Goal: Task Accomplishment & Management: Manage account settings

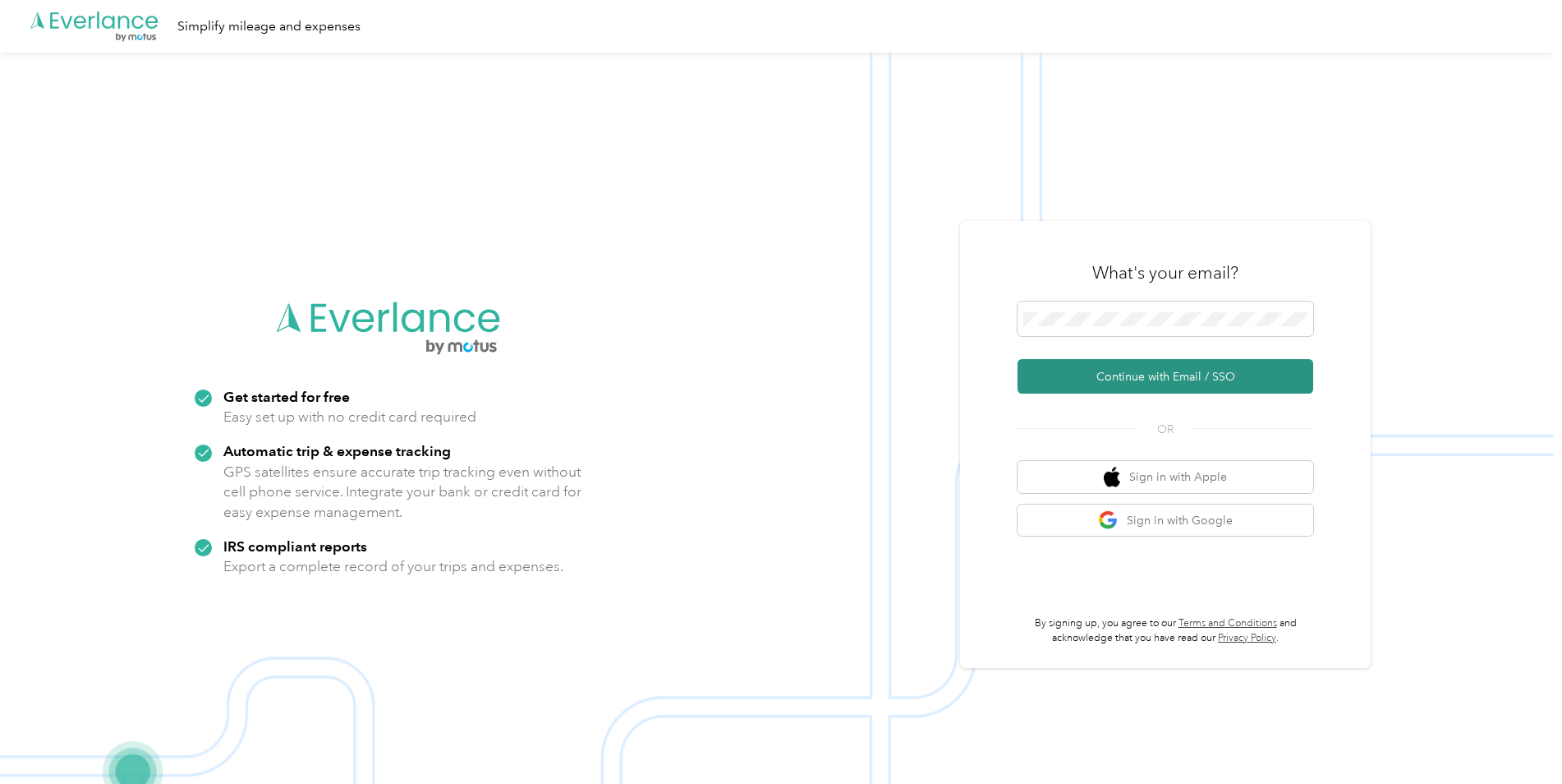
click at [1143, 375] on button "Continue with Email / SSO" at bounding box center [1166, 376] width 296 height 34
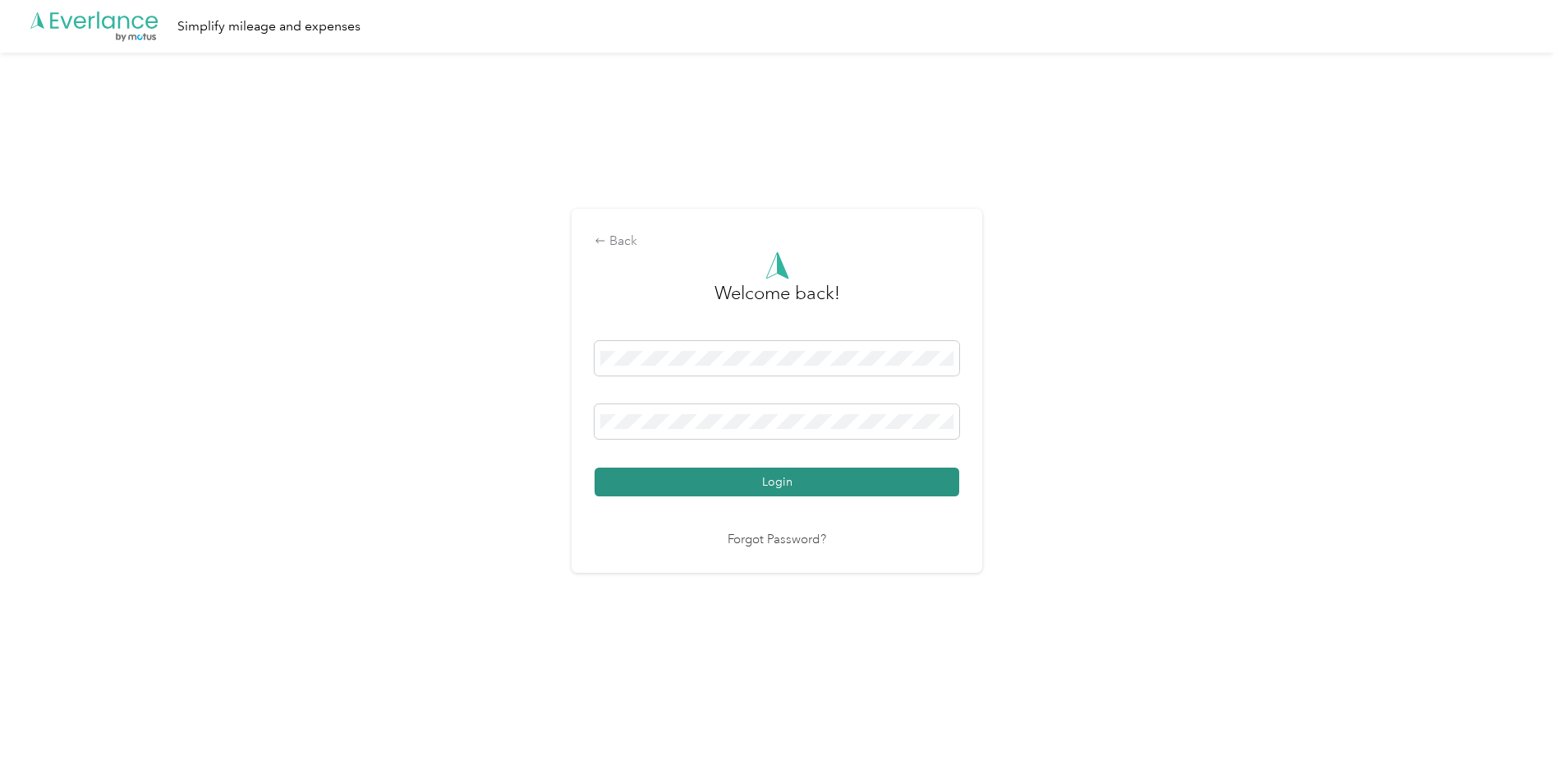
click at [787, 481] on button "Login" at bounding box center [777, 481] width 365 height 29
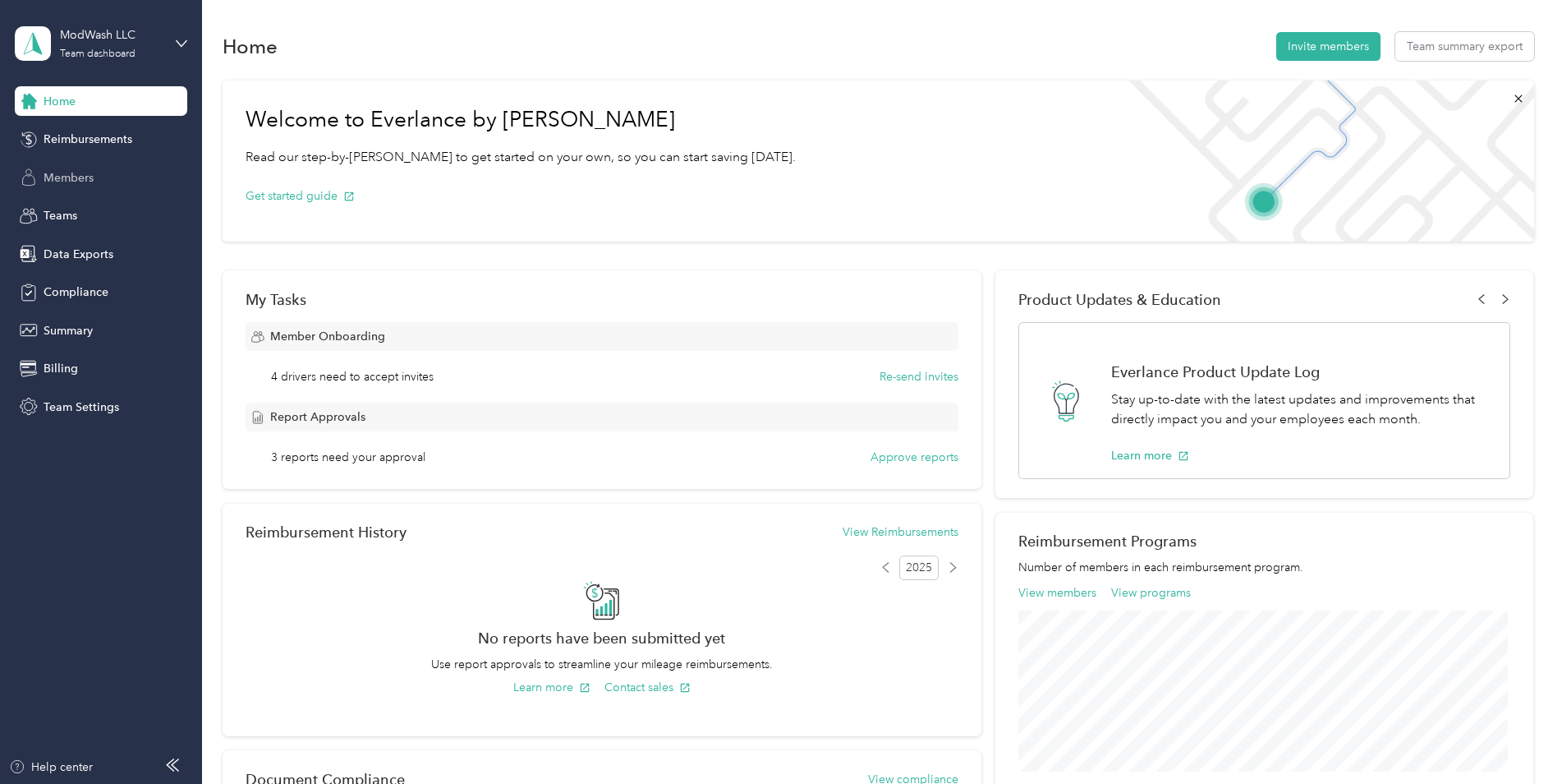
click at [67, 178] on span "Members" at bounding box center [69, 177] width 50 height 17
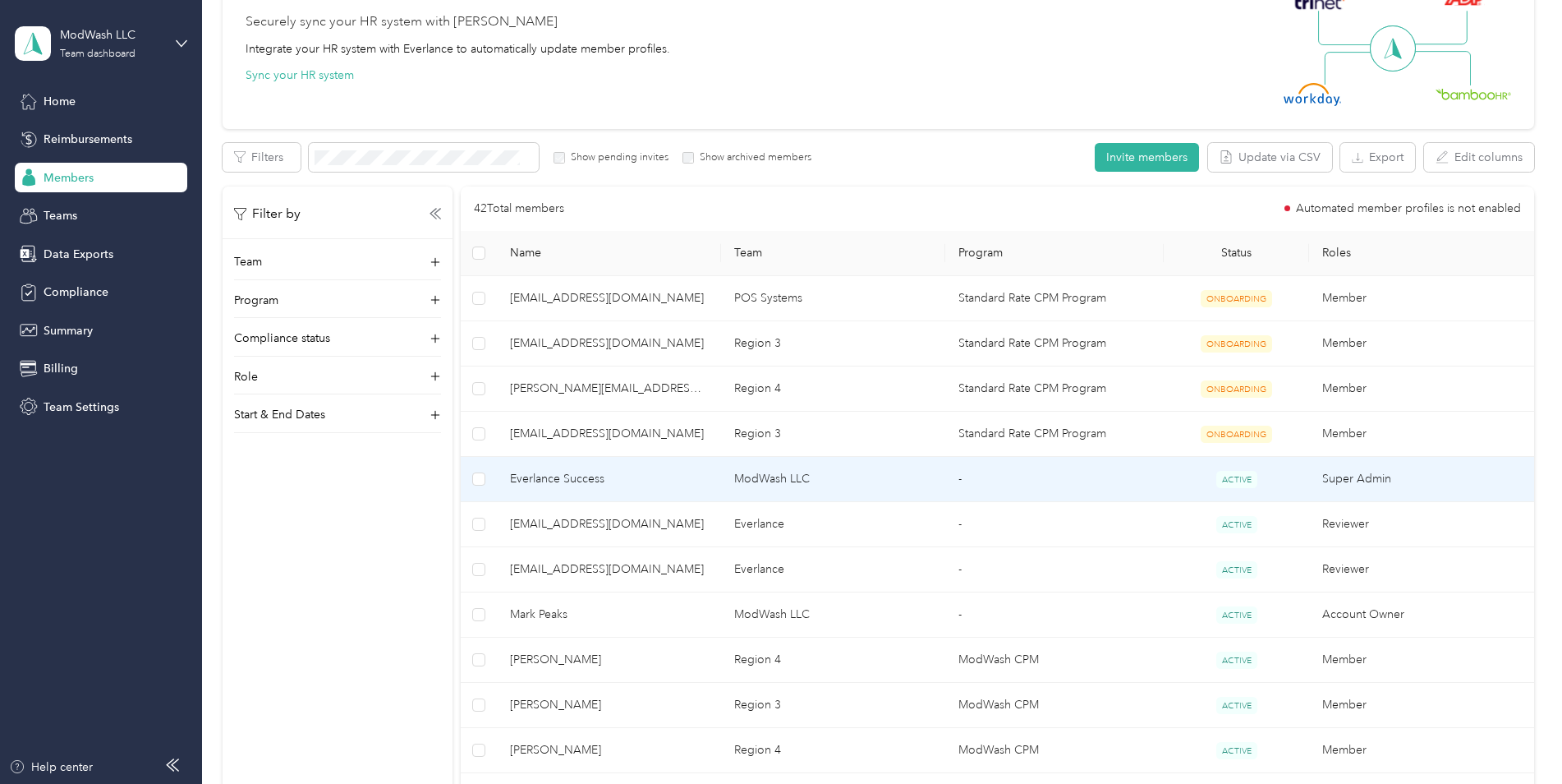
scroll to position [118, 0]
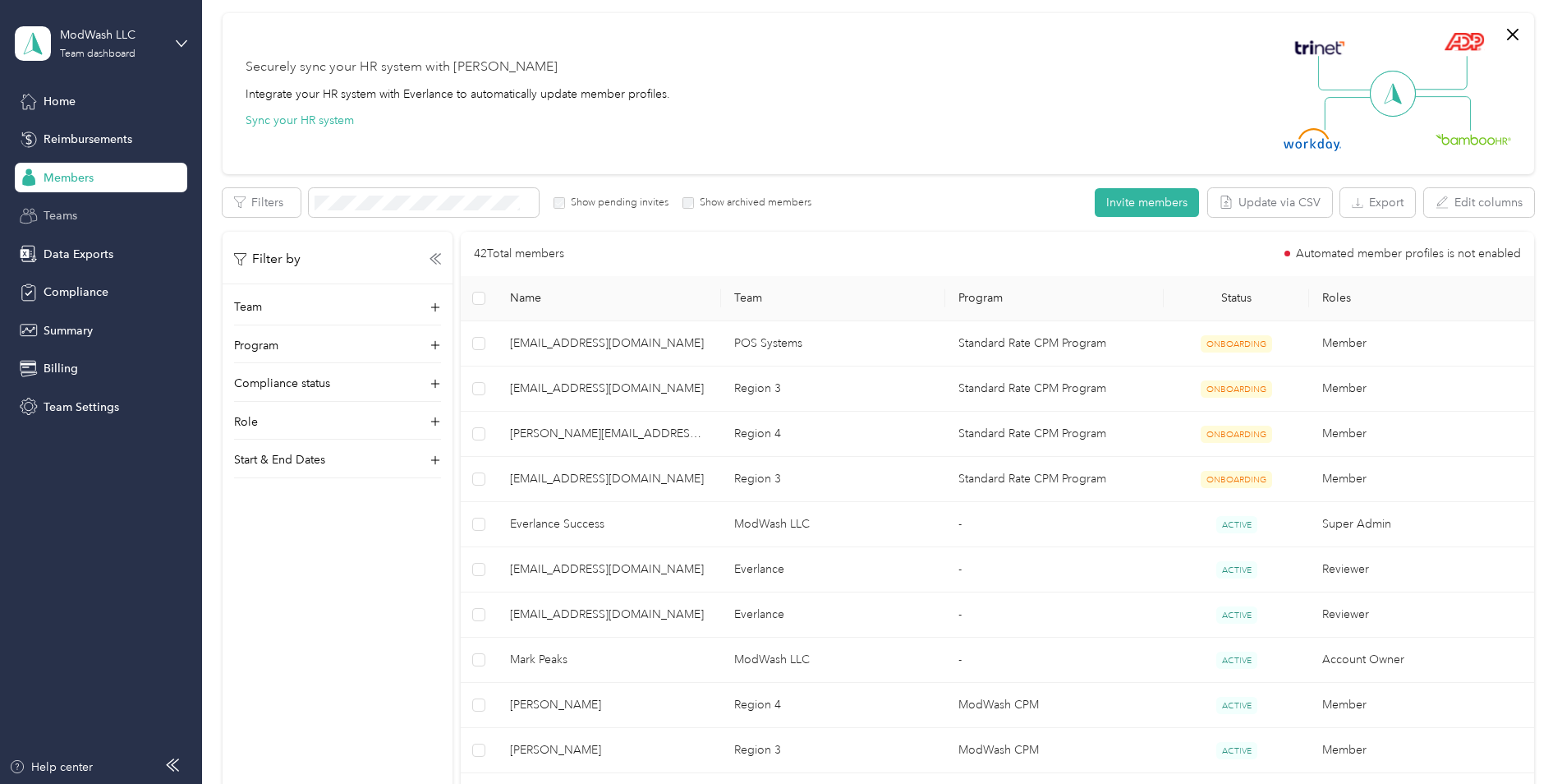
click at [59, 213] on span "Teams" at bounding box center [61, 215] width 34 height 17
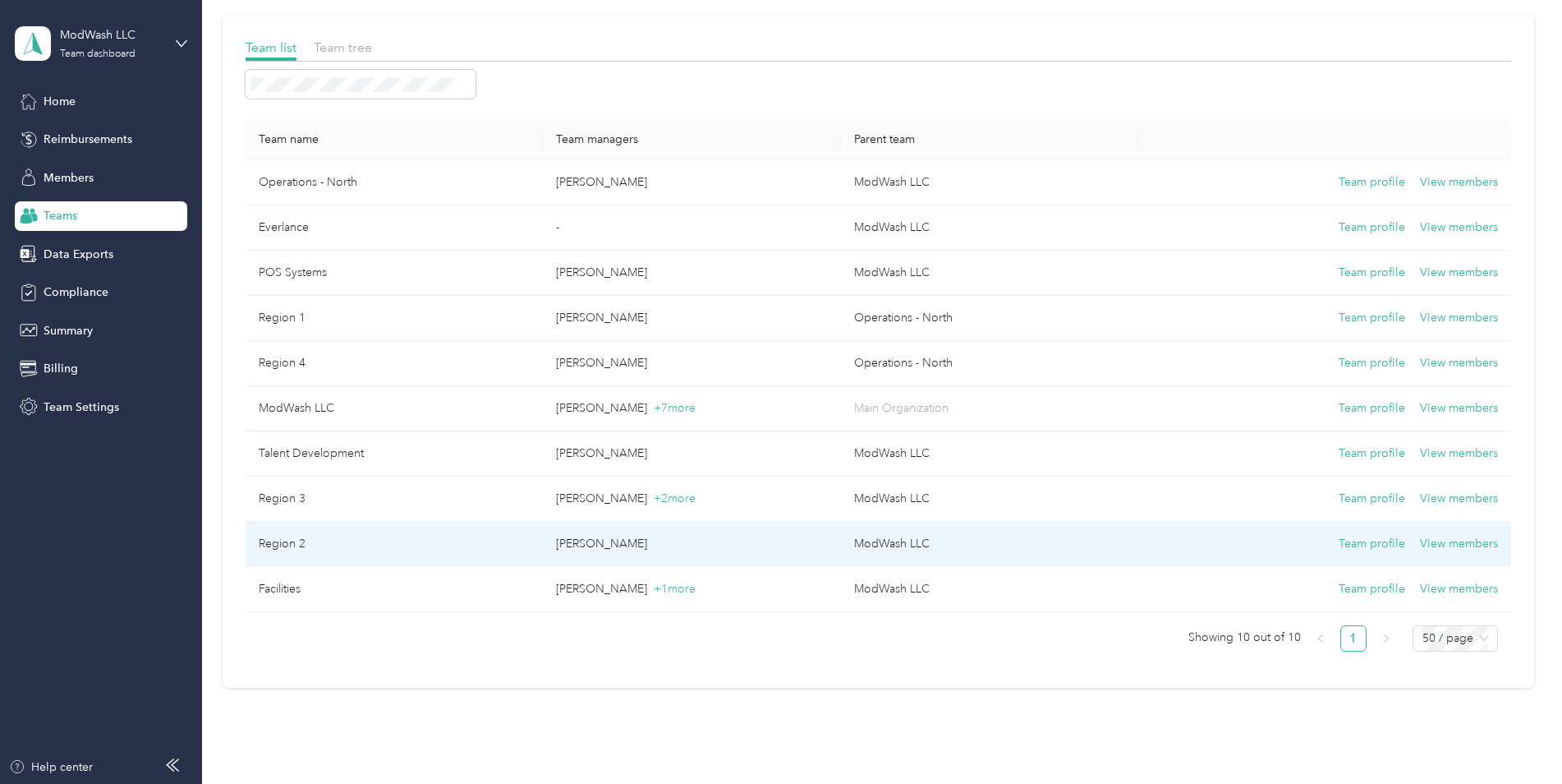
scroll to position [10, 0]
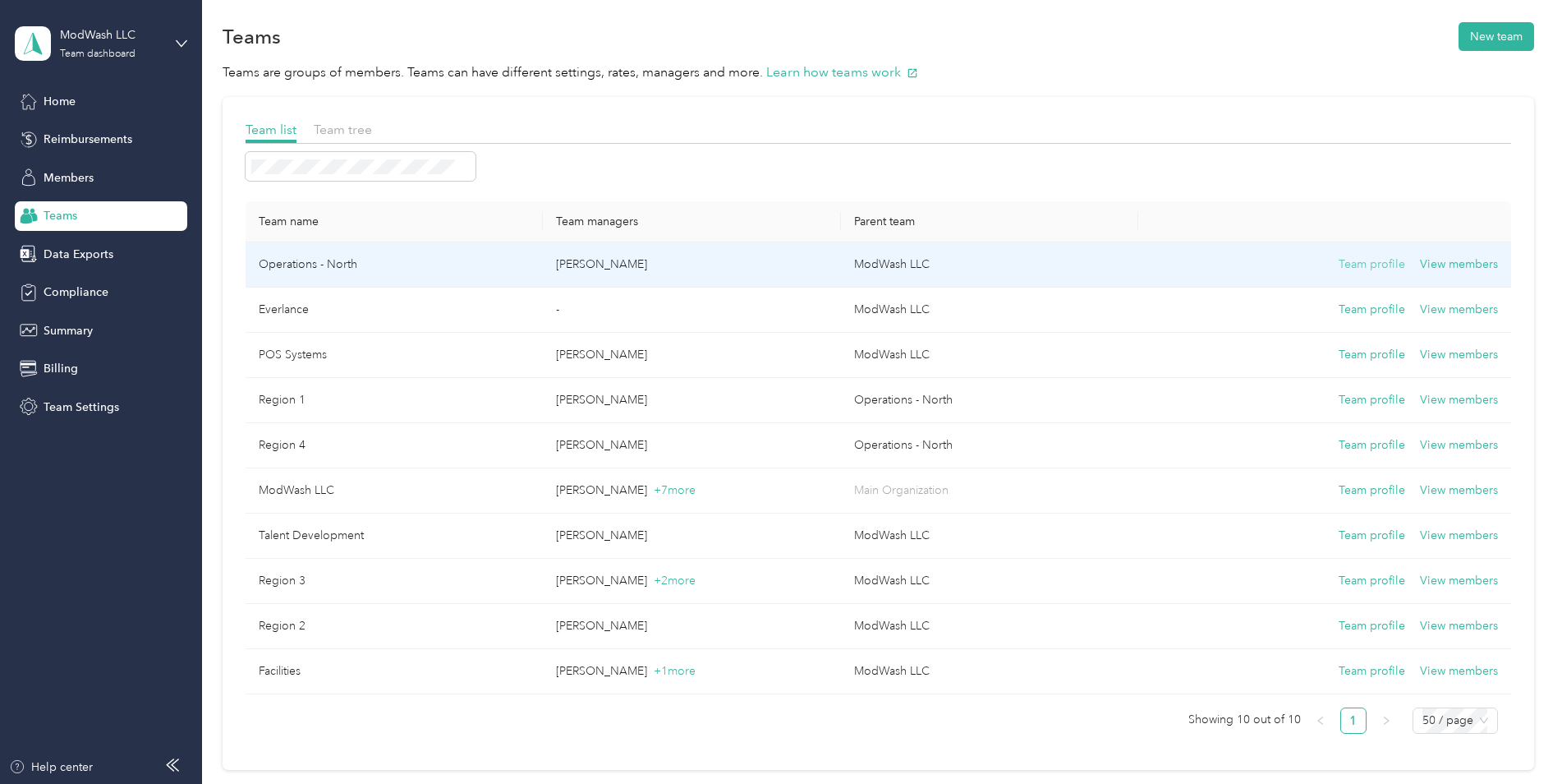
click at [1361, 264] on button "Team profile" at bounding box center [1372, 264] width 67 height 18
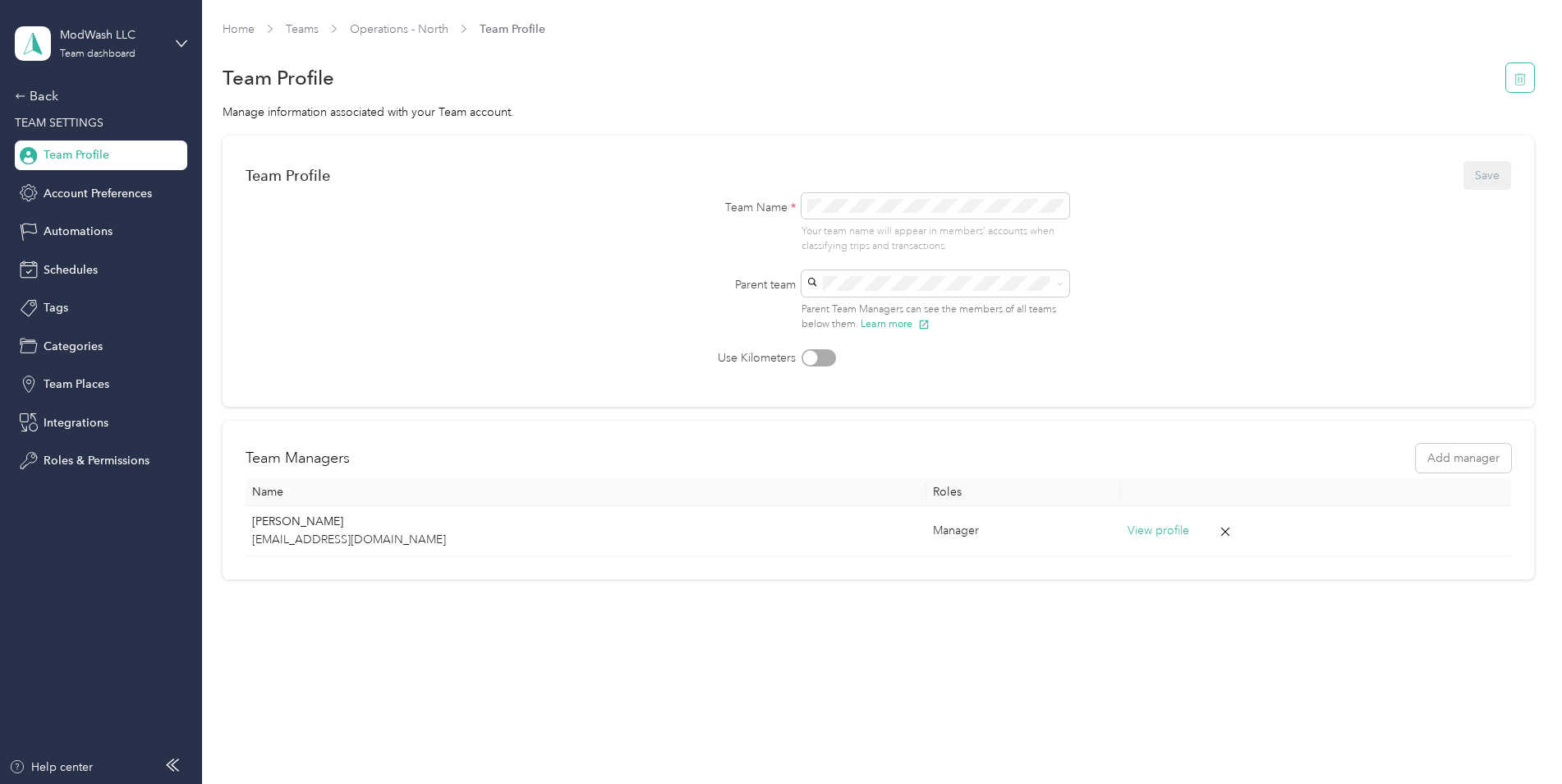
click at [1524, 76] on icon "button" at bounding box center [1520, 78] width 13 height 13
click at [1480, 86] on button "Yes" at bounding box center [1483, 89] width 32 height 26
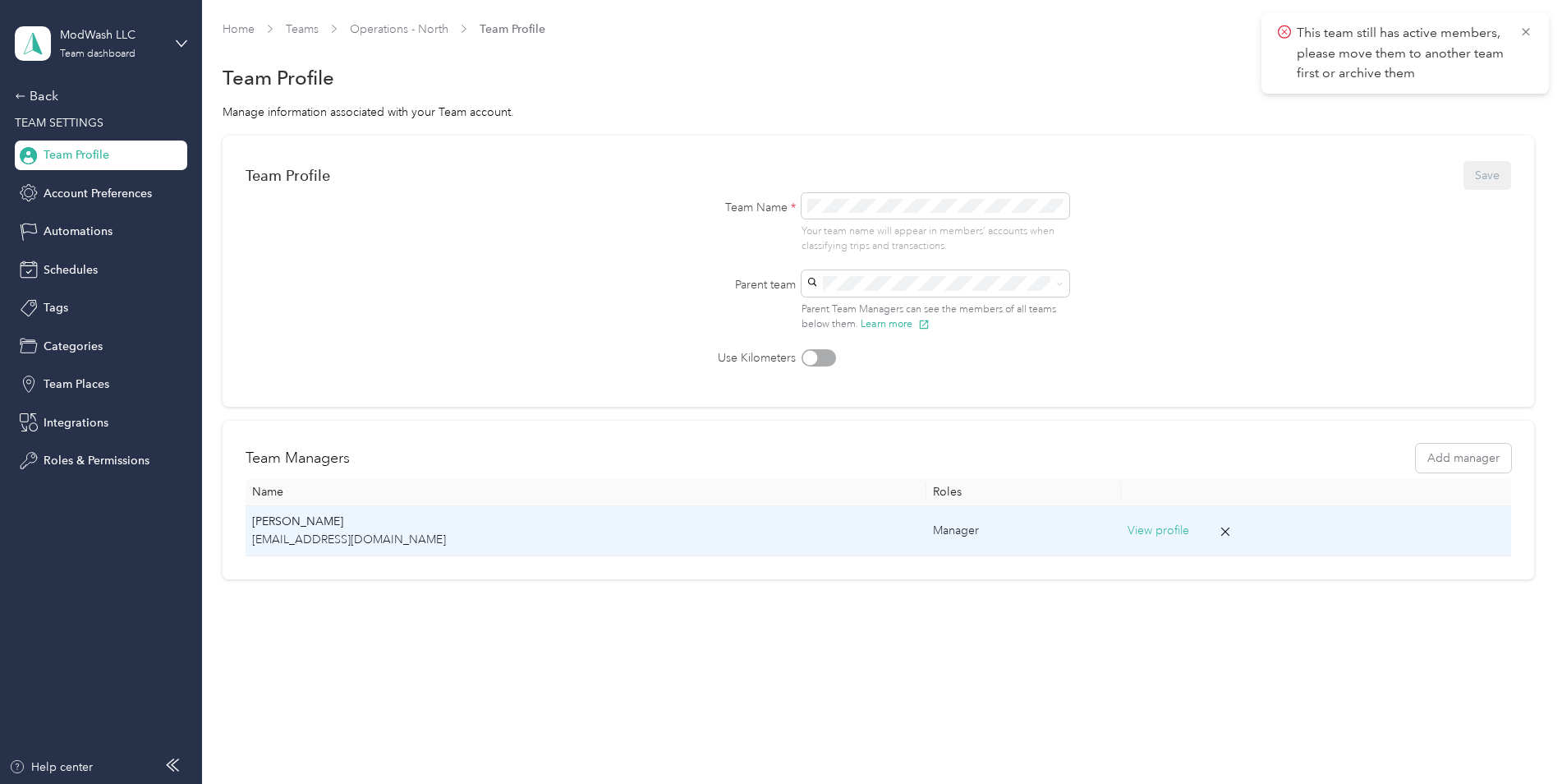
click at [303, 519] on p "[PERSON_NAME]" at bounding box center [586, 522] width 669 height 18
click at [449, 536] on p "[EMAIL_ADDRESS][DOMAIN_NAME]" at bounding box center [586, 540] width 669 height 18
click at [1128, 531] on button "View profile" at bounding box center [1159, 531] width 62 height 18
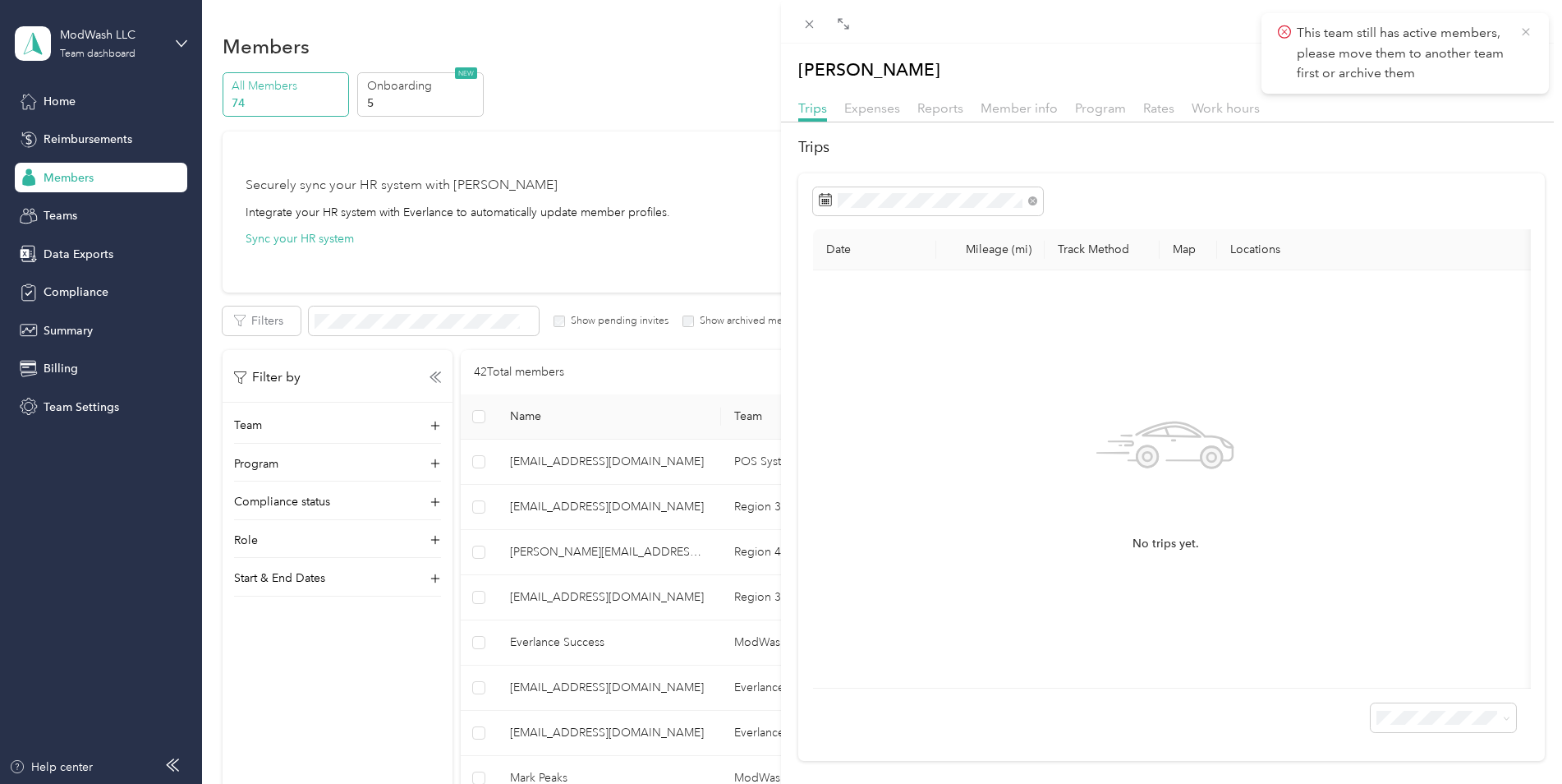
click at [1523, 31] on icon at bounding box center [1526, 32] width 13 height 15
click at [1456, 74] on button "Archive" at bounding box center [1466, 69] width 63 height 29
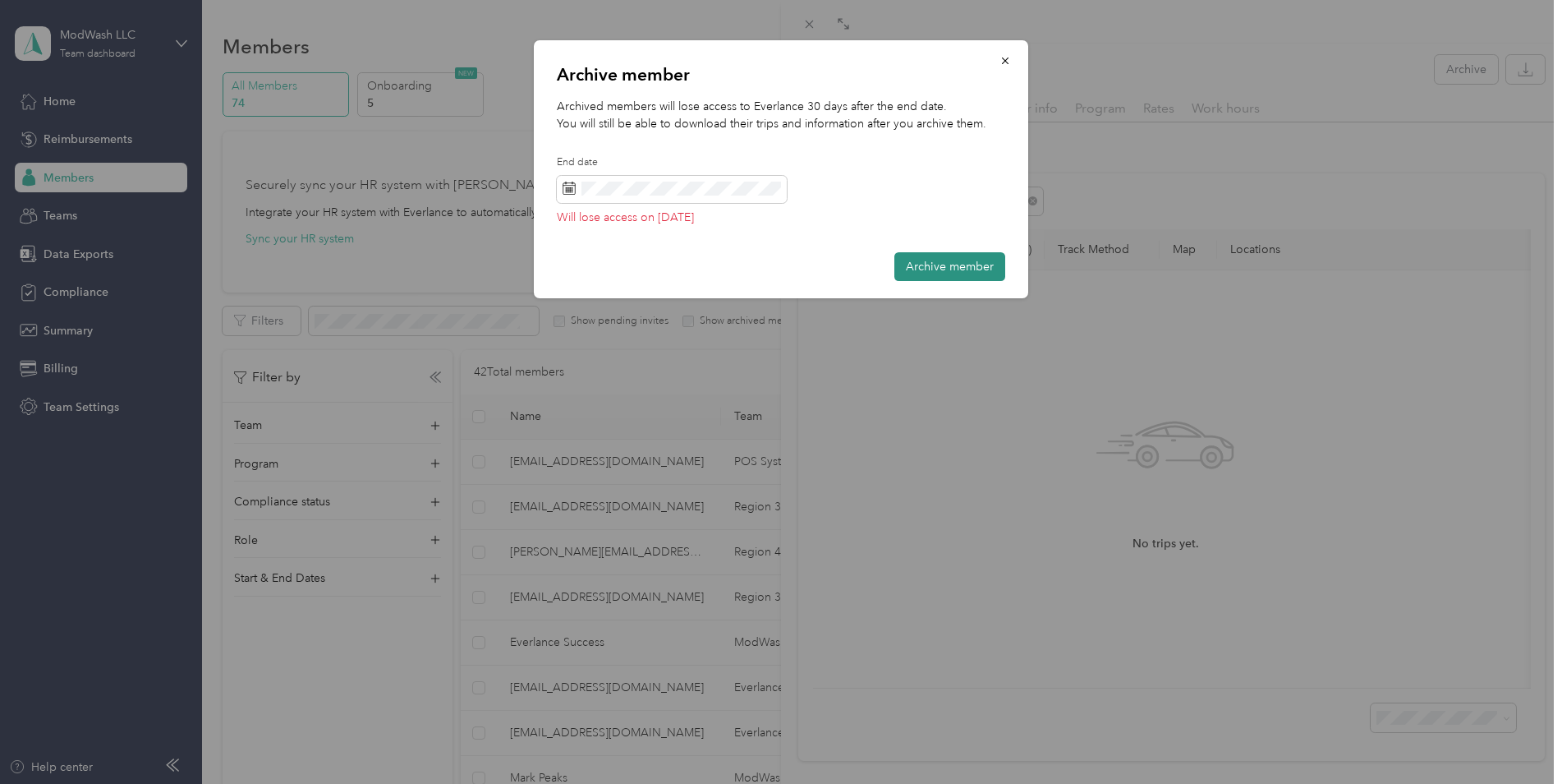
click at [934, 260] on button "Archive member" at bounding box center [950, 266] width 111 height 29
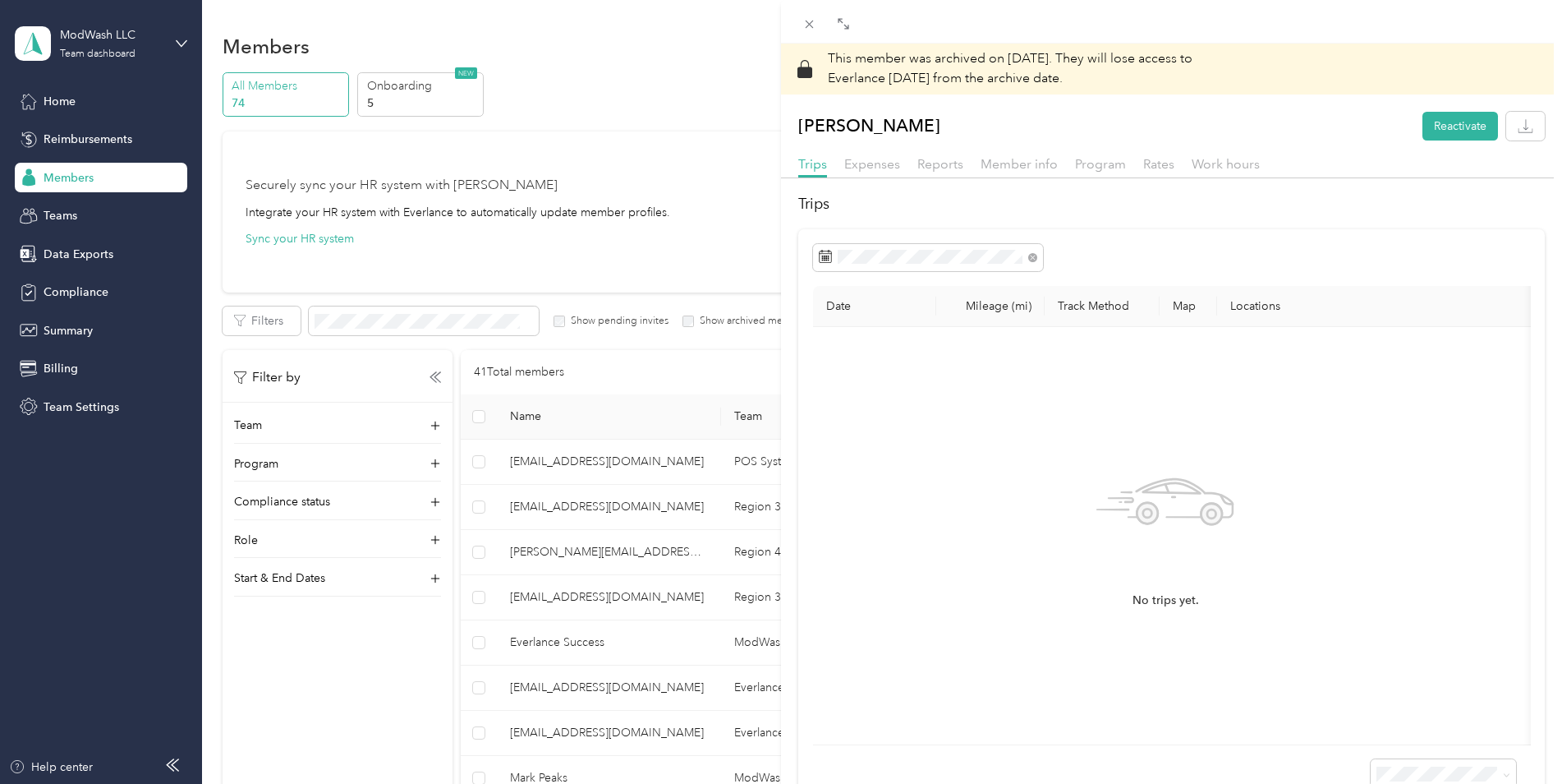
click at [1286, 138] on div "[PERSON_NAME] Reactivate" at bounding box center [1171, 126] width 781 height 29
click at [724, 237] on div "This member was archived on [DATE] . They will lose access to Everlance [DATE] …" at bounding box center [781, 392] width 1562 height 784
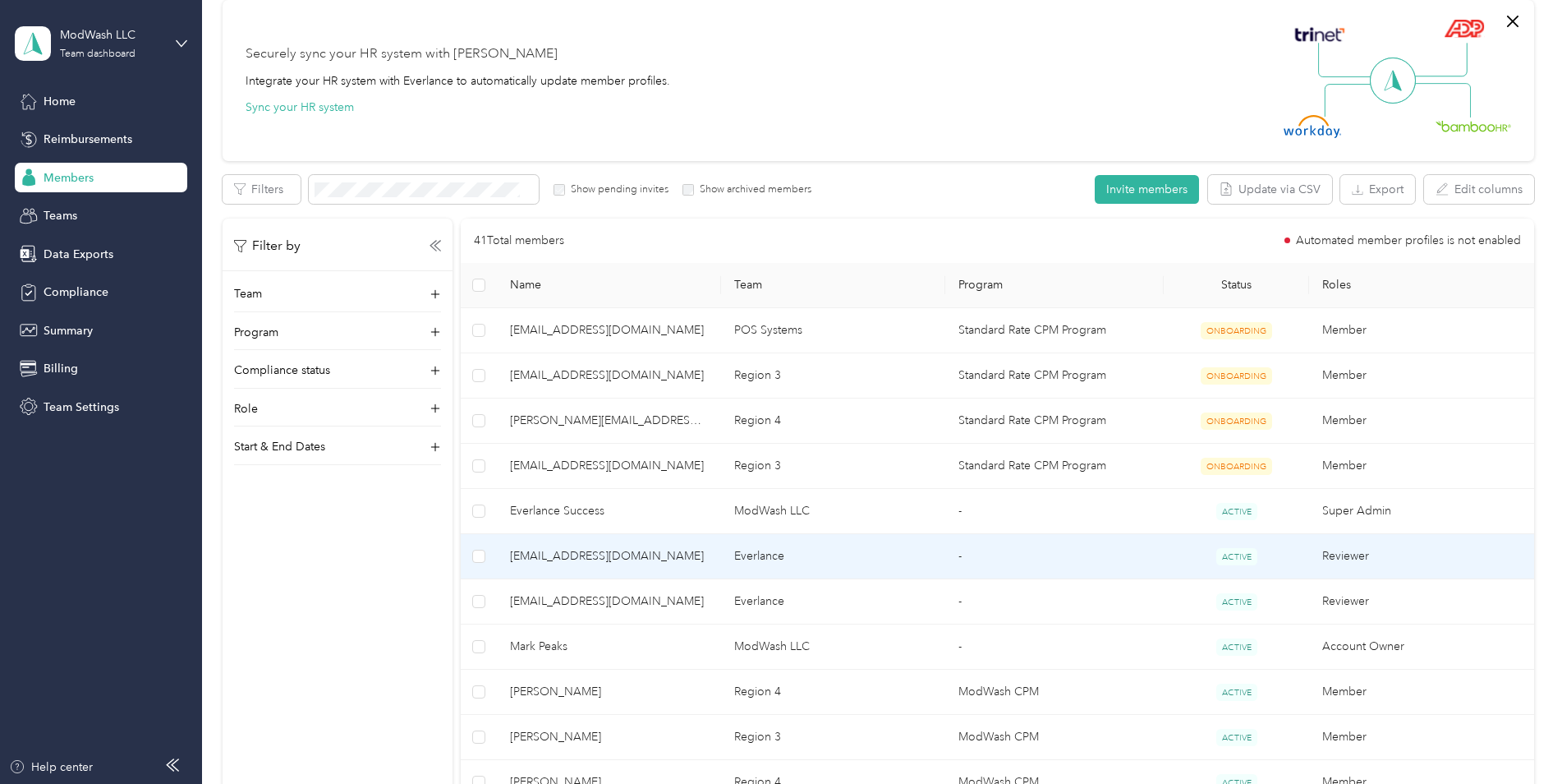
scroll to position [164, 0]
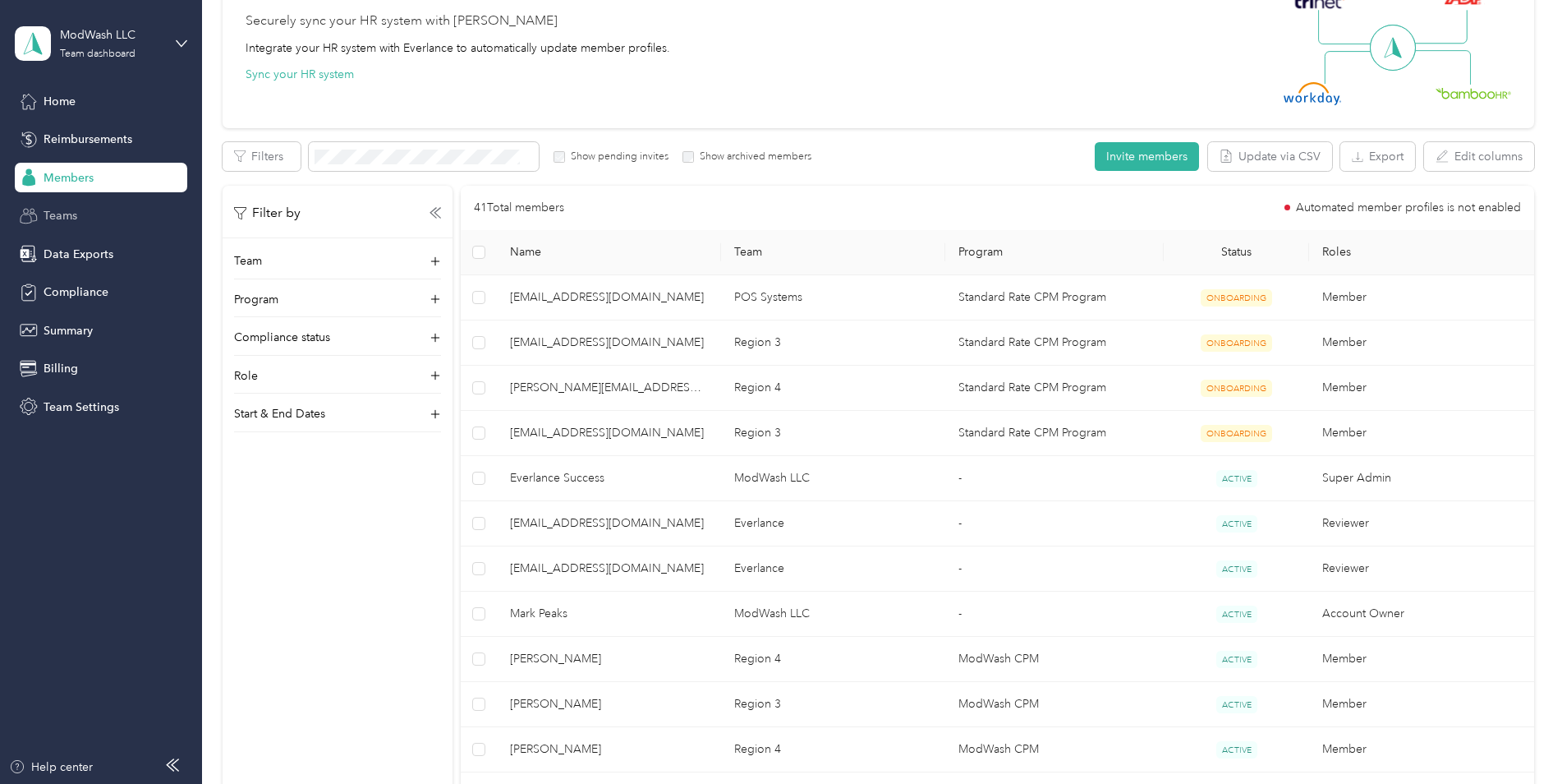
click at [65, 214] on span "Teams" at bounding box center [61, 215] width 34 height 17
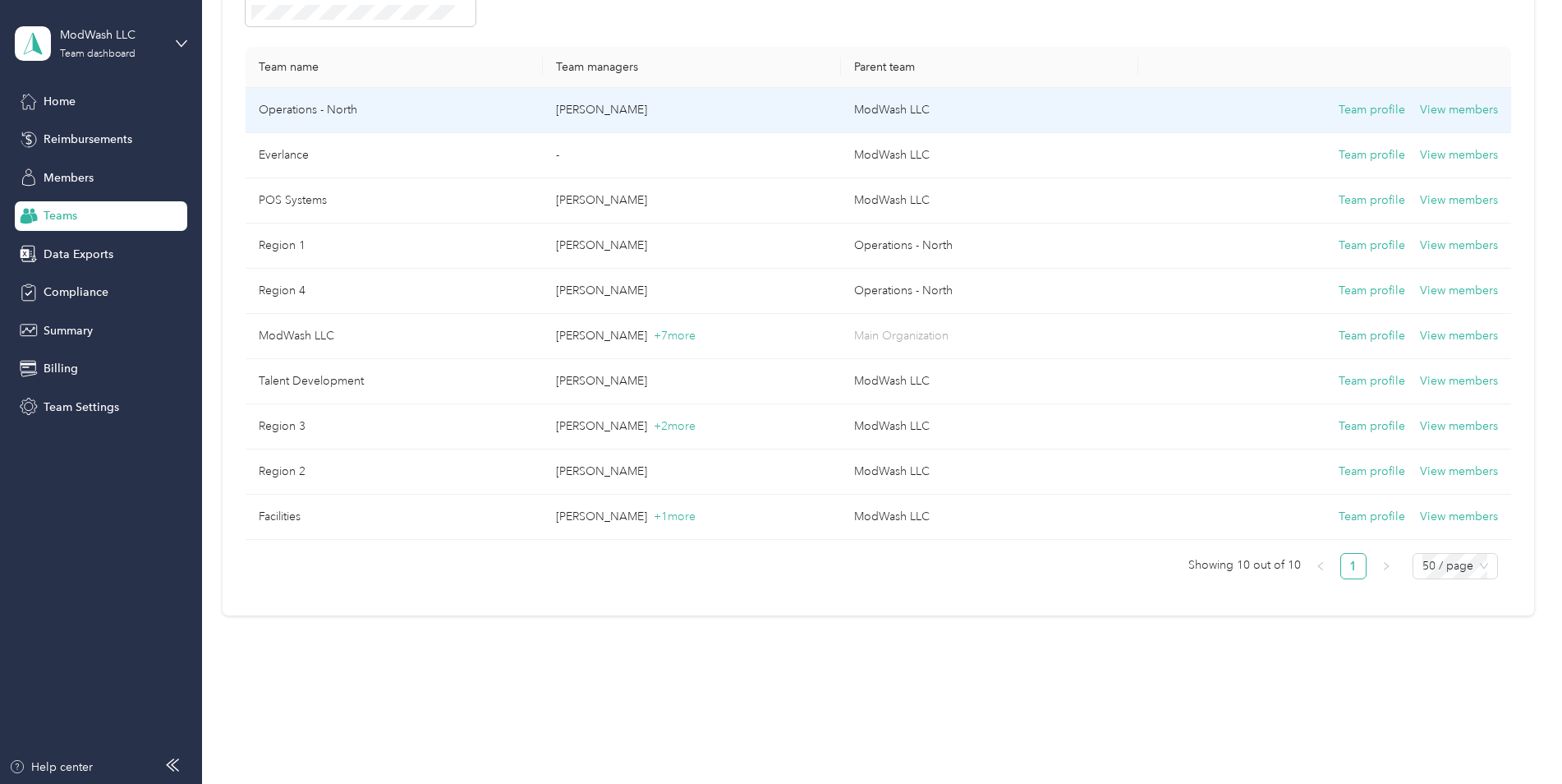
click at [553, 113] on td "[PERSON_NAME]" at bounding box center [692, 110] width 298 height 45
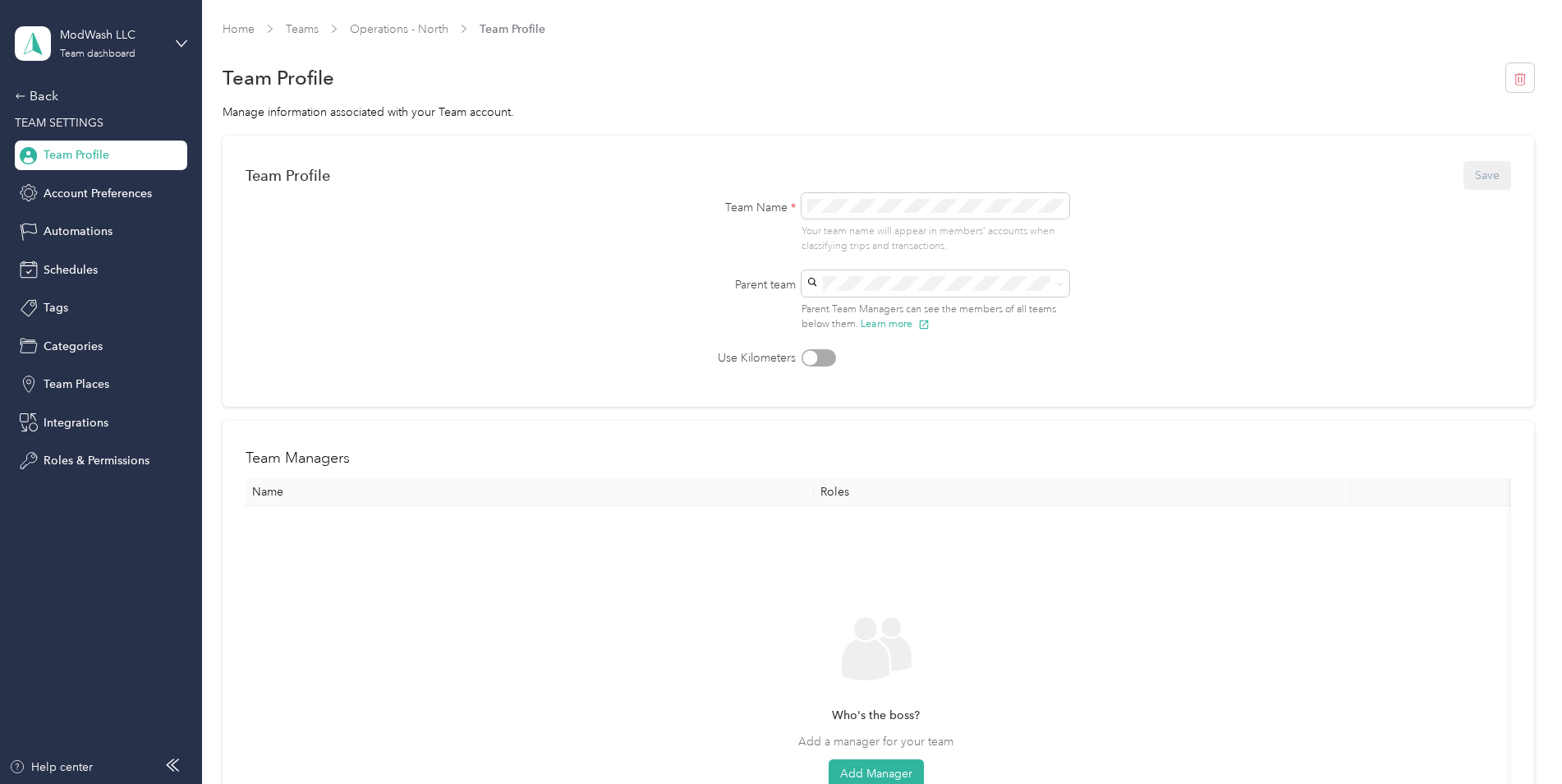
click at [1500, 77] on div "Team Profile" at bounding box center [879, 78] width 1312 height 34
click at [1506, 80] on button "button" at bounding box center [1520, 77] width 28 height 29
click at [1464, 89] on button "Yes" at bounding box center [1471, 89] width 32 height 26
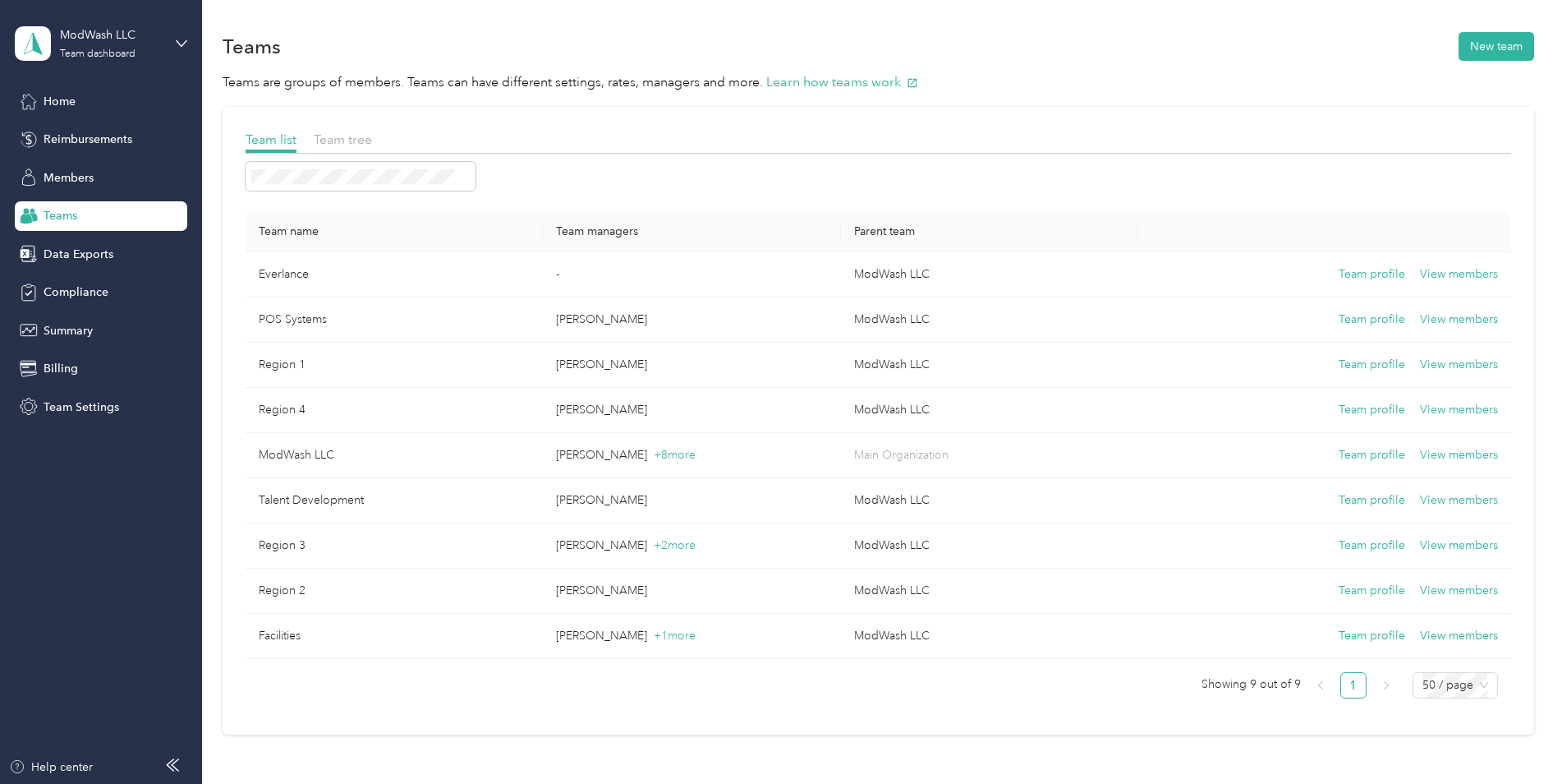
scroll to position [82, 0]
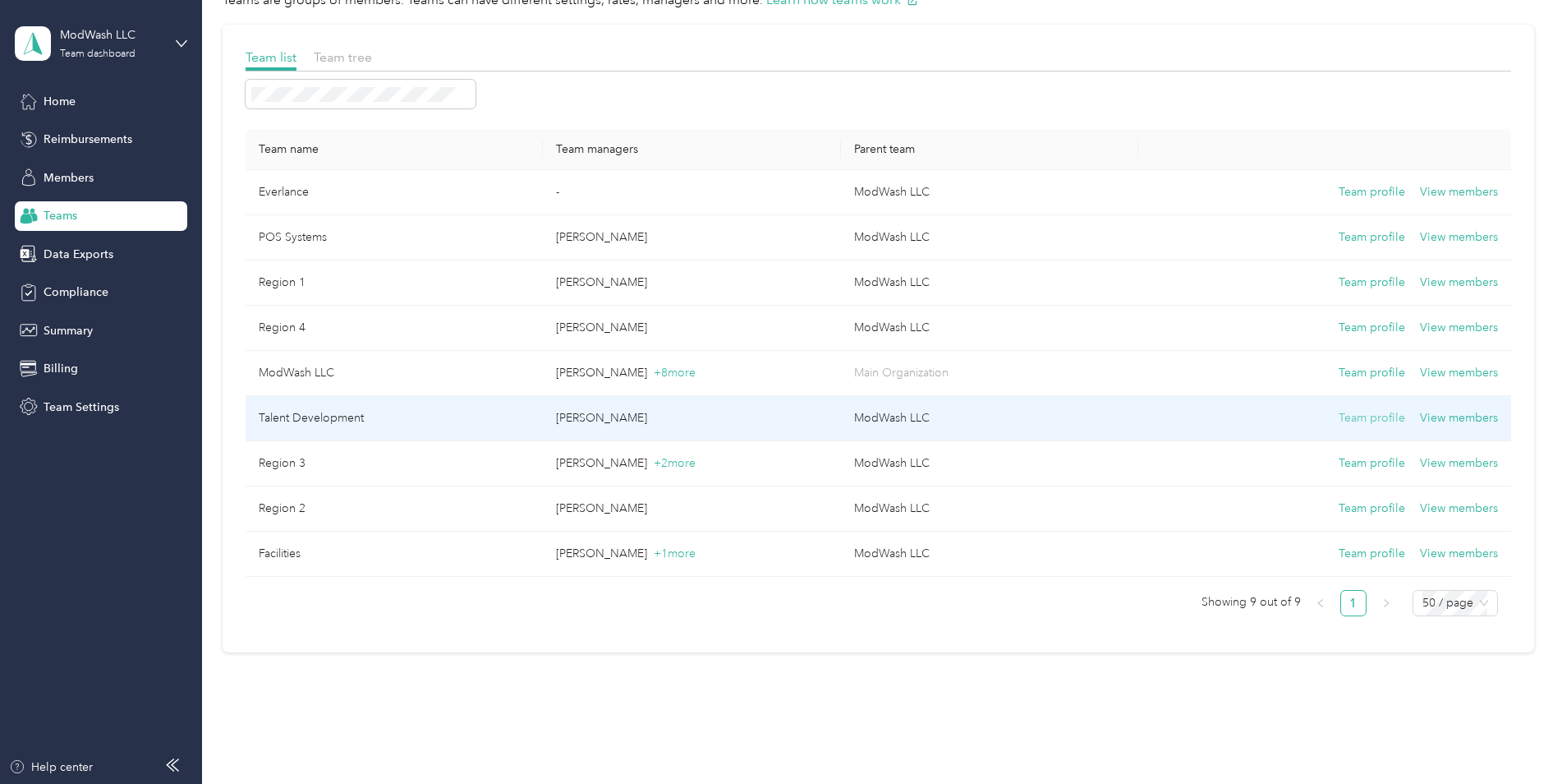
click at [1372, 414] on button "Team profile" at bounding box center [1372, 418] width 67 height 18
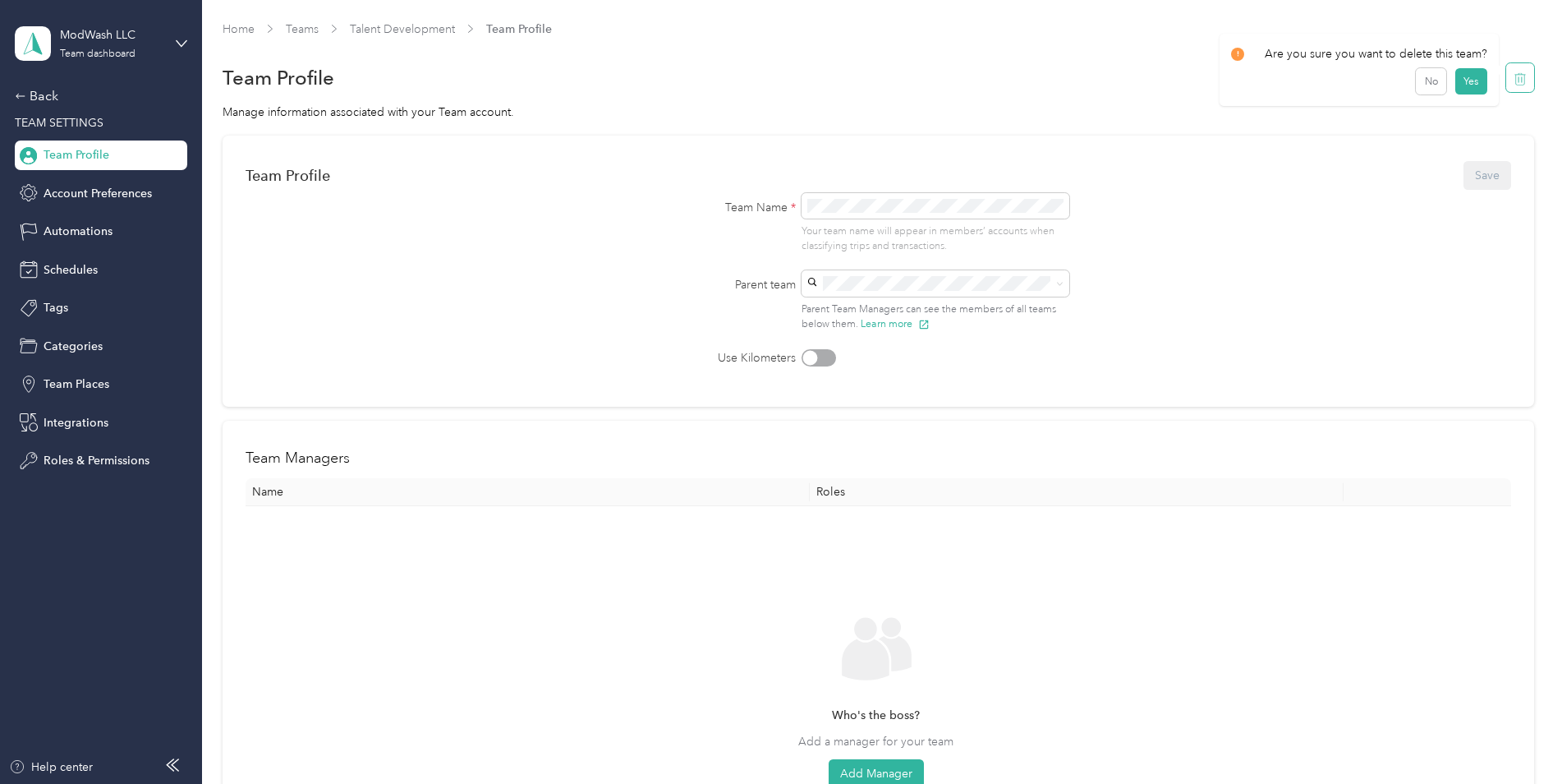
click at [1519, 79] on icon "button" at bounding box center [1519, 79] width 0 height 5
click at [1471, 85] on button "Yes" at bounding box center [1471, 89] width 32 height 26
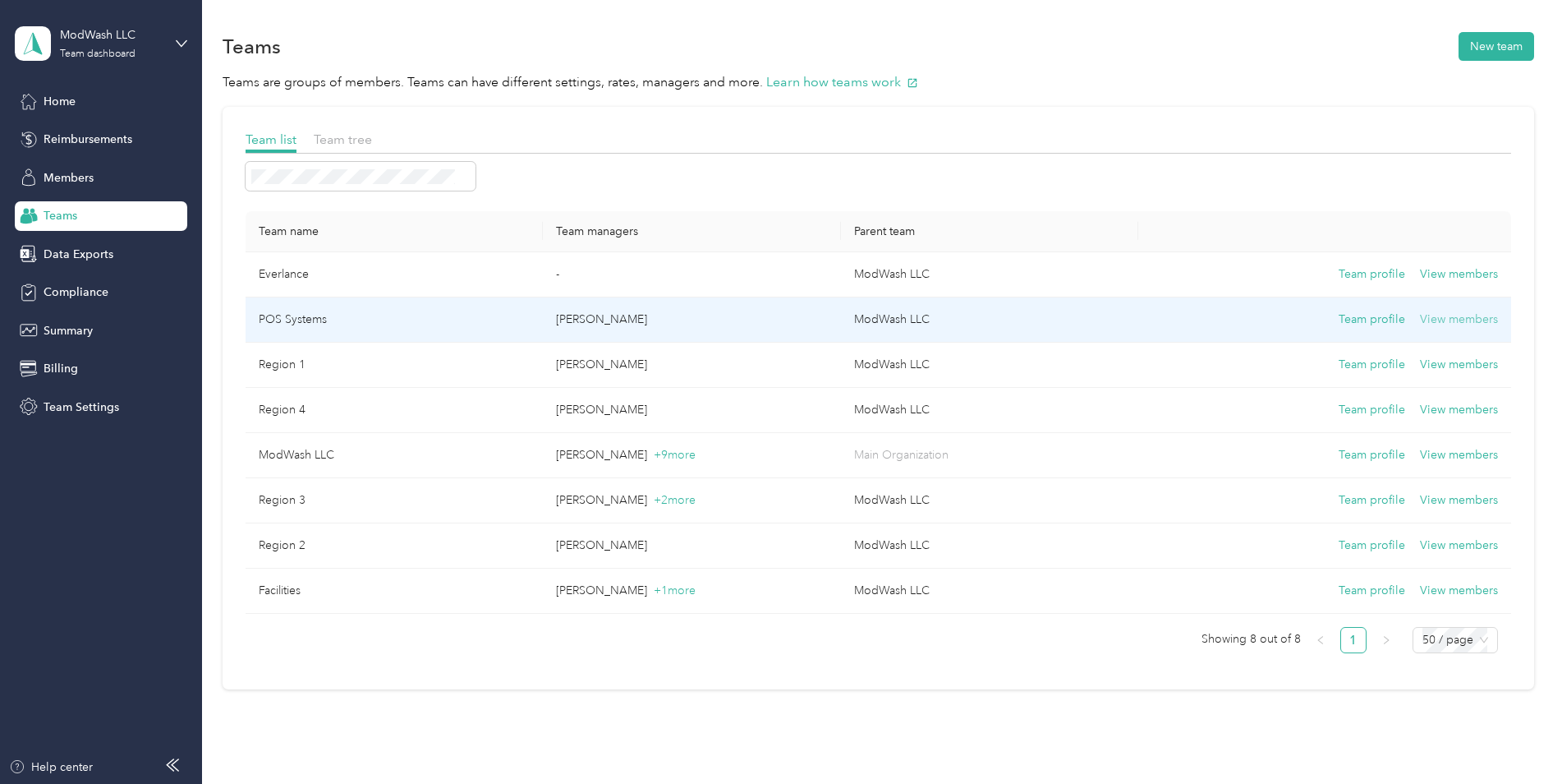
click at [1461, 319] on button "View members" at bounding box center [1459, 319] width 78 height 18
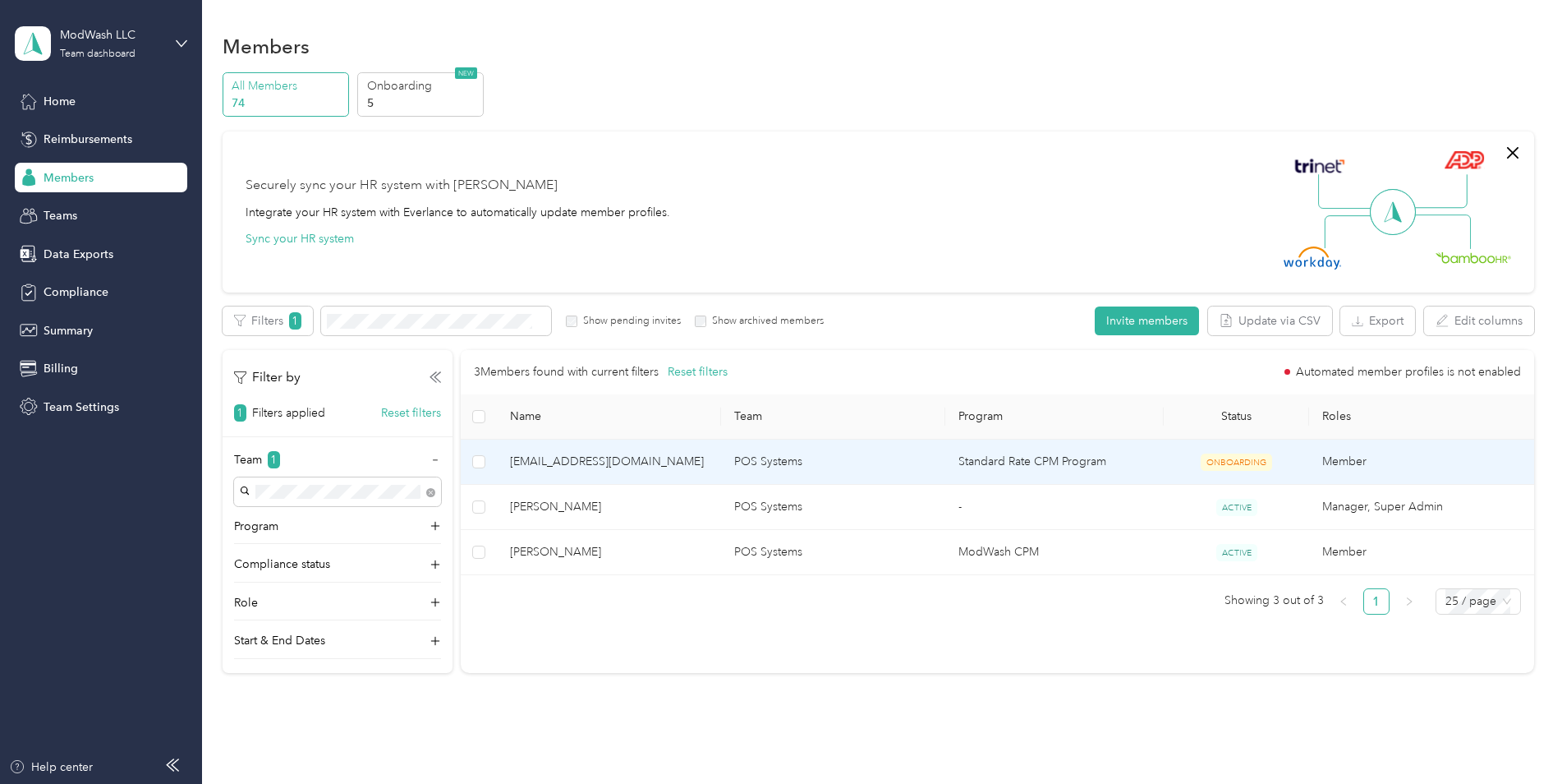
click at [596, 461] on span "[EMAIL_ADDRESS][DOMAIN_NAME]" at bounding box center [609, 462] width 198 height 18
click at [1358, 459] on td "Member" at bounding box center [1421, 461] width 224 height 45
click at [697, 463] on span "[EMAIL_ADDRESS][DOMAIN_NAME]" at bounding box center [609, 462] width 198 height 18
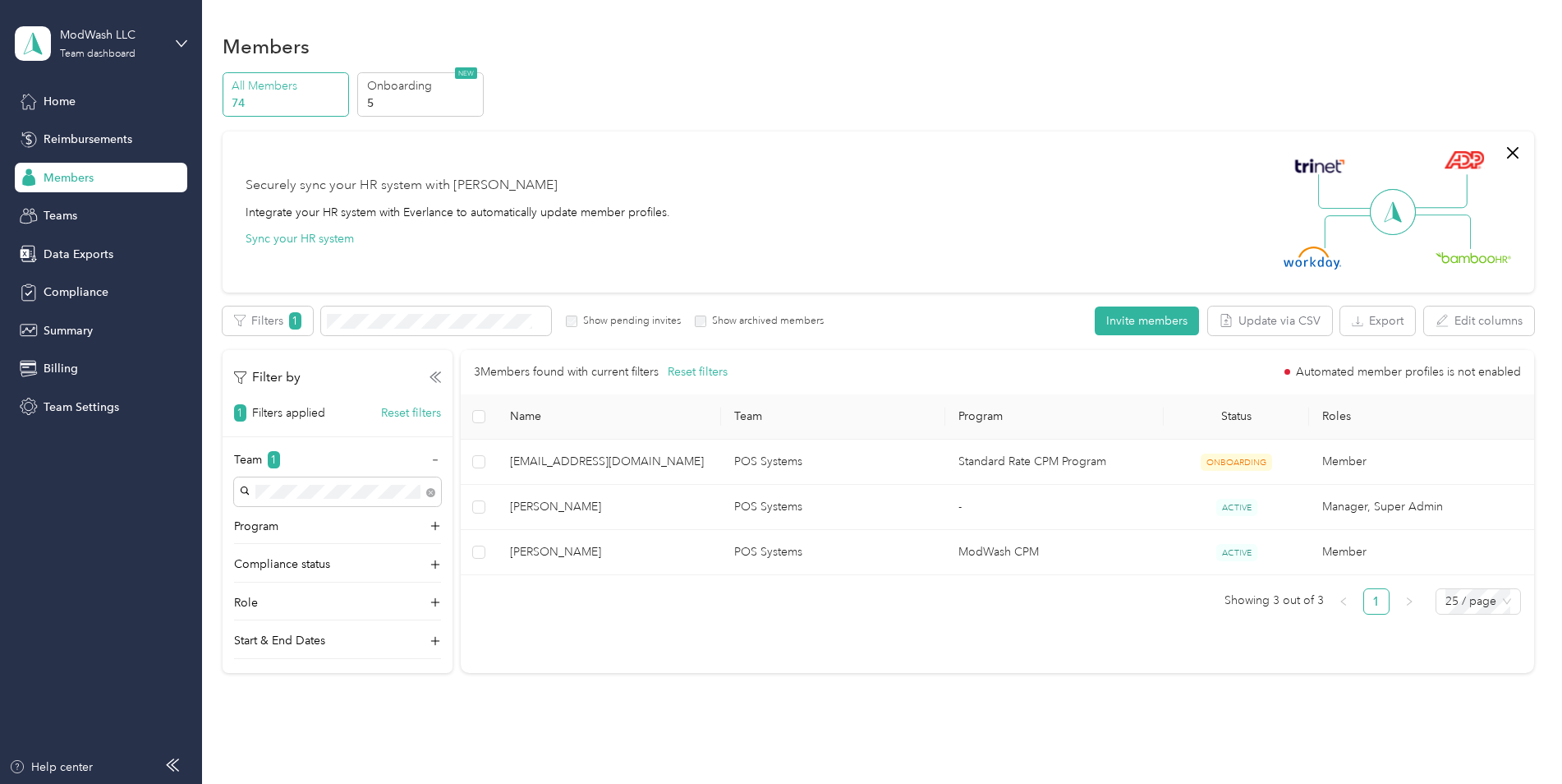
click at [803, 632] on div "3 Members found with current filters Reset filters Automated member profiles is…" at bounding box center [997, 512] width 1073 height 324
click at [60, 214] on span "Teams" at bounding box center [61, 215] width 34 height 17
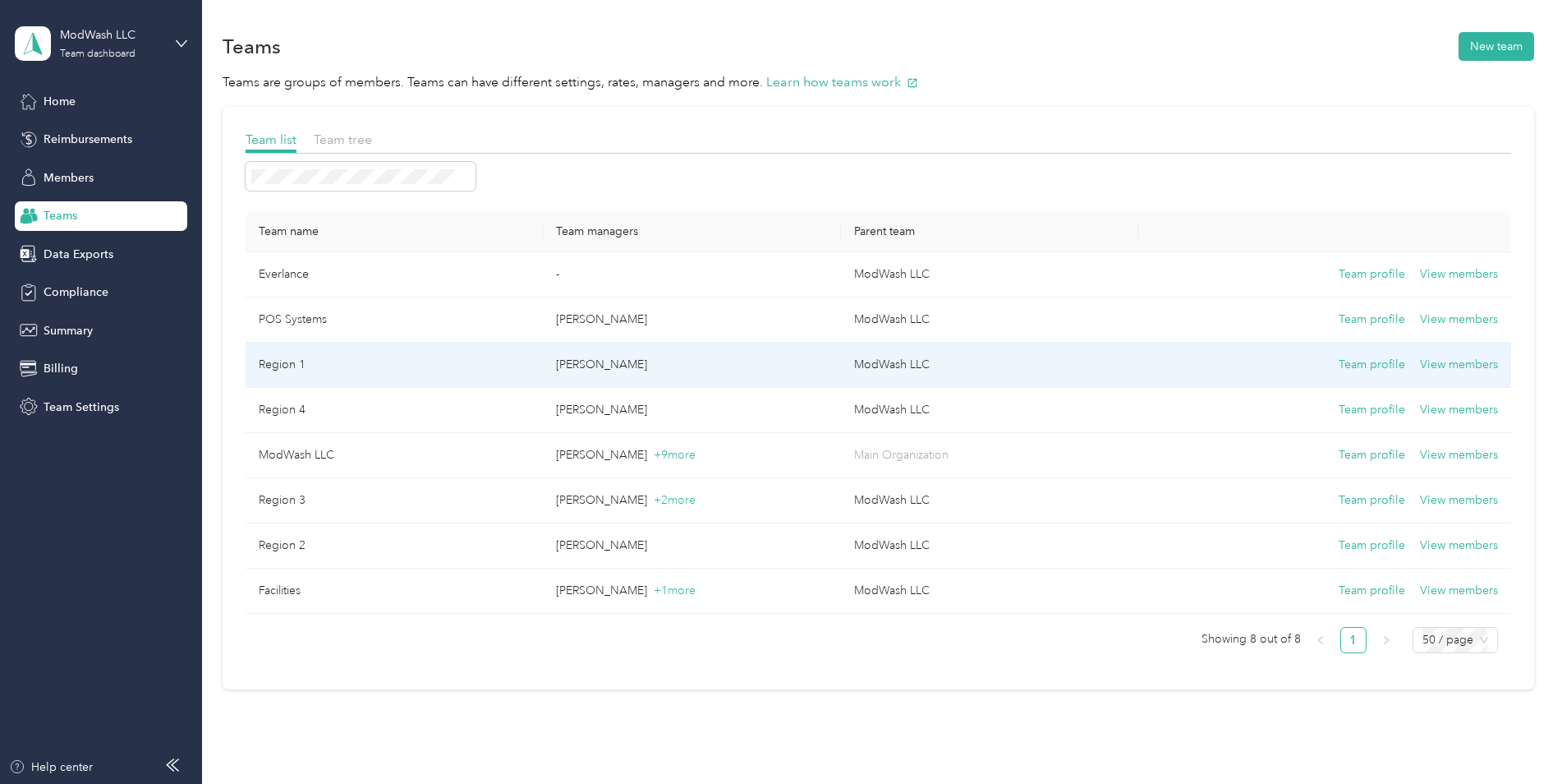
click at [618, 366] on p "[PERSON_NAME]" at bounding box center [692, 365] width 272 height 18
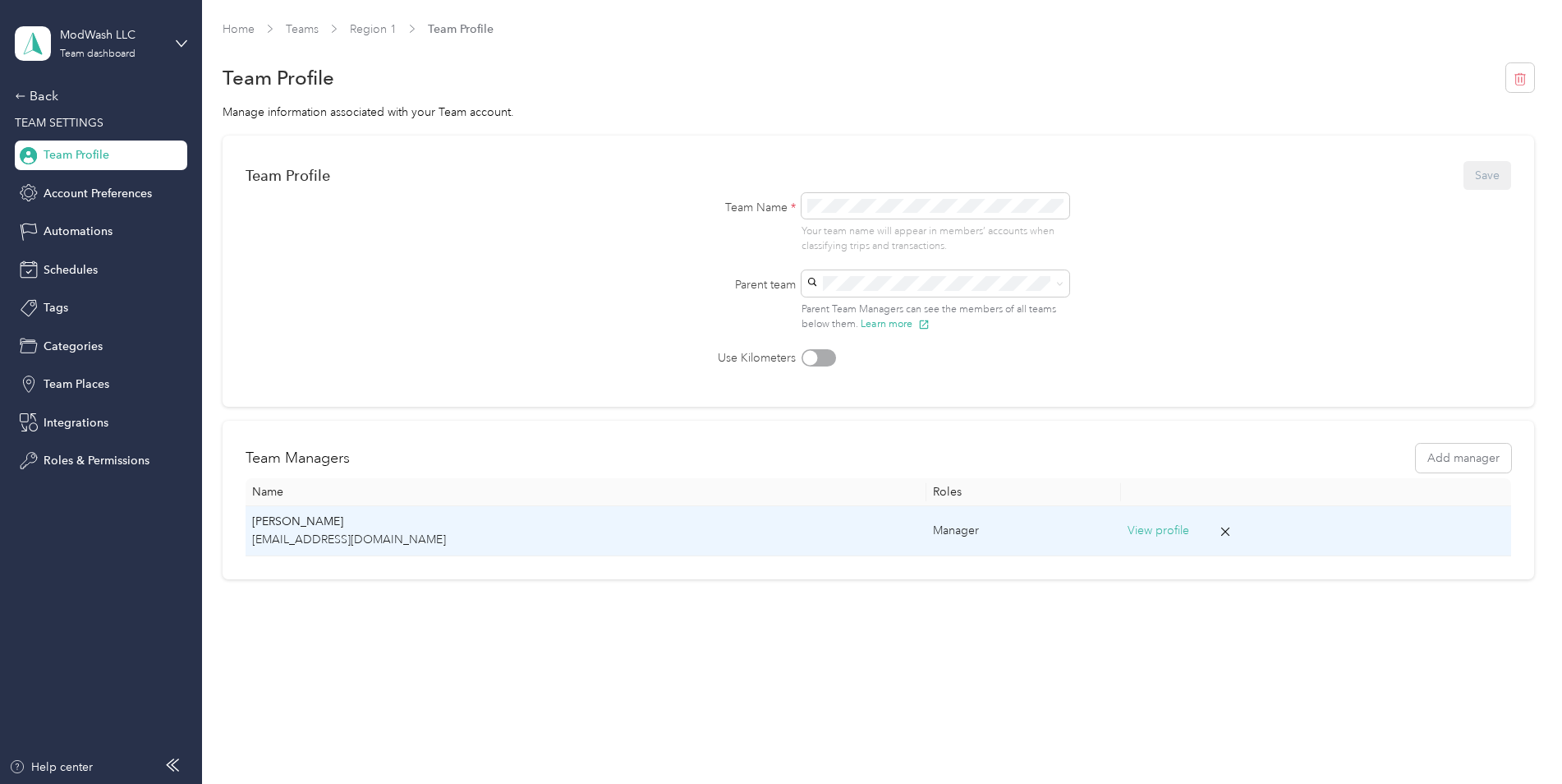
click at [1128, 532] on button "View profile" at bounding box center [1159, 531] width 62 height 18
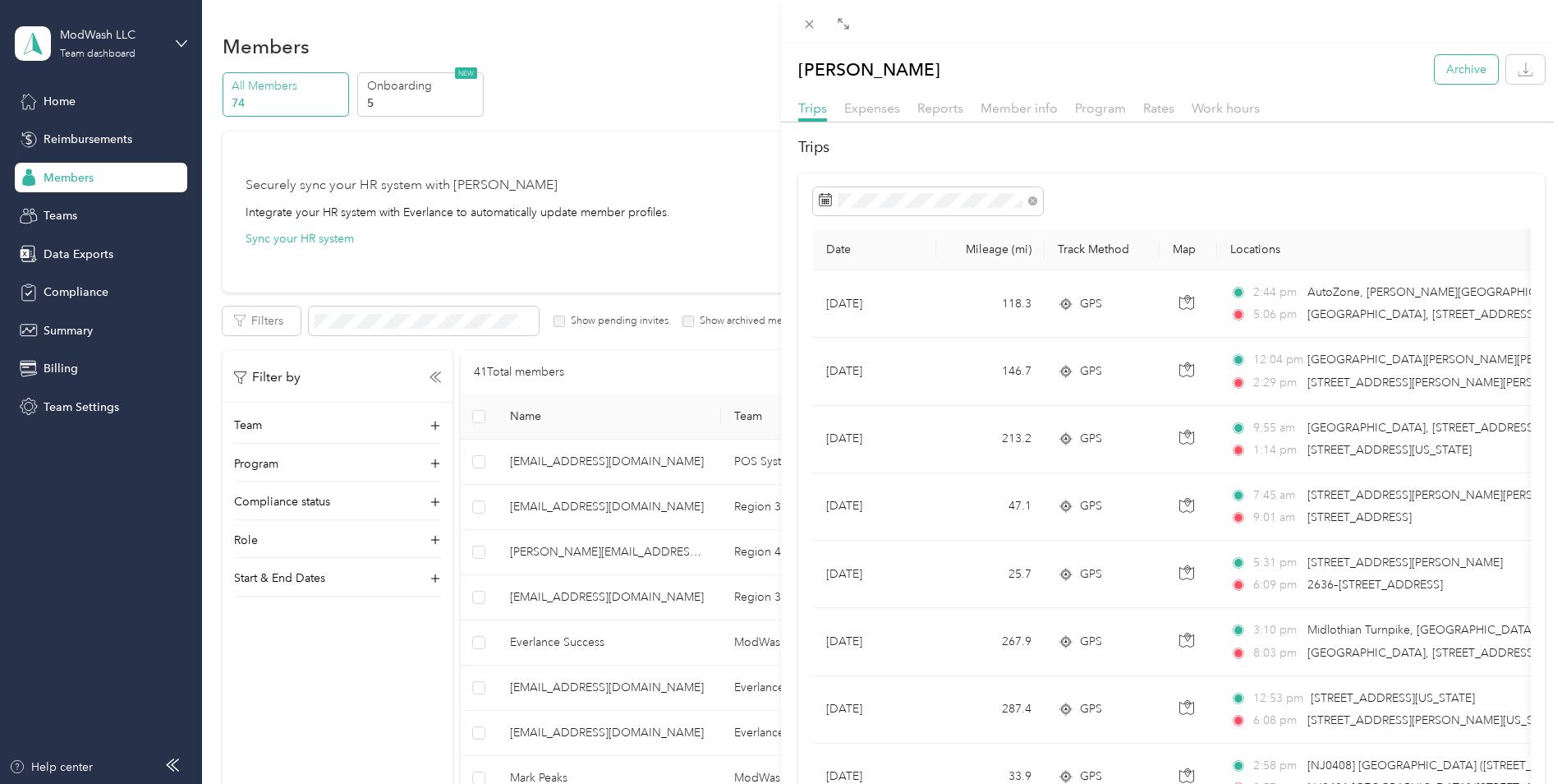
click at [1446, 67] on button "Archive" at bounding box center [1466, 69] width 63 height 29
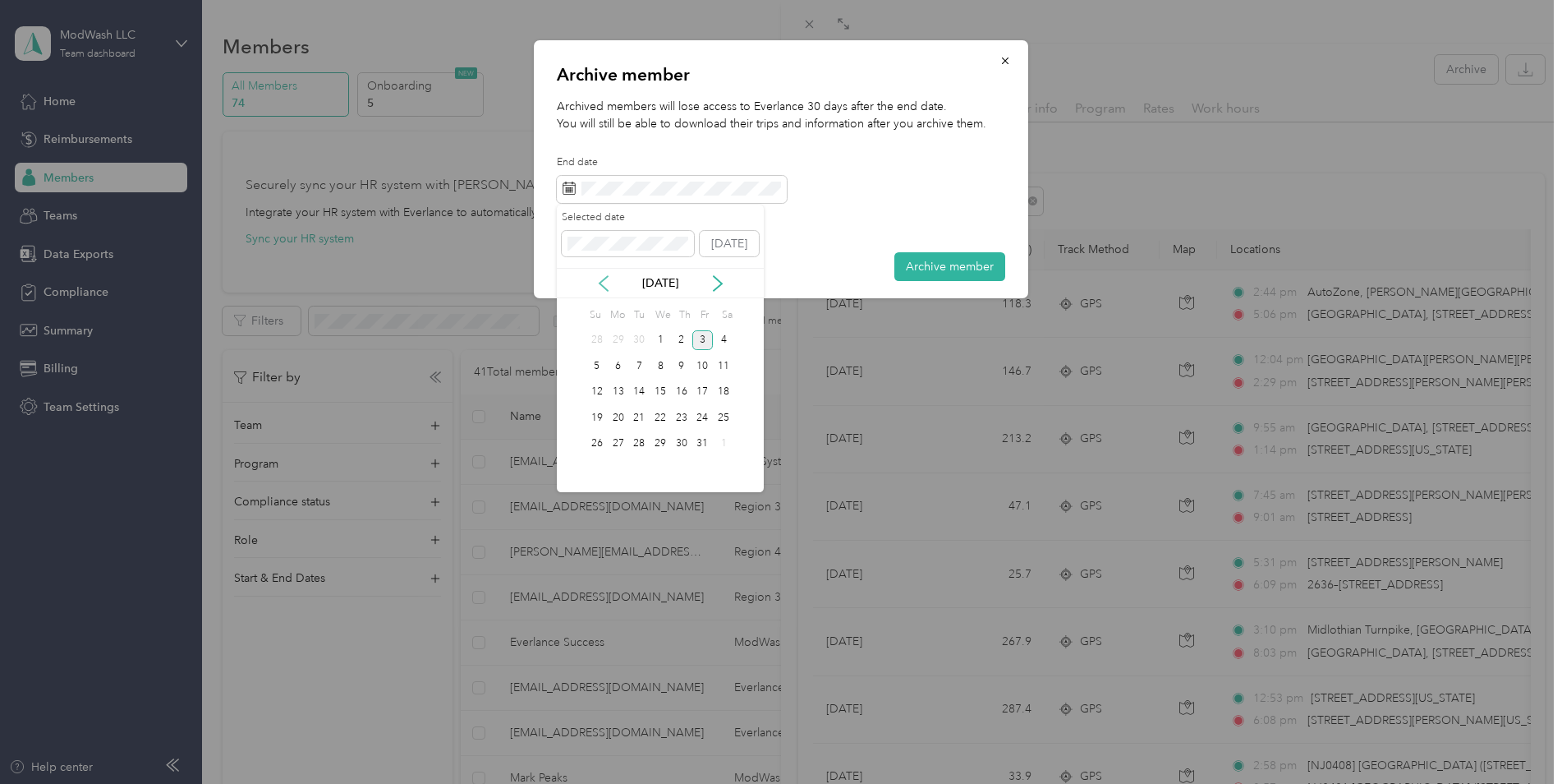
click at [604, 283] on icon at bounding box center [604, 283] width 16 height 16
click at [702, 366] on div "12" at bounding box center [702, 366] width 21 height 21
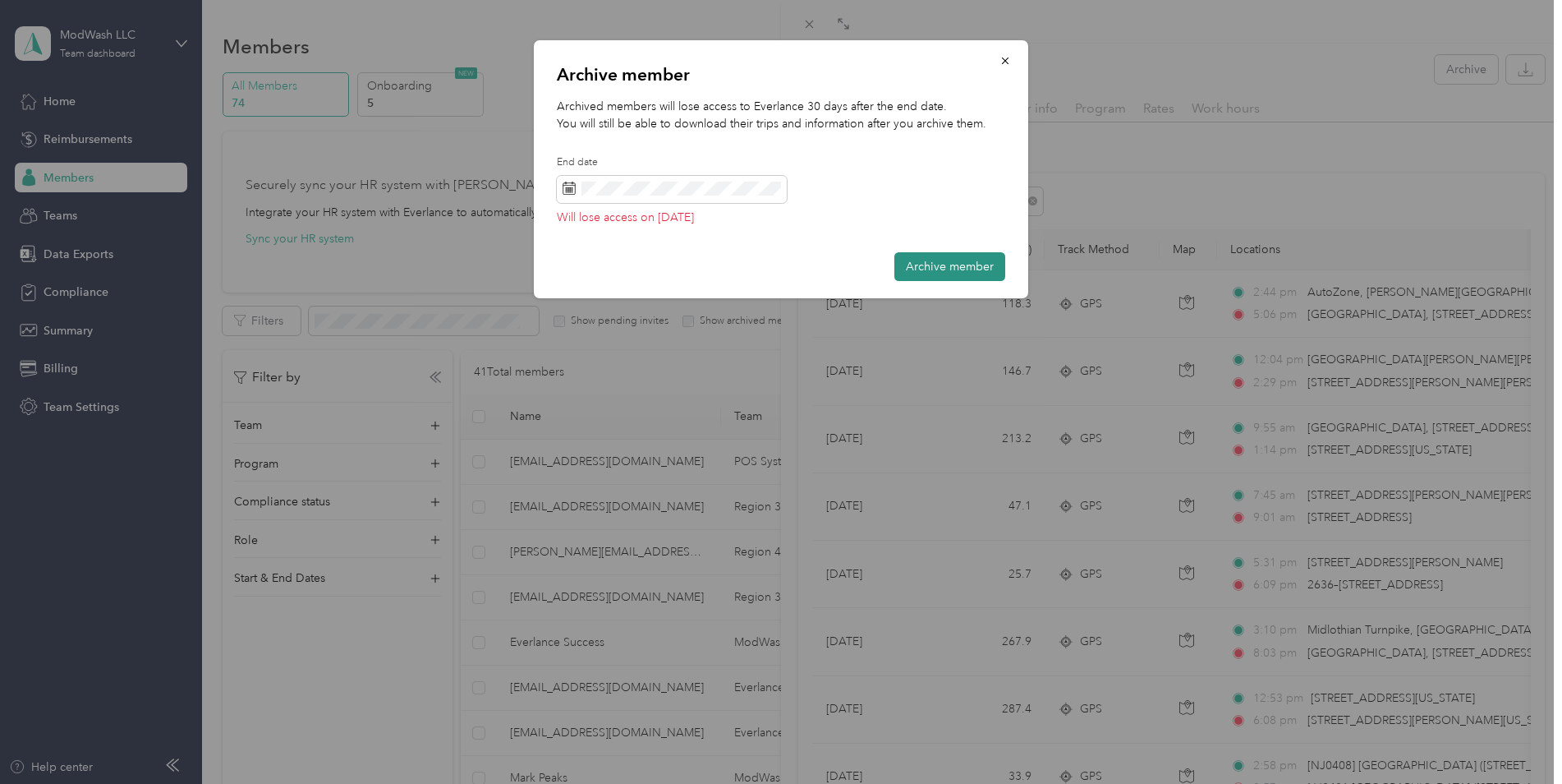
click at [960, 261] on button "Archive member" at bounding box center [950, 266] width 111 height 29
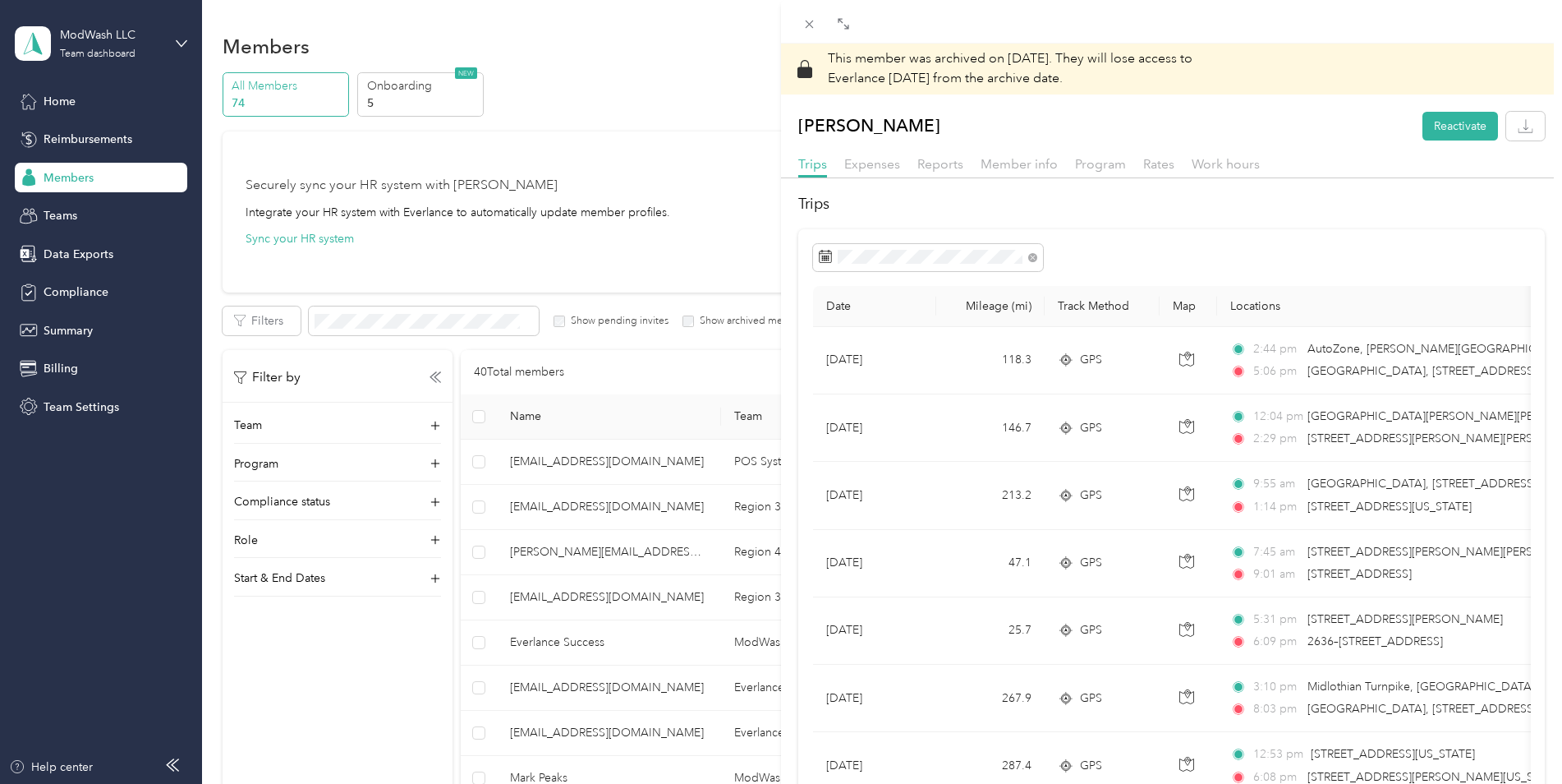
click at [1313, 130] on div "[PERSON_NAME] Reactivate" at bounding box center [1171, 126] width 781 height 29
click at [804, 28] on icon at bounding box center [810, 24] width 14 height 14
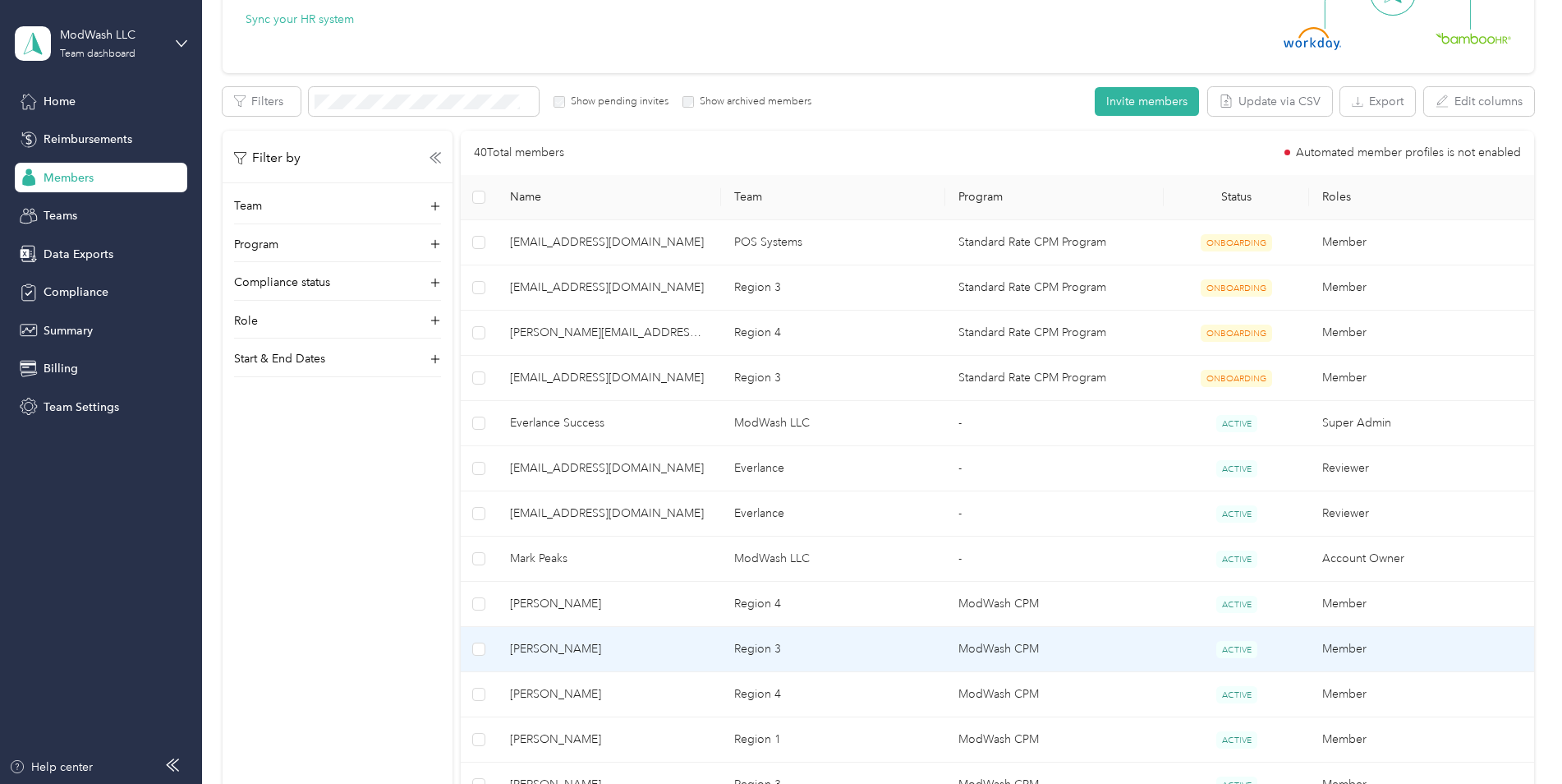
scroll to position [82, 0]
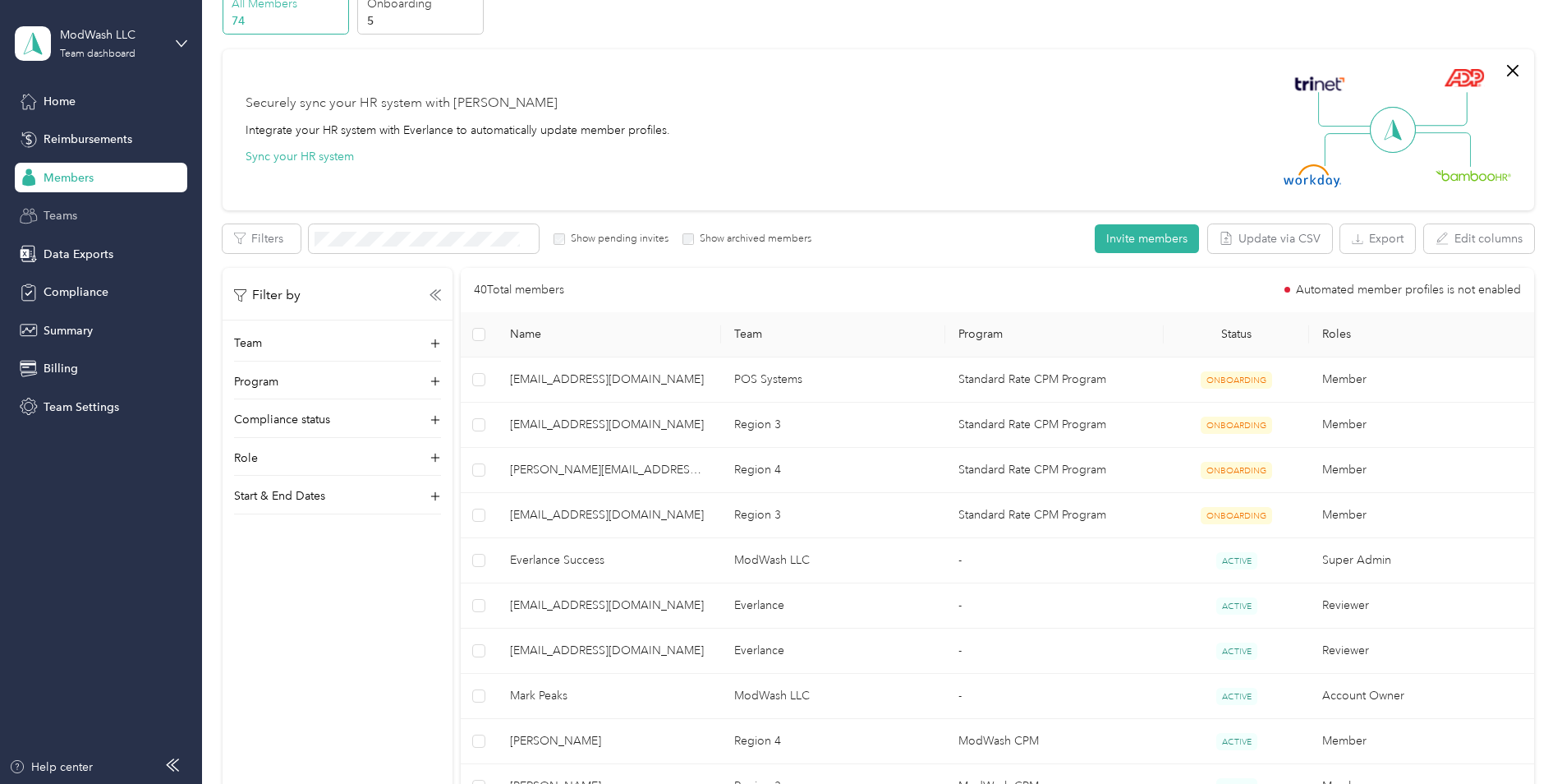
click at [81, 214] on div "Teams" at bounding box center [101, 216] width 172 height 30
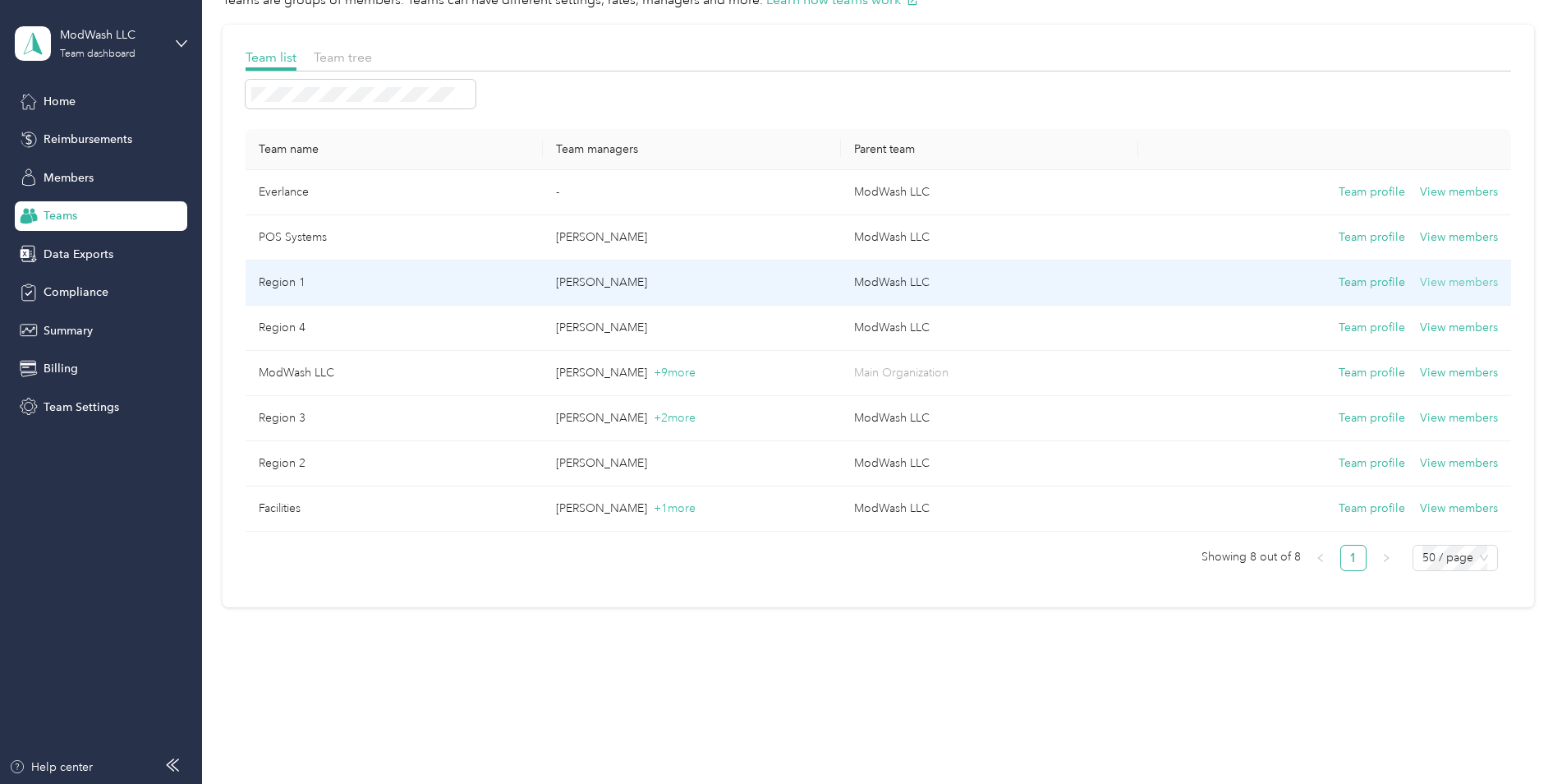
click at [1447, 281] on button "View members" at bounding box center [1459, 283] width 78 height 18
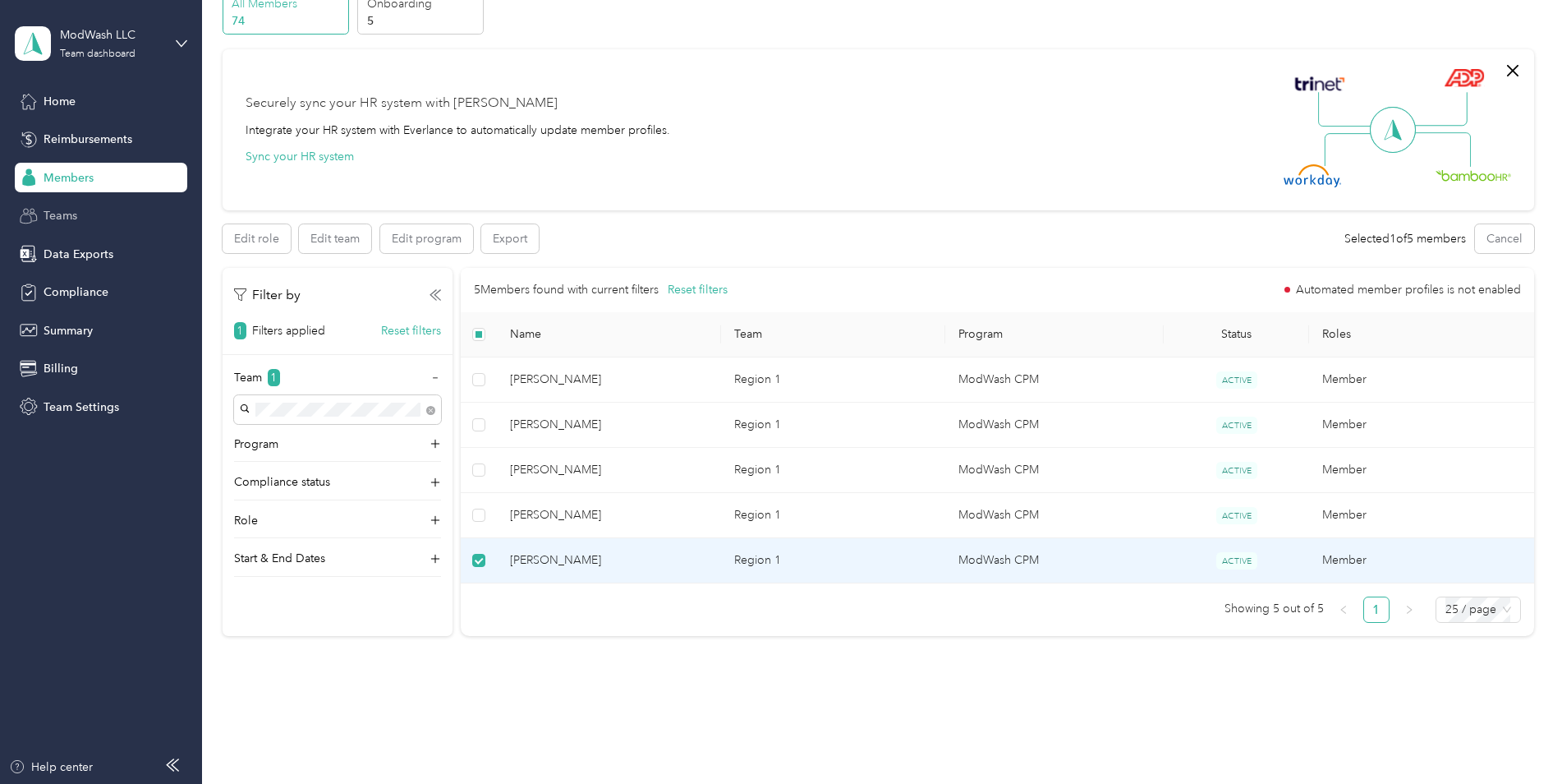
click at [53, 218] on span "Teams" at bounding box center [61, 215] width 34 height 17
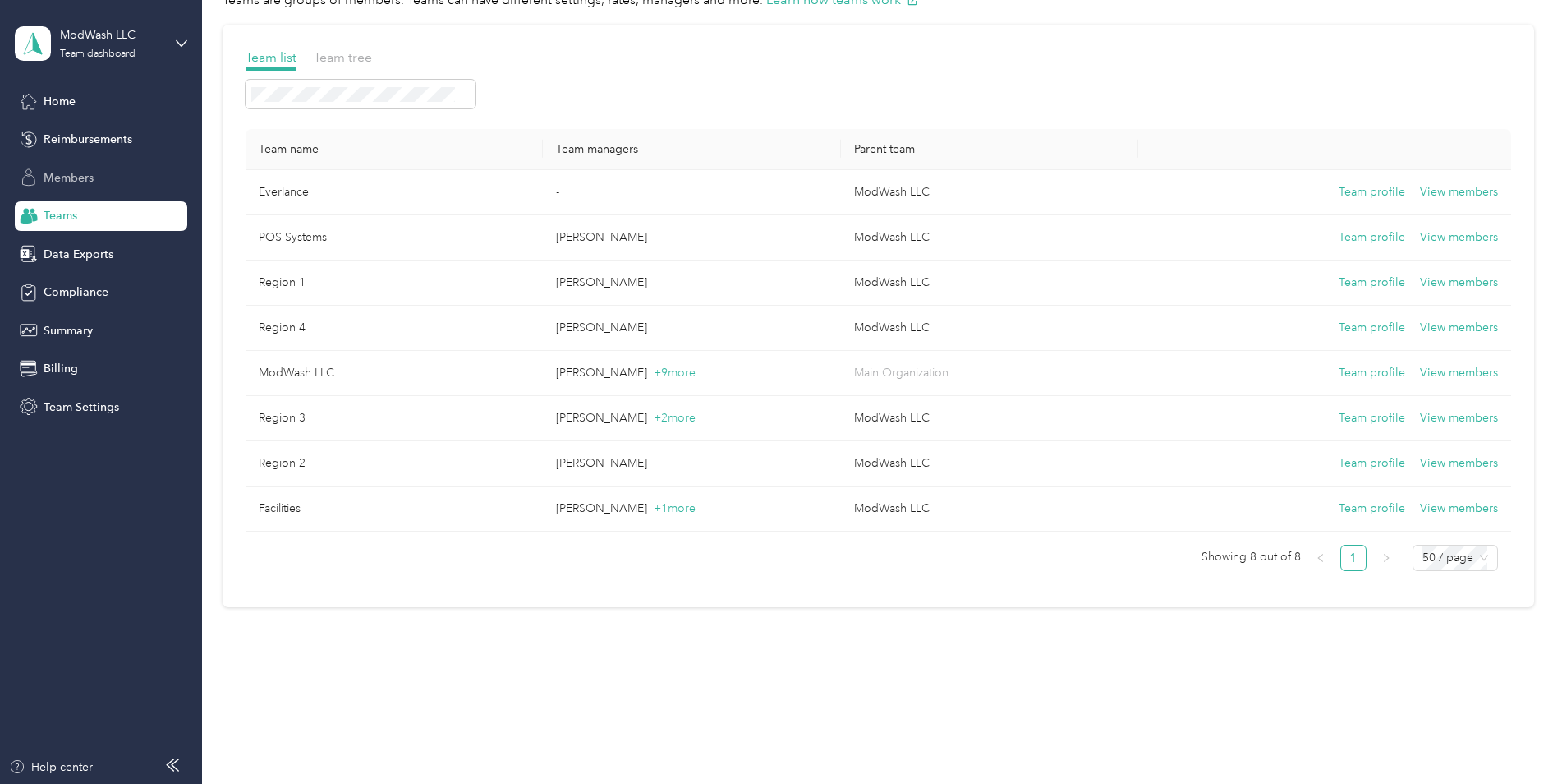
click at [67, 177] on span "Members" at bounding box center [69, 177] width 50 height 17
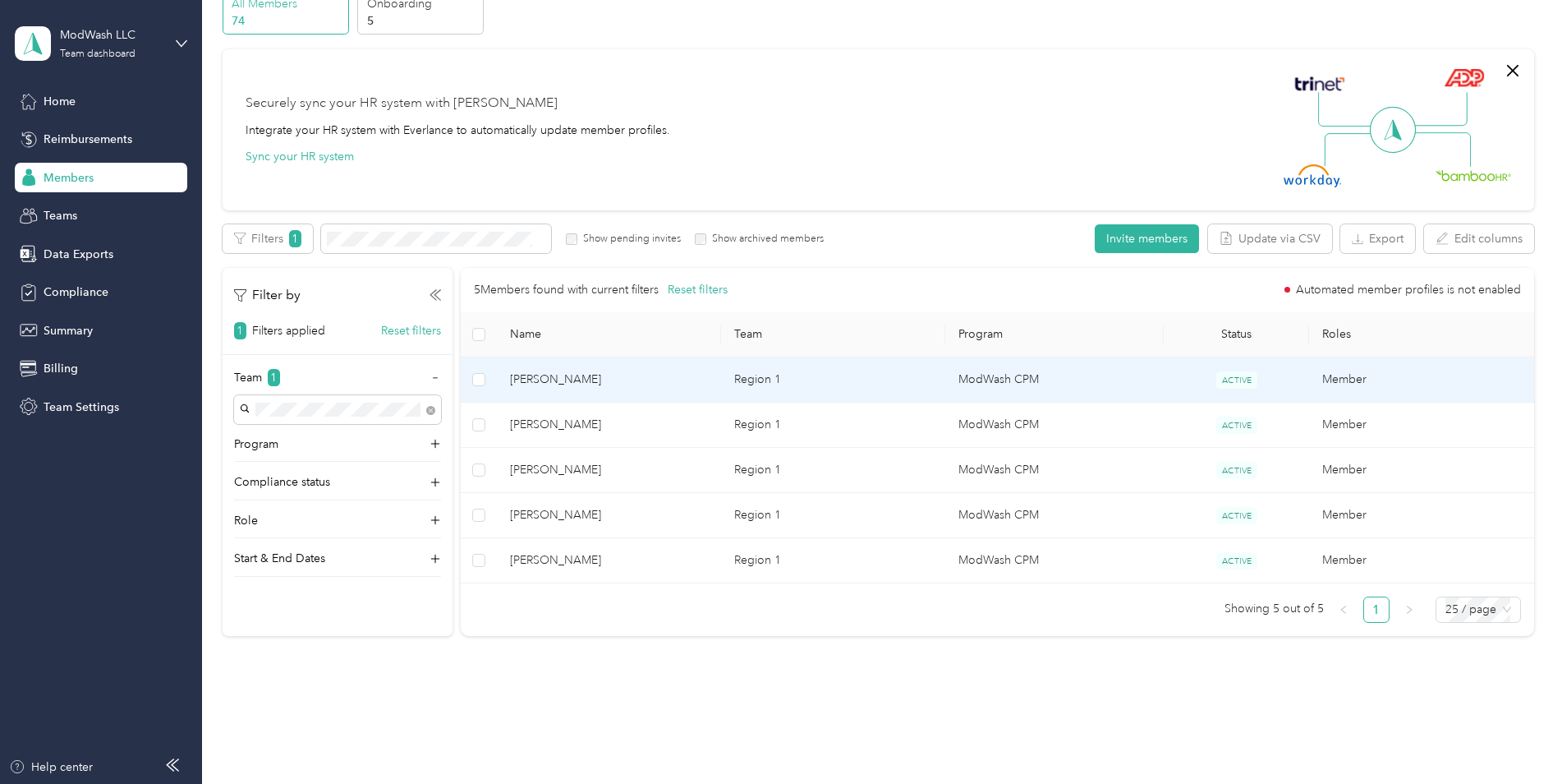
click at [565, 377] on span "[PERSON_NAME]" at bounding box center [609, 379] width 198 height 18
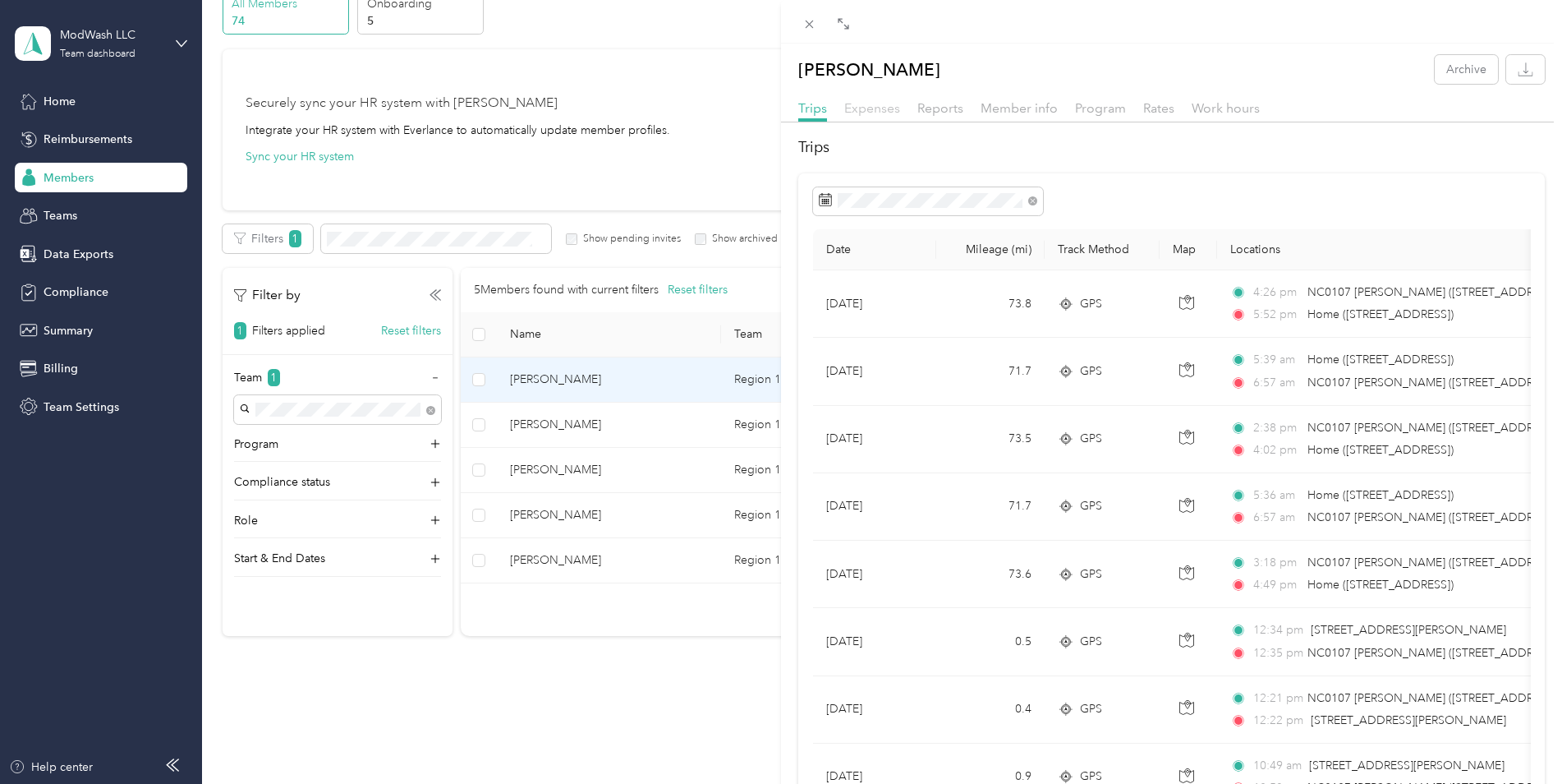
click at [878, 110] on span "Expenses" at bounding box center [872, 108] width 56 height 16
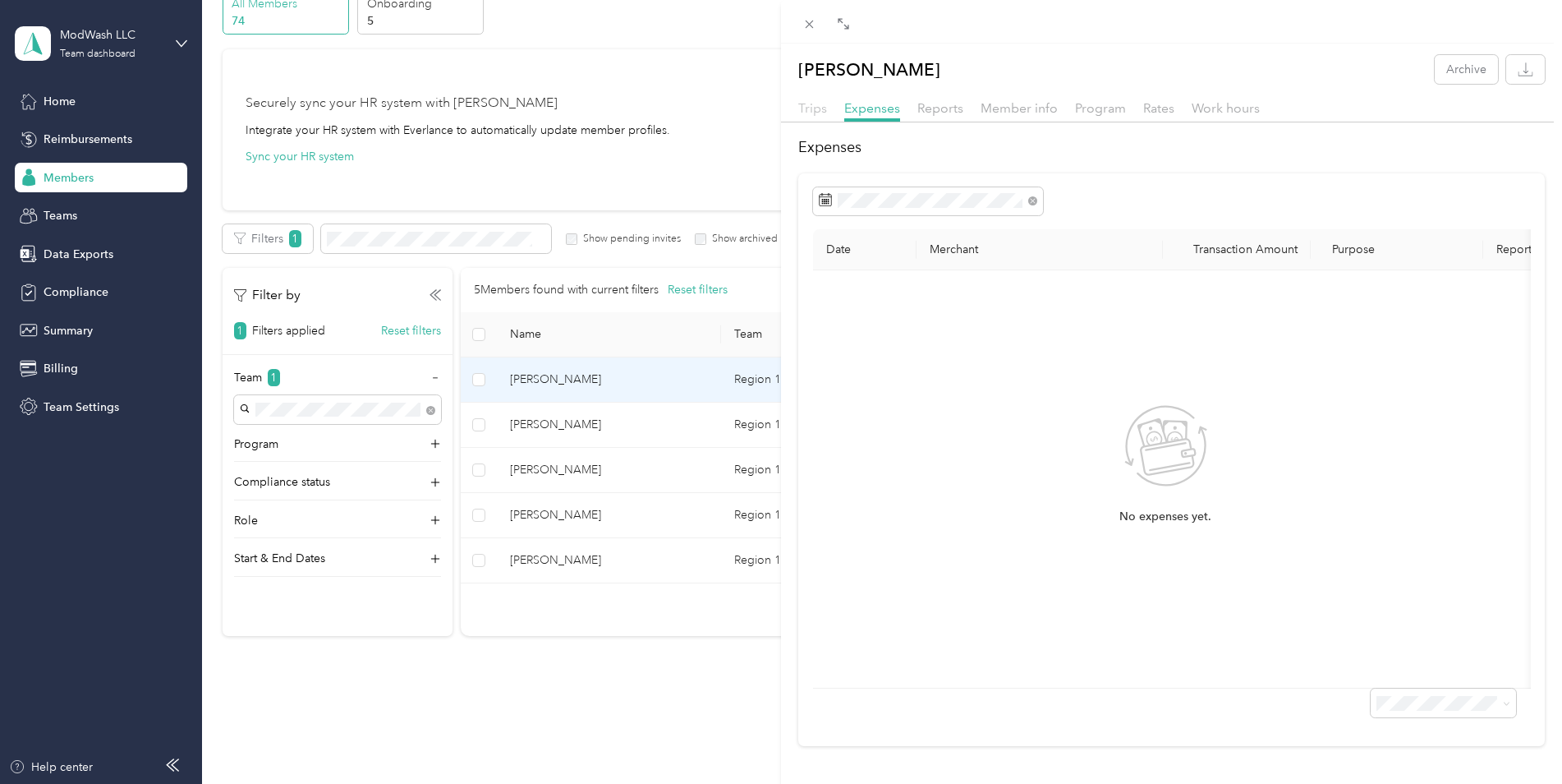
click at [816, 112] on span "Trips" at bounding box center [812, 108] width 29 height 16
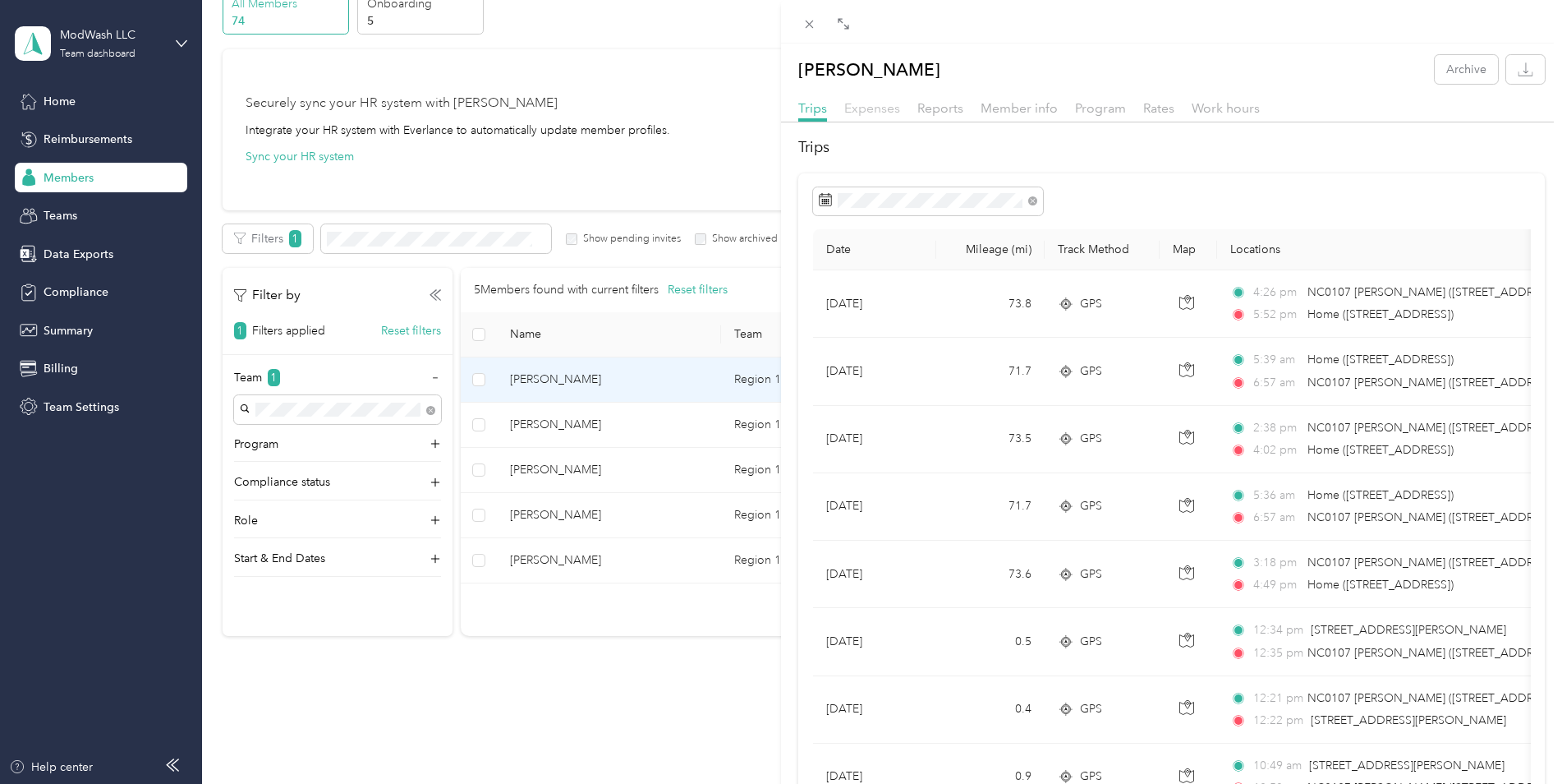
click at [876, 109] on span "Expenses" at bounding box center [872, 108] width 56 height 16
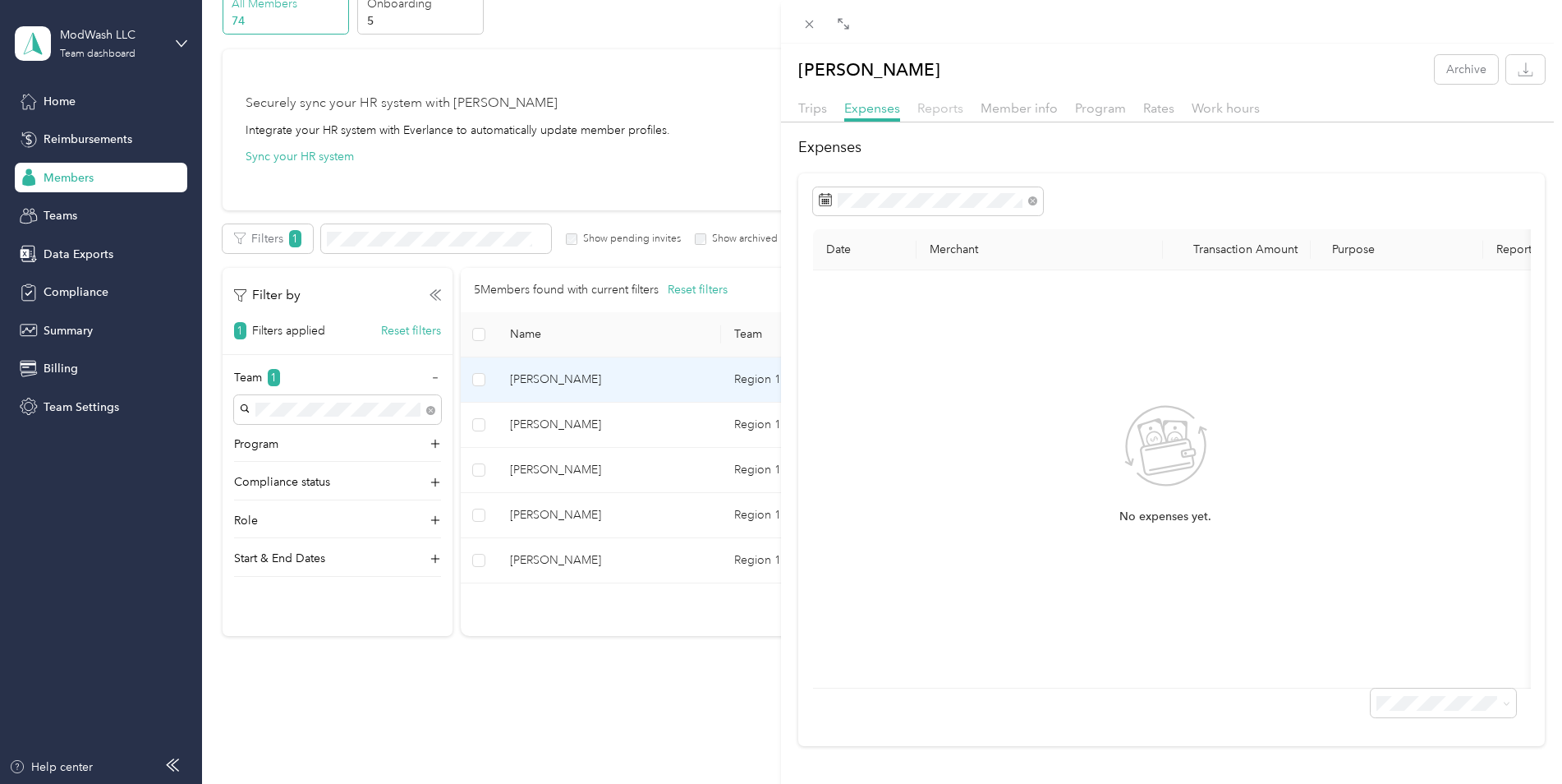
click at [935, 112] on span "Reports" at bounding box center [941, 108] width 46 height 16
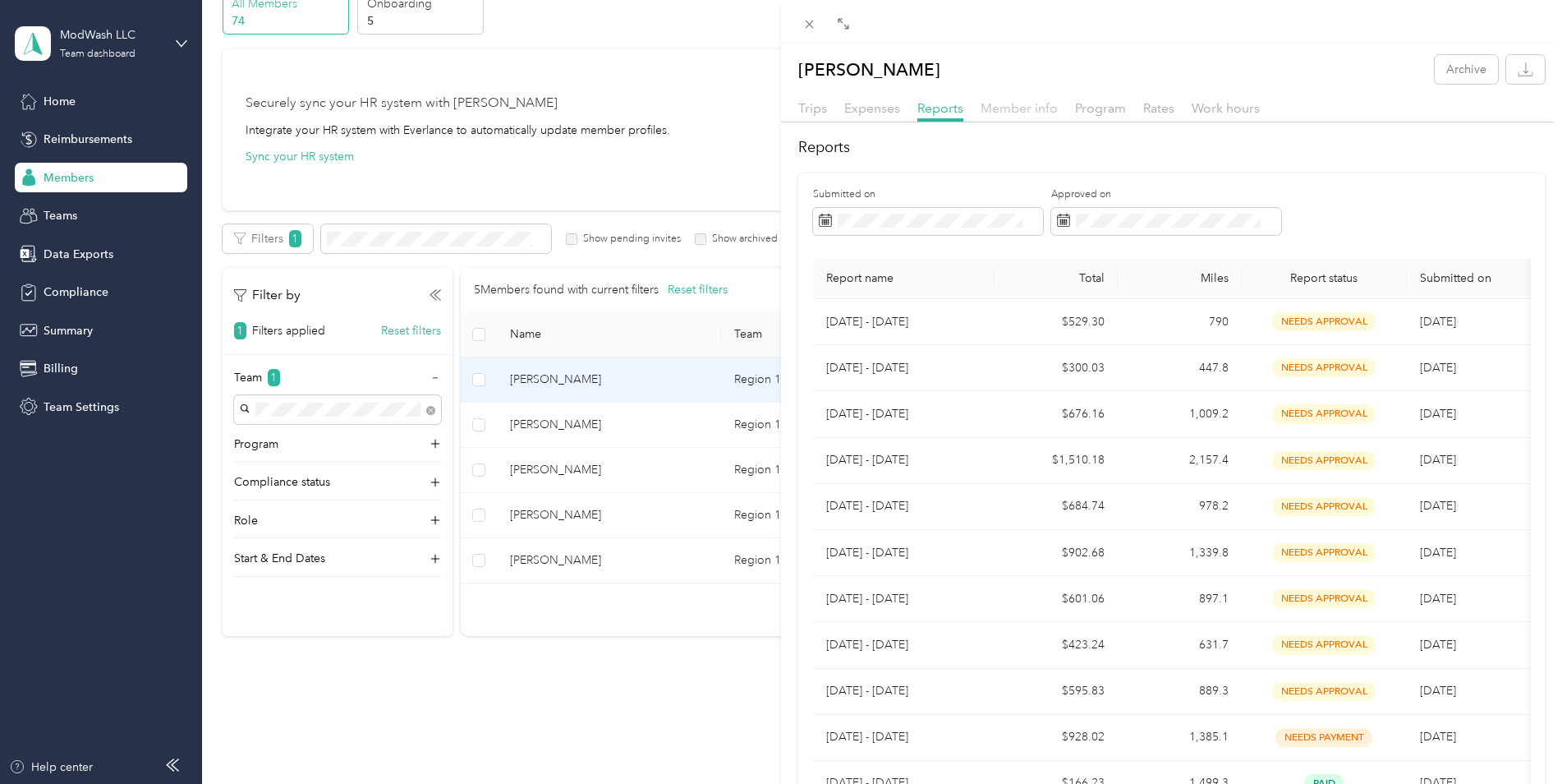
click at [1008, 113] on span "Member info" at bounding box center [1019, 108] width 77 height 16
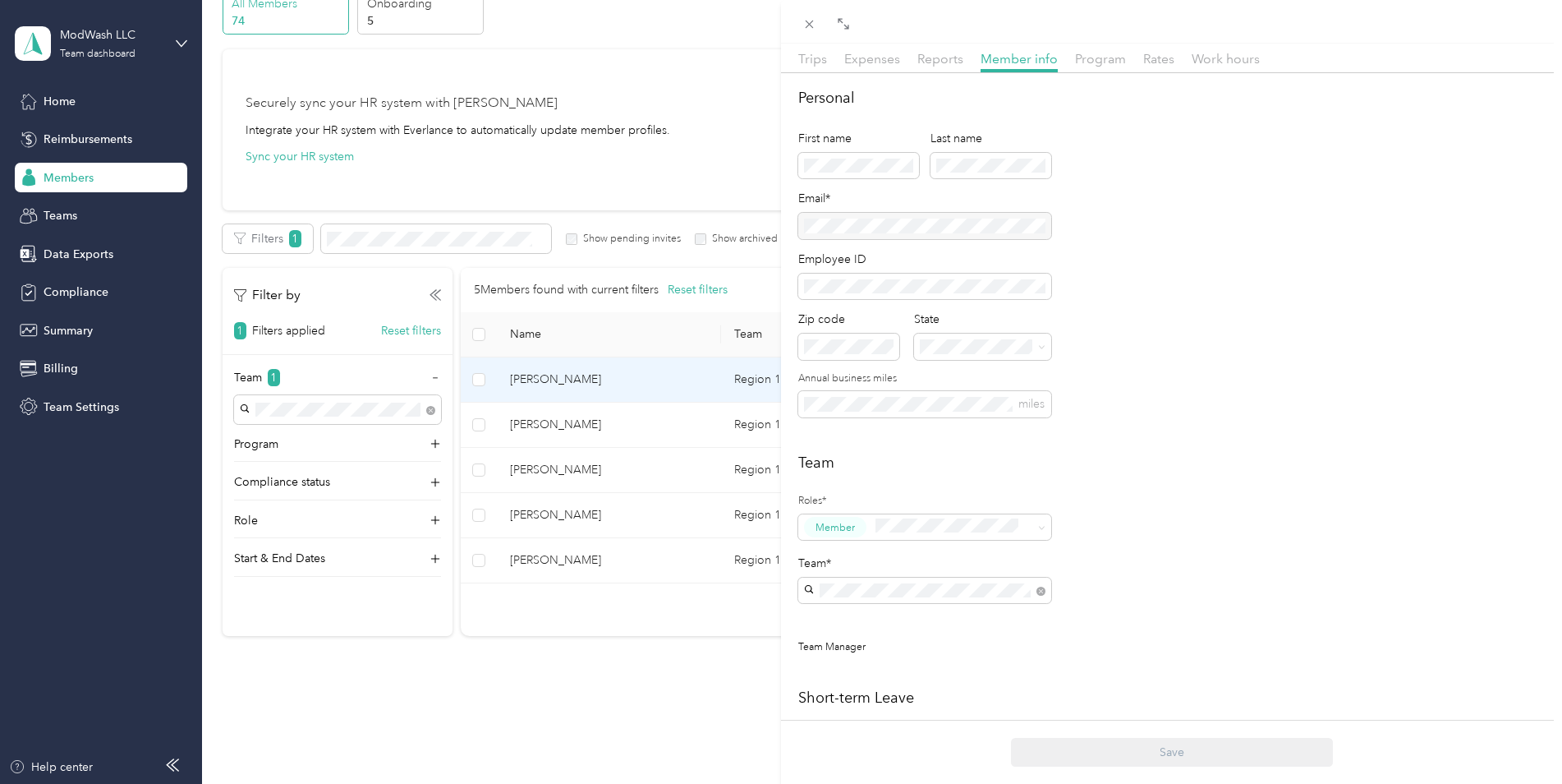
scroll to position [82, 0]
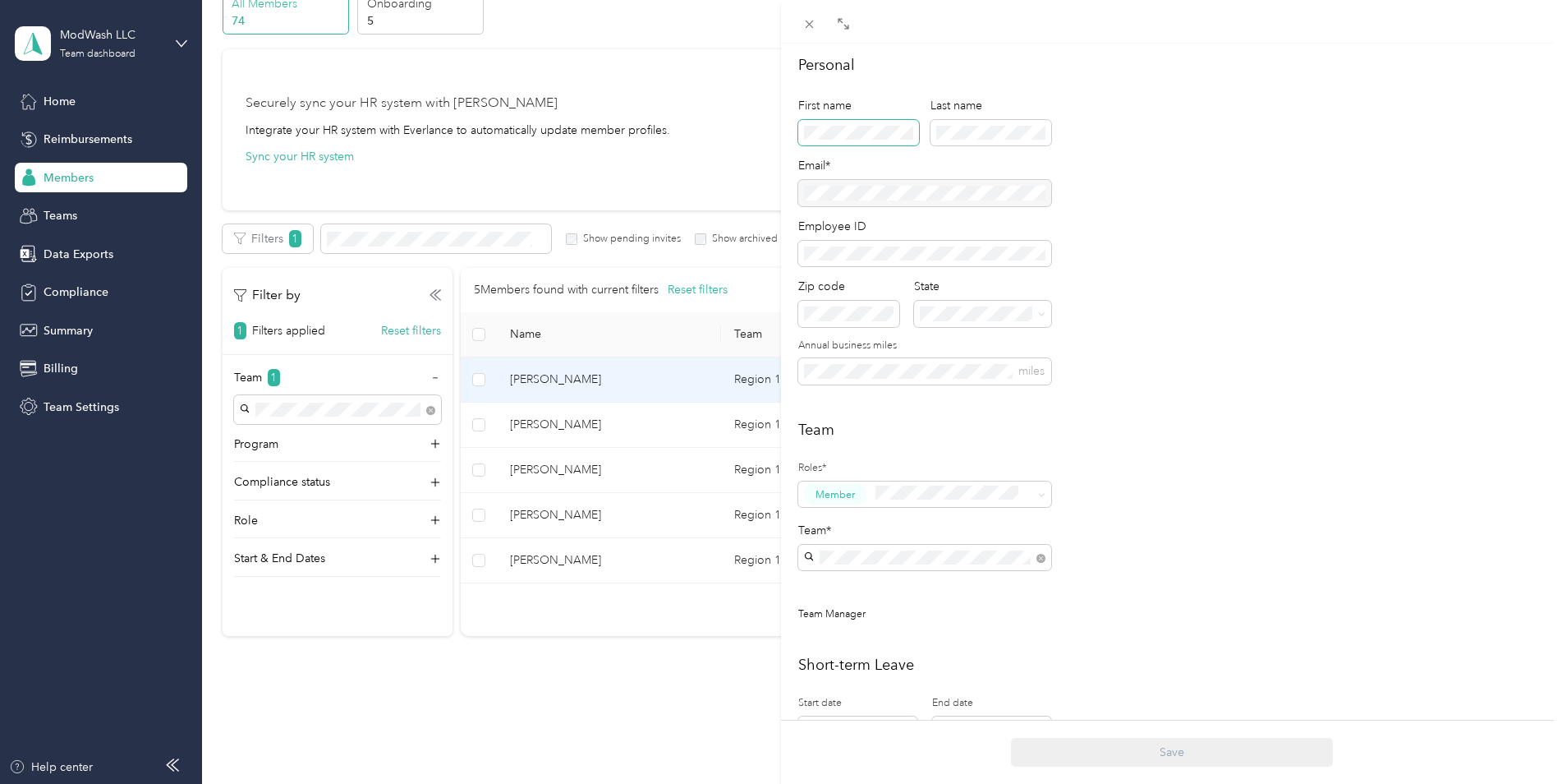
click at [749, 131] on div "[PERSON_NAME] Archive Trips Expenses Reports Member info Program Rates Work hou…" at bounding box center [781, 392] width 1562 height 784
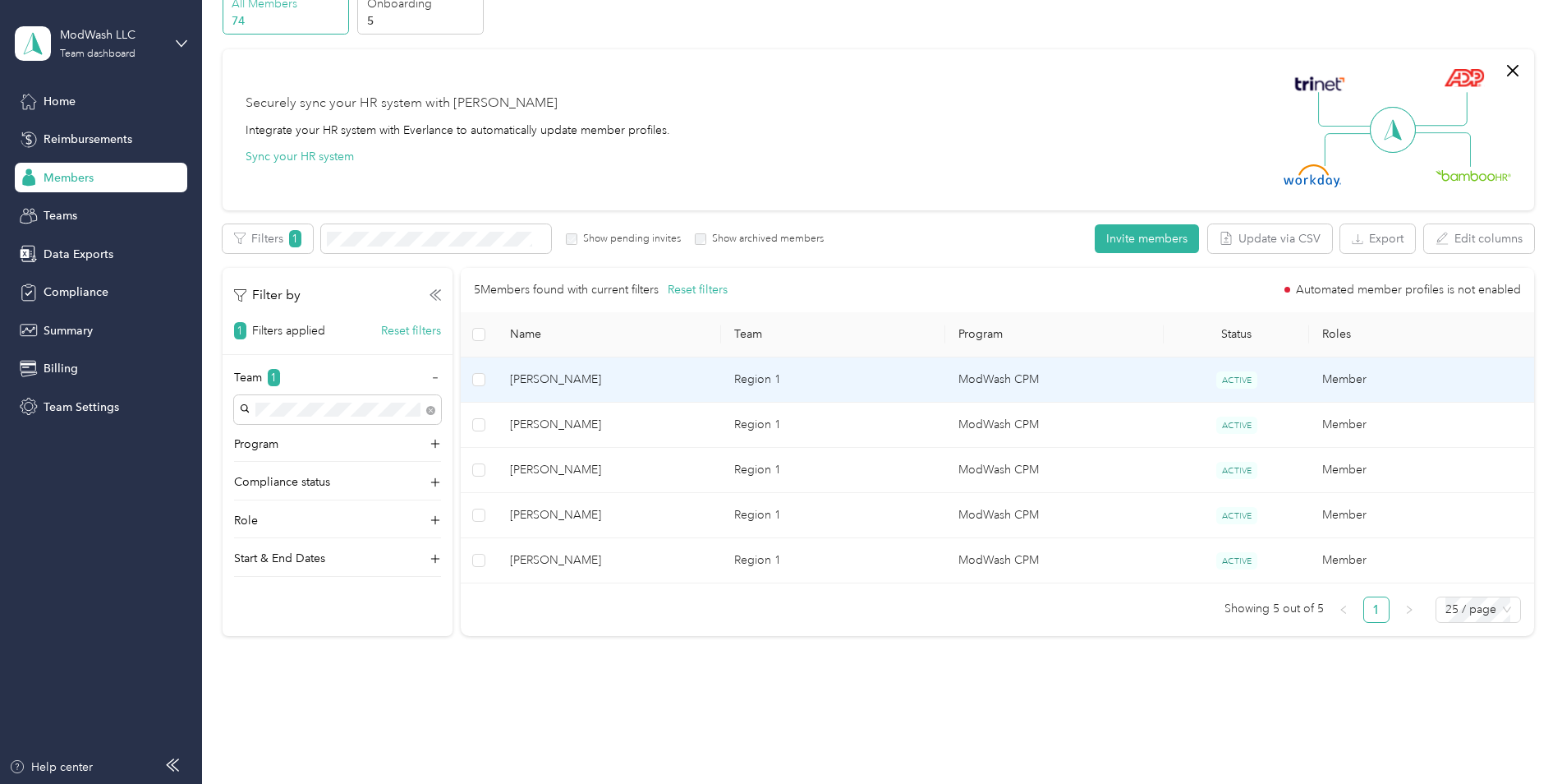
click at [582, 373] on span "[PERSON_NAME]" at bounding box center [609, 379] width 198 height 18
click at [582, 783] on div "Drag to resize Click to close [PERSON_NAME] Archive Trips Expenses Reports Memb…" at bounding box center [777, 784] width 1554 height 0
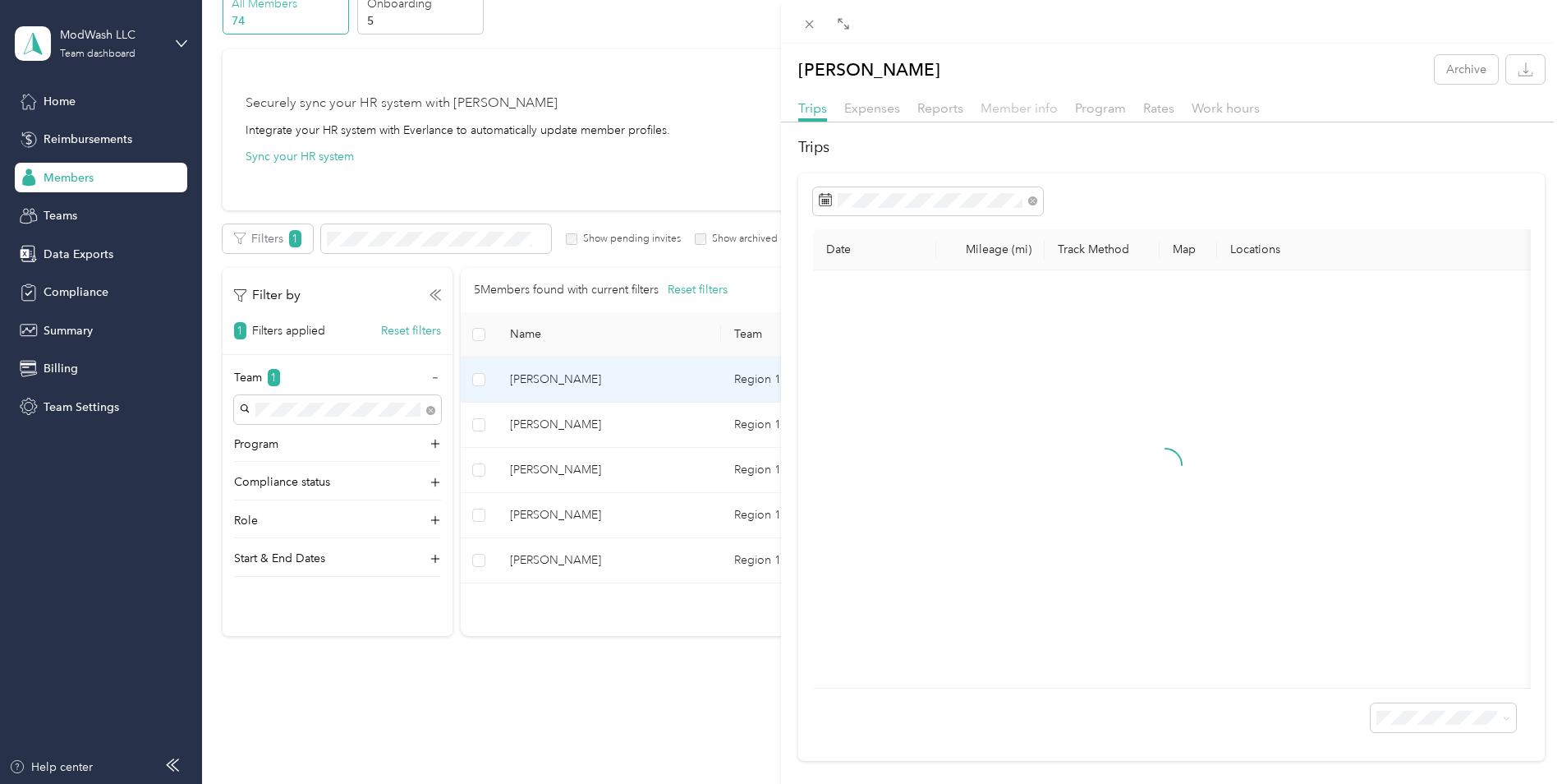
click at [1012, 108] on span "Member info" at bounding box center [1019, 108] width 77 height 16
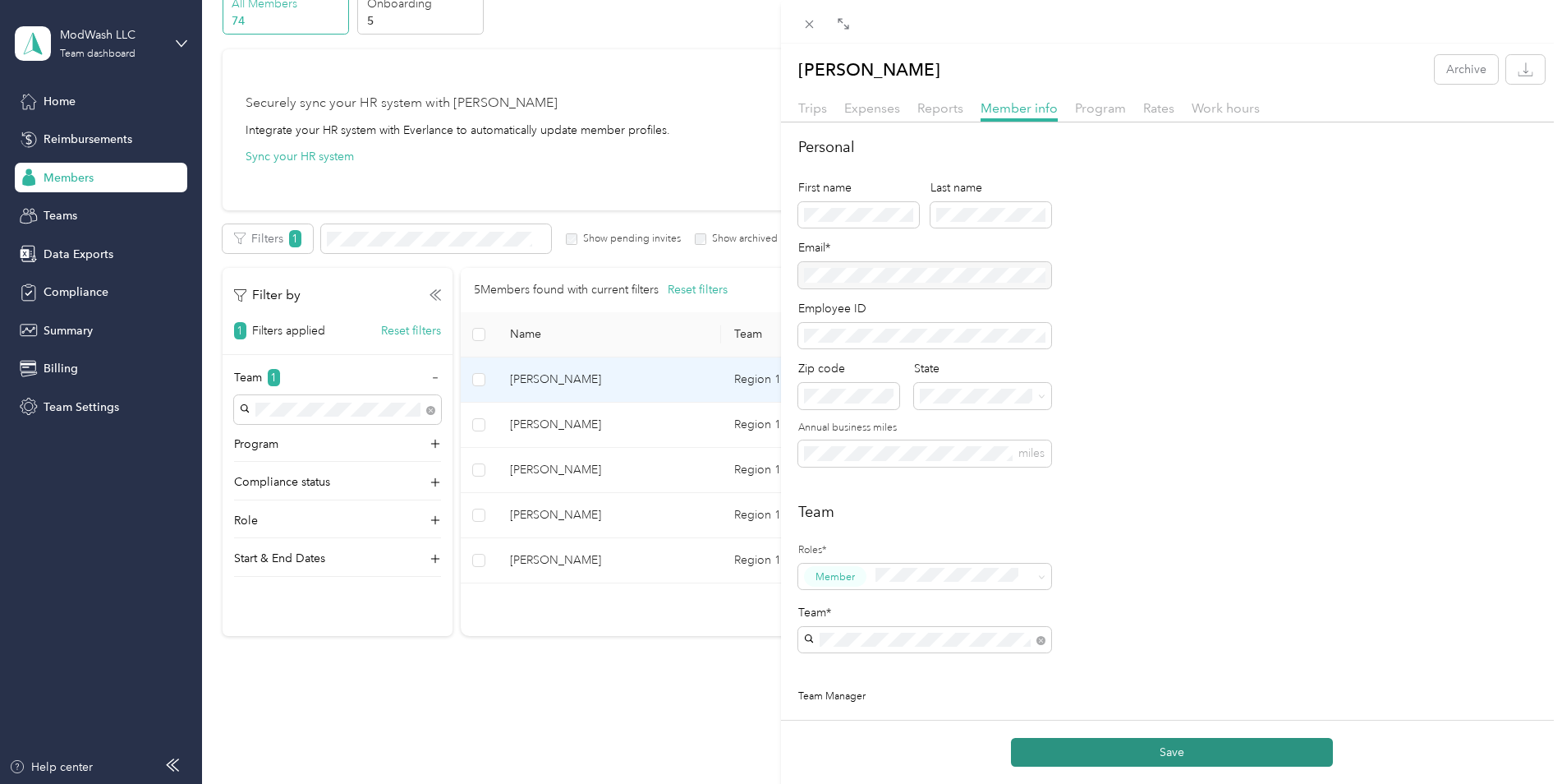
click at [1161, 752] on button "Save" at bounding box center [1172, 752] width 322 height 29
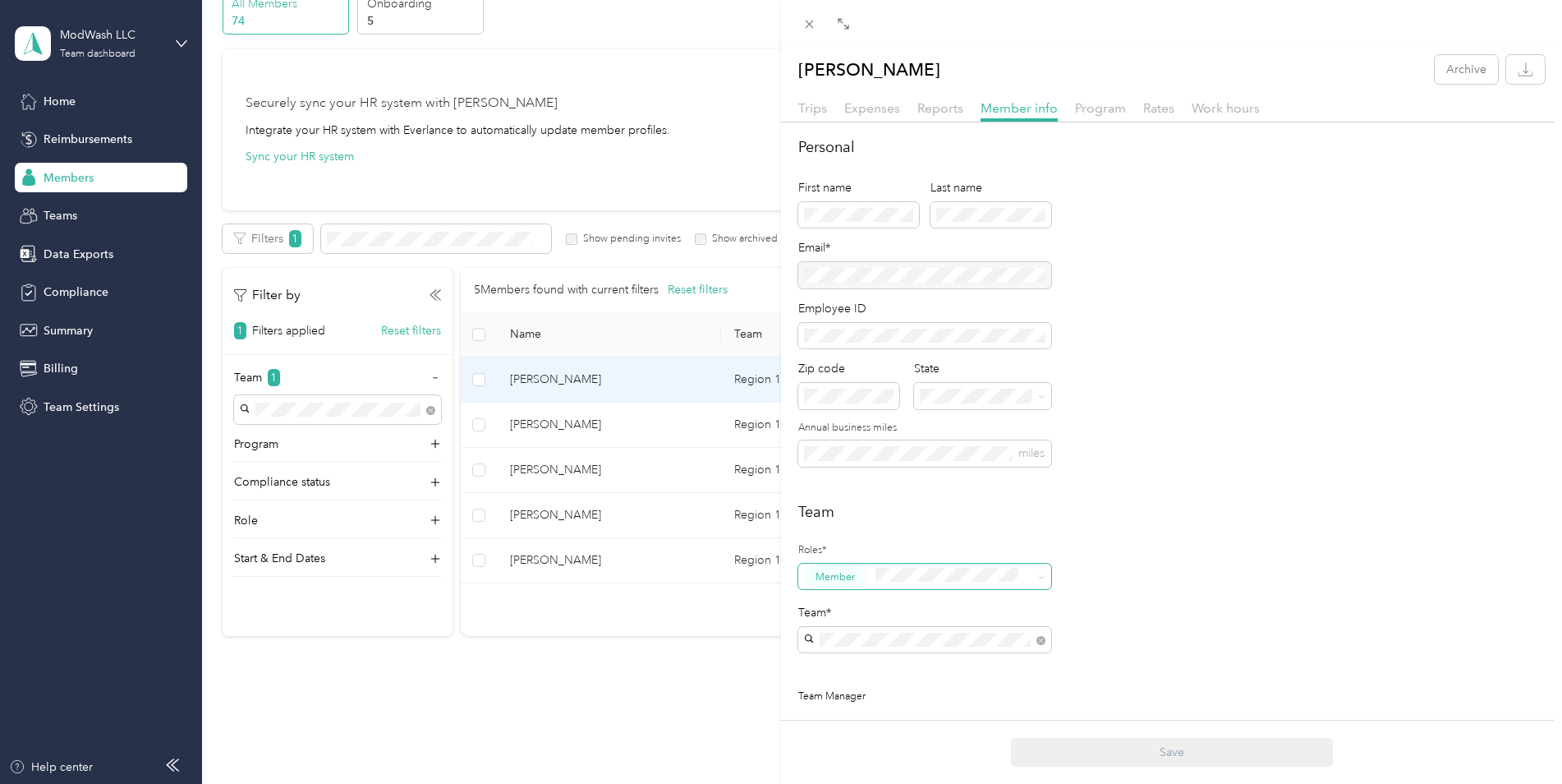
click at [998, 583] on span at bounding box center [947, 576] width 154 height 21
click at [1185, 580] on div "Team Roles* Member Team* Team Manager" at bounding box center [1171, 611] width 747 height 221
click at [1088, 113] on span "Program" at bounding box center [1100, 108] width 51 height 16
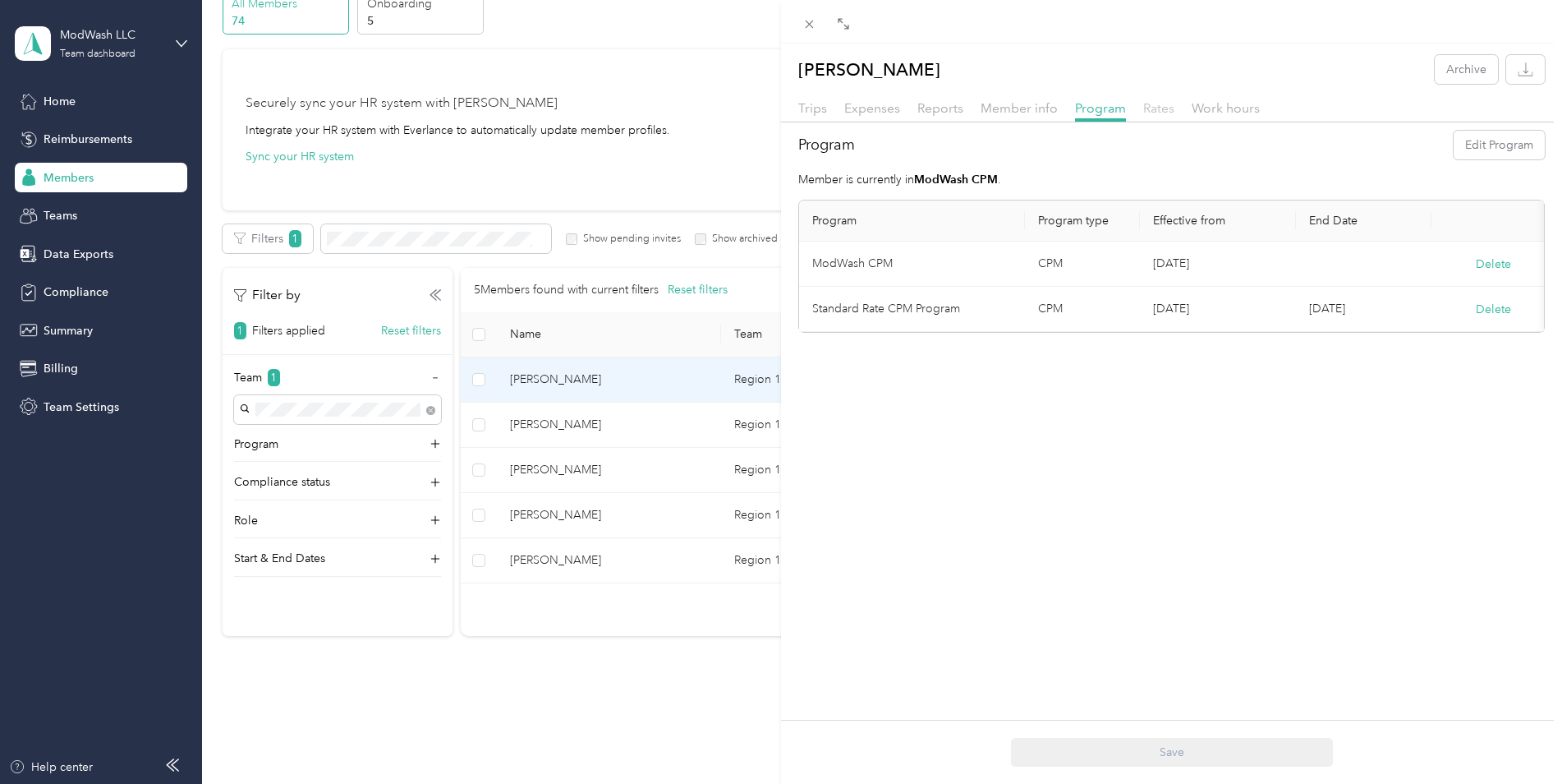
click at [1147, 105] on span "Rates" at bounding box center [1158, 108] width 31 height 16
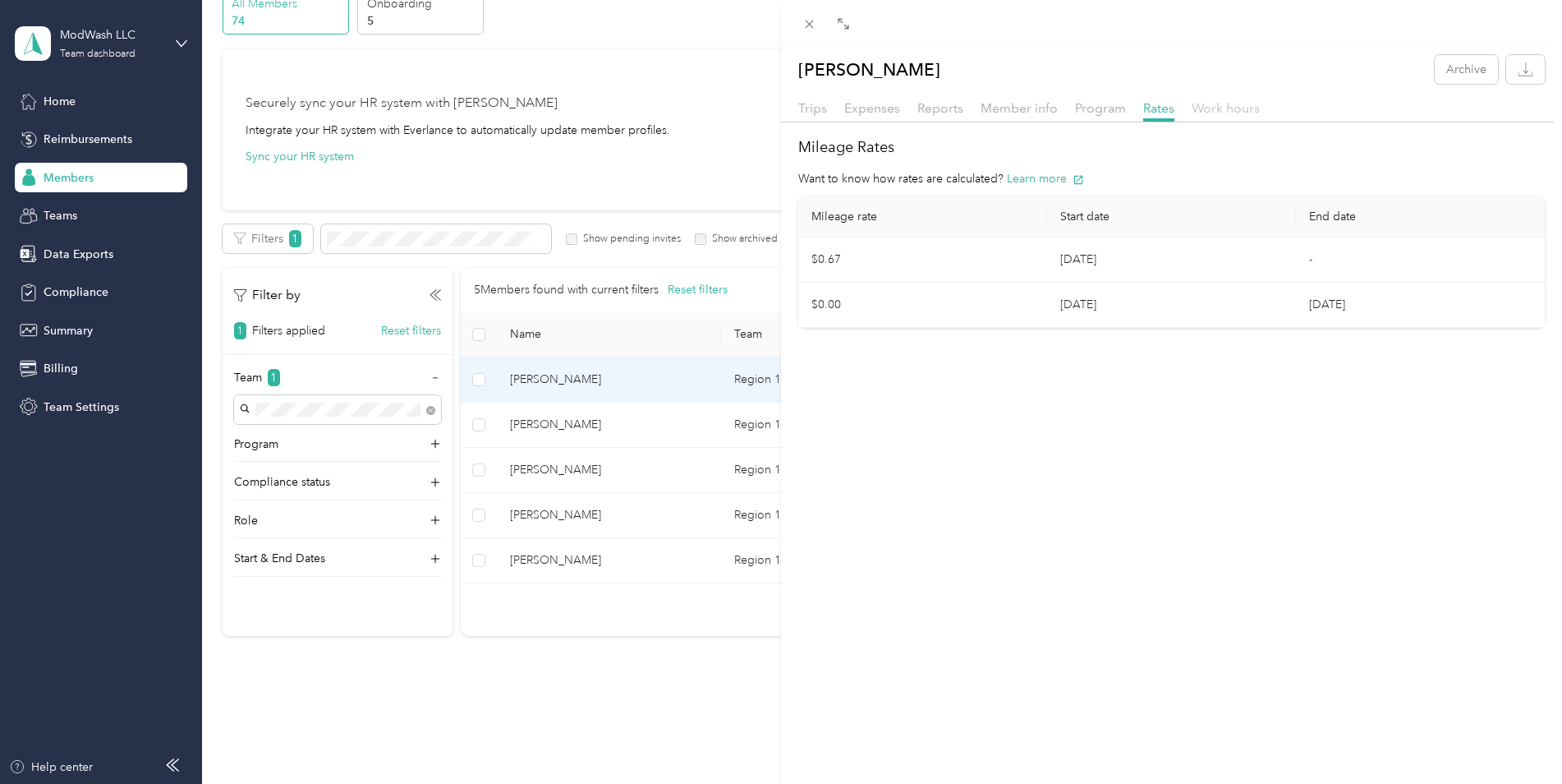
click at [1222, 103] on span "Work hours" at bounding box center [1226, 108] width 68 height 16
click at [808, 112] on span "Trips" at bounding box center [812, 108] width 29 height 16
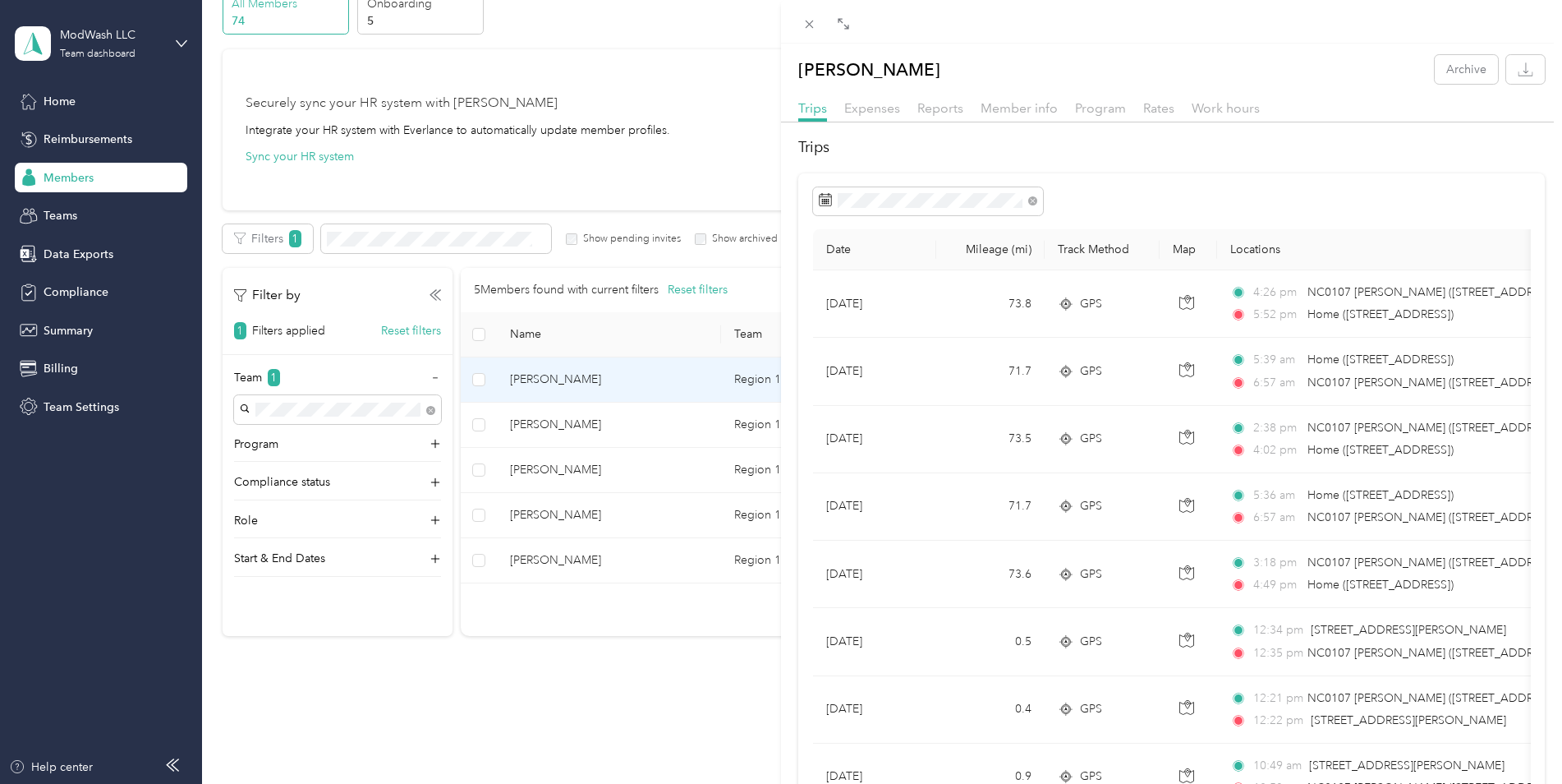
click at [58, 220] on div "[PERSON_NAME] Archive Trips Expenses Reports Member info Program Rates Work hou…" at bounding box center [781, 392] width 1562 height 784
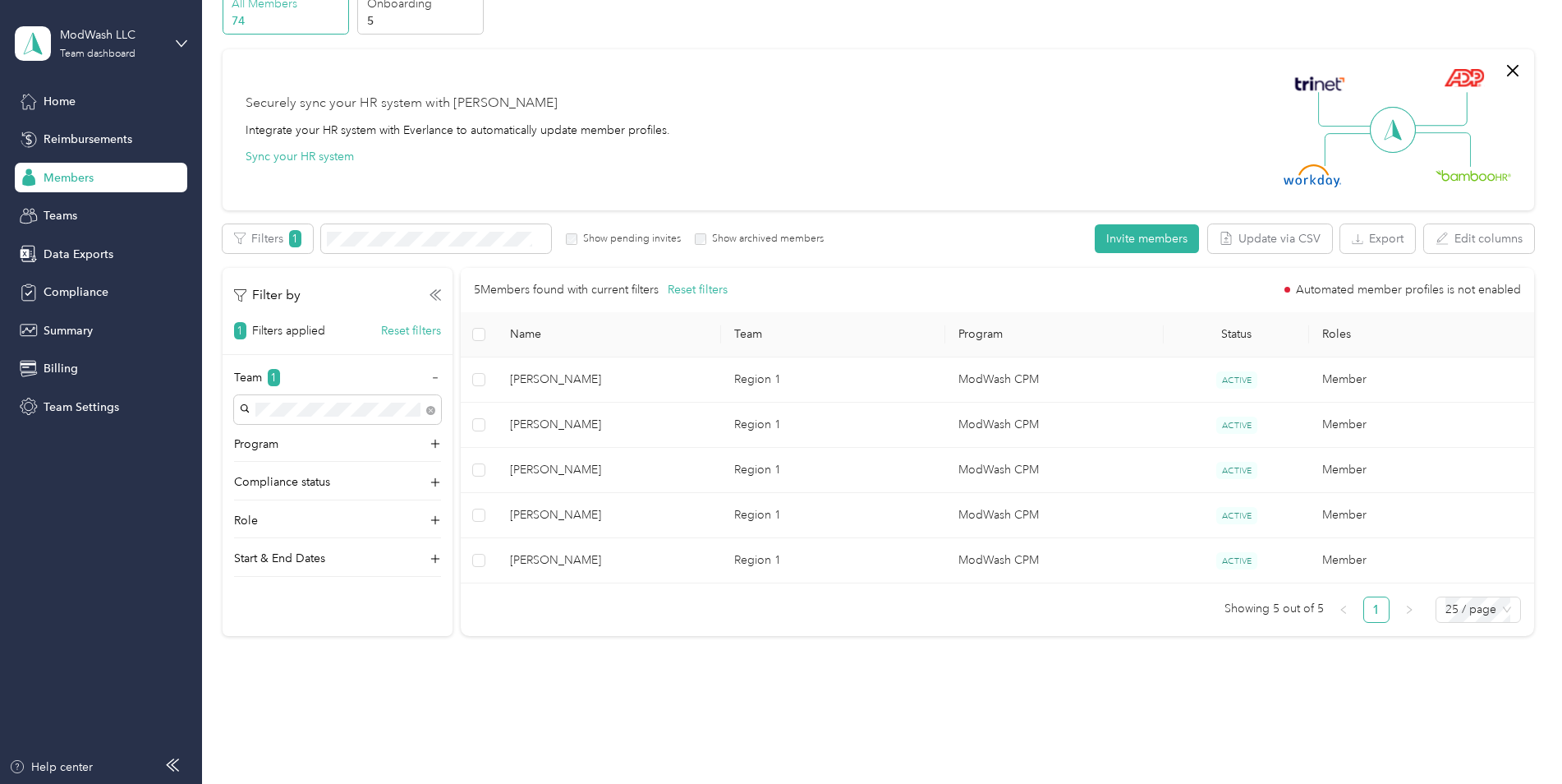
click at [72, 178] on span "Members" at bounding box center [69, 177] width 50 height 17
click at [1152, 246] on button "Invite members" at bounding box center [1147, 238] width 104 height 29
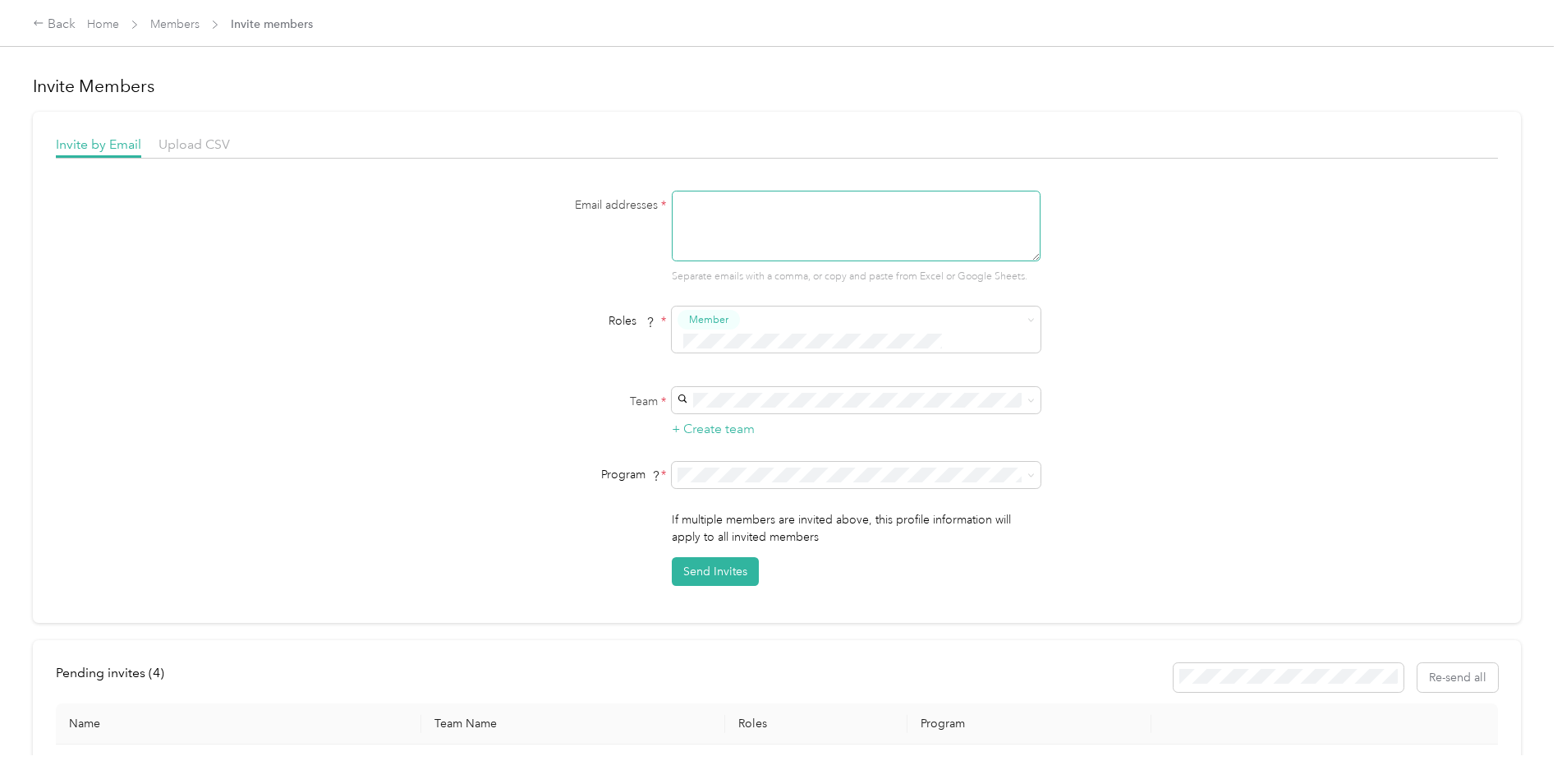
click at [687, 209] on textarea at bounding box center [856, 226] width 369 height 71
type textarea "[PERSON_NAME][EMAIL_ADDRESS][DOMAIN_NAME]"
click at [1210, 287] on div "Email addresses * [PERSON_NAME][EMAIL_ADDRESS][DOMAIN_NAME] Separate emails wit…" at bounding box center [777, 388] width 1442 height 395
click at [1023, 322] on span at bounding box center [1028, 319] width 13 height 11
click at [729, 438] on span "Manager" at bounding box center [713, 442] width 42 height 15
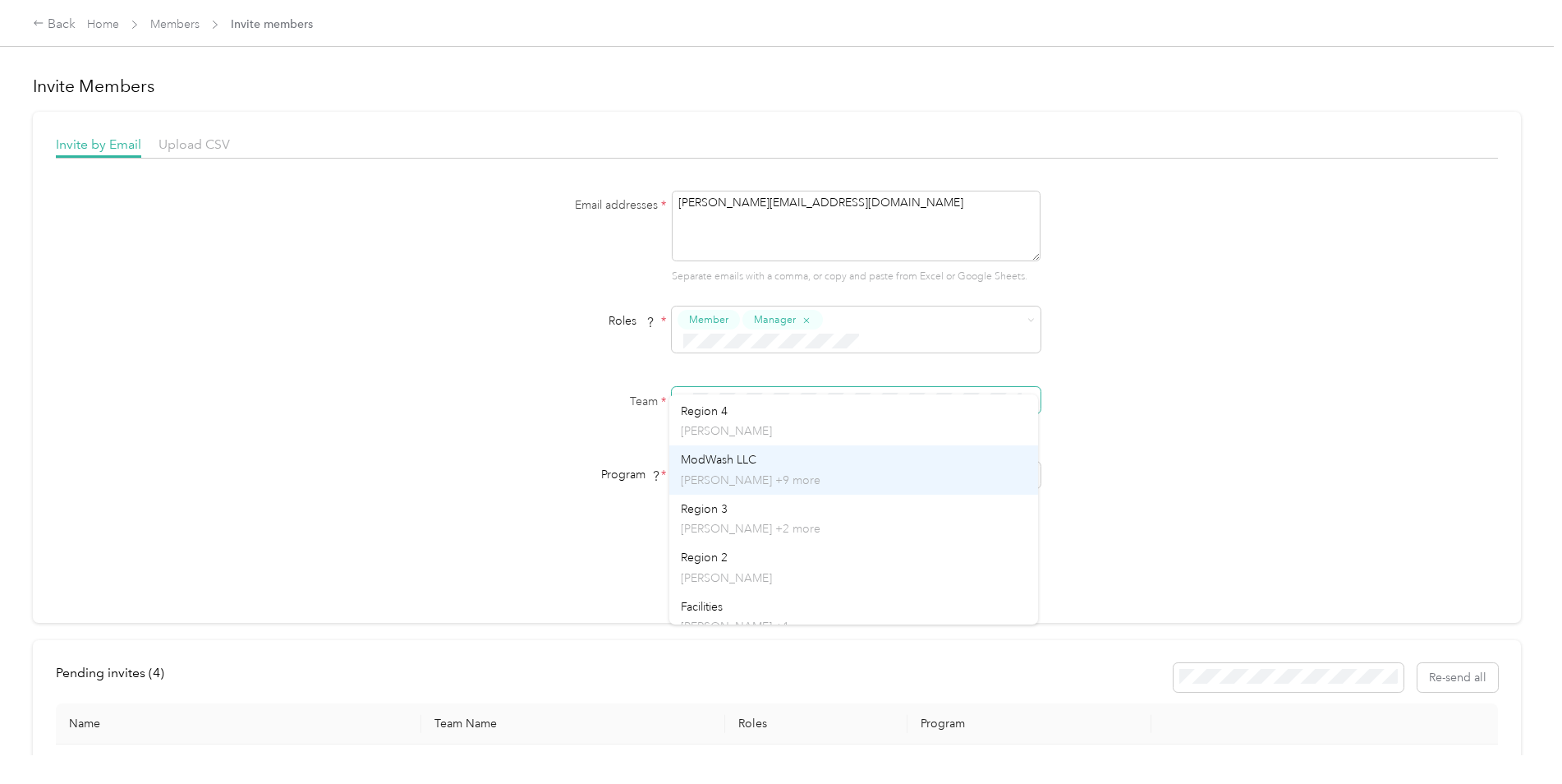
scroll to position [161, 0]
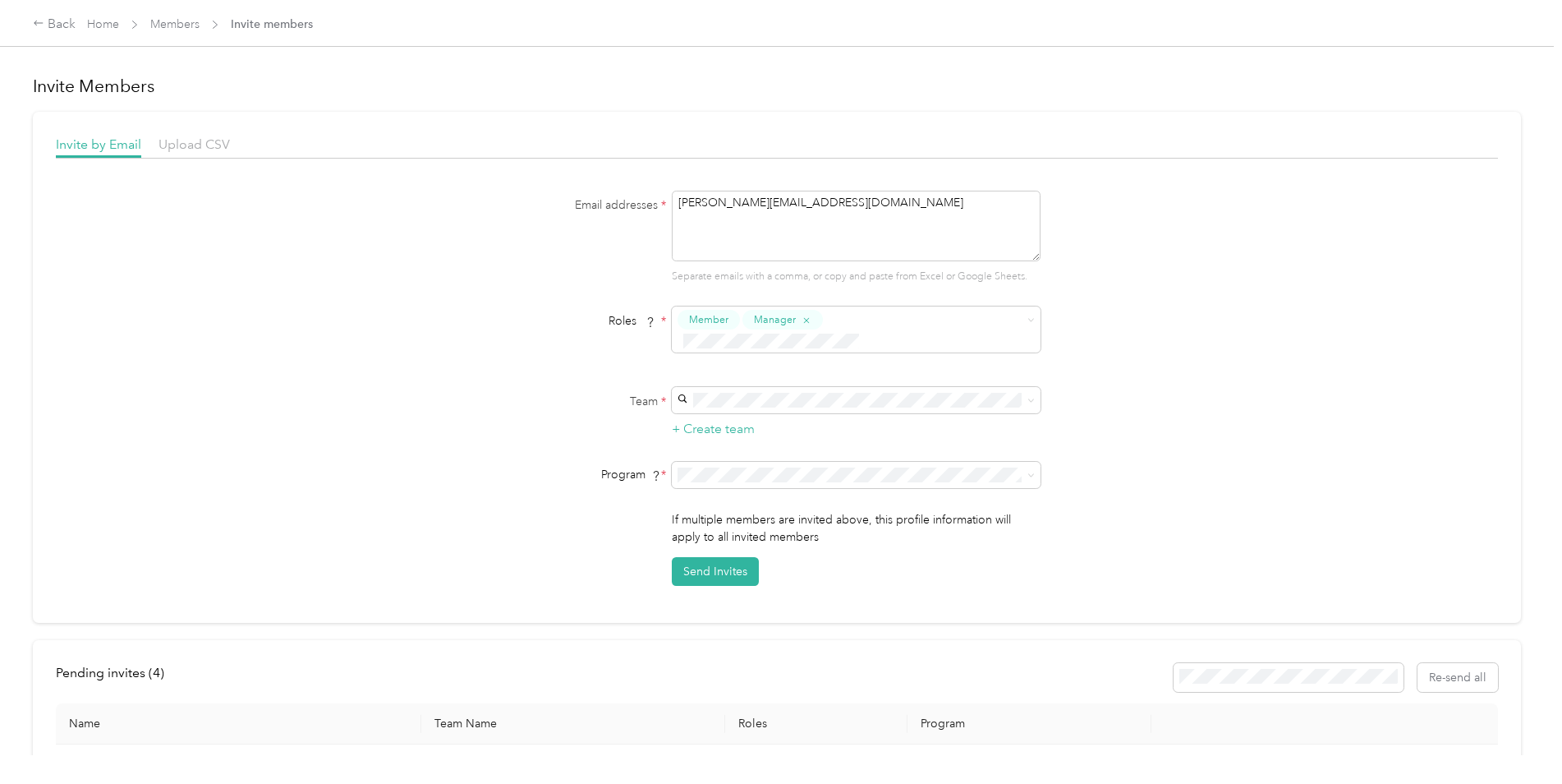
click at [713, 596] on div "Facilities [PERSON_NAME] +1 more" at bounding box center [854, 600] width 346 height 38
click at [1028, 471] on icon at bounding box center [1031, 474] width 7 height 7
click at [744, 542] on li "ModWash CPM (CPM)" at bounding box center [853, 541] width 369 height 29
click at [712, 557] on button "Send Invites" at bounding box center [715, 571] width 87 height 29
drag, startPoint x: 734, startPoint y: 205, endPoint x: 569, endPoint y: 191, distance: 165.6
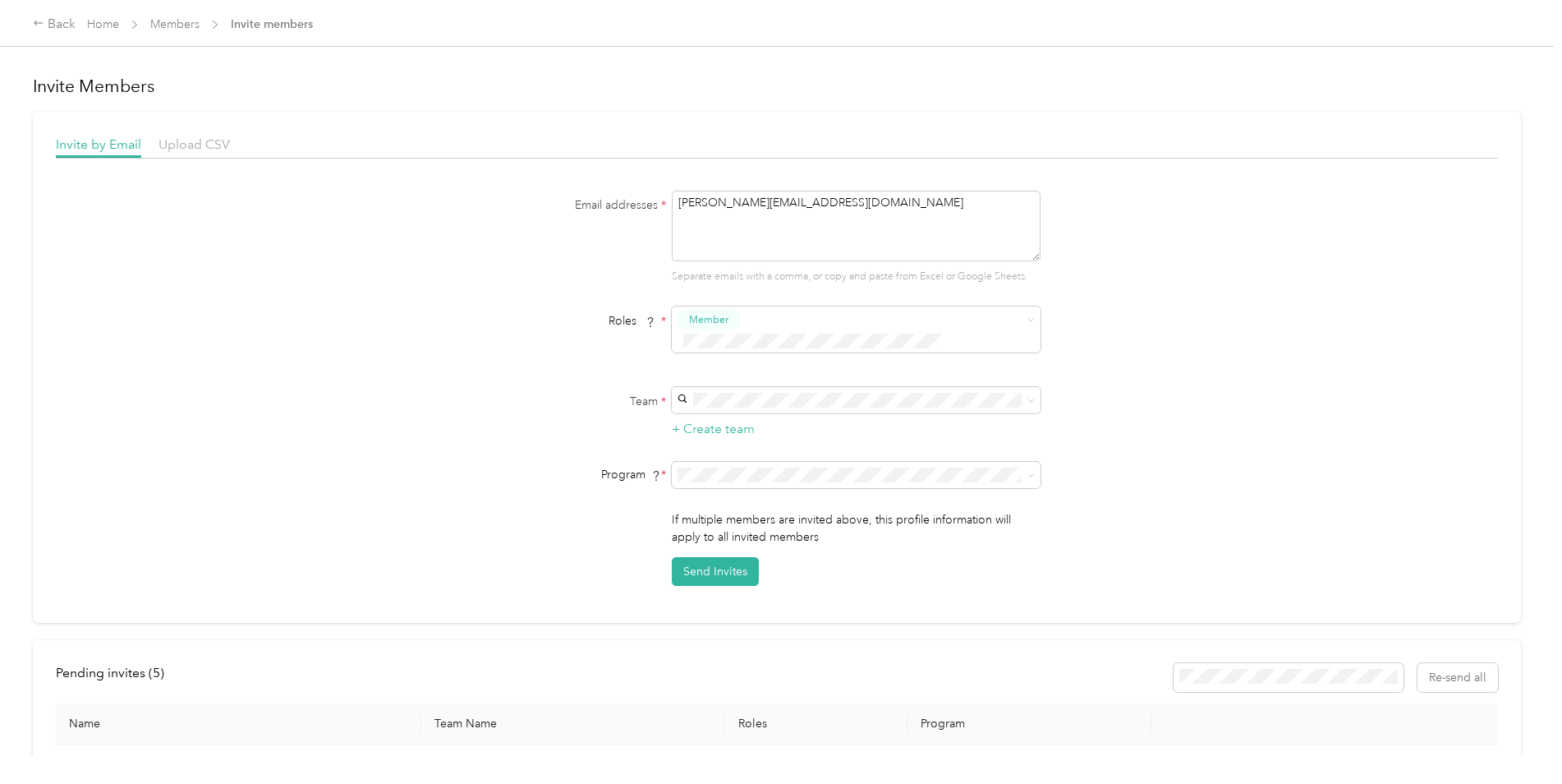
click at [569, 191] on div "Email addresses * [PERSON_NAME][EMAIL_ADDRESS][DOMAIN_NAME] Separate emails wit…" at bounding box center [777, 238] width 632 height 94
click at [589, 356] on form "Email addresses * Email is required Roles * Member Team * + Create team Program…" at bounding box center [777, 388] width 632 height 395
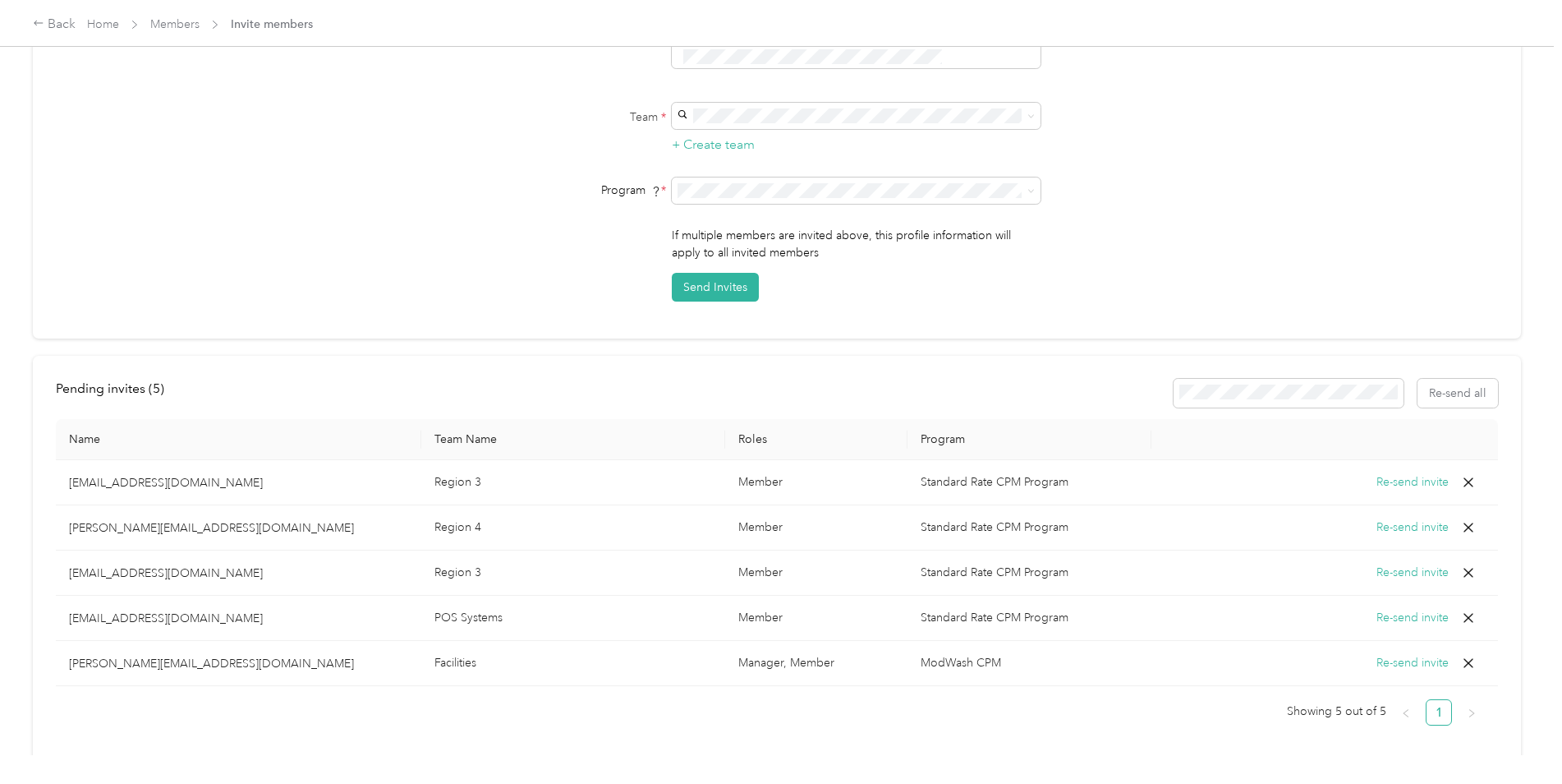
scroll to position [335, 0]
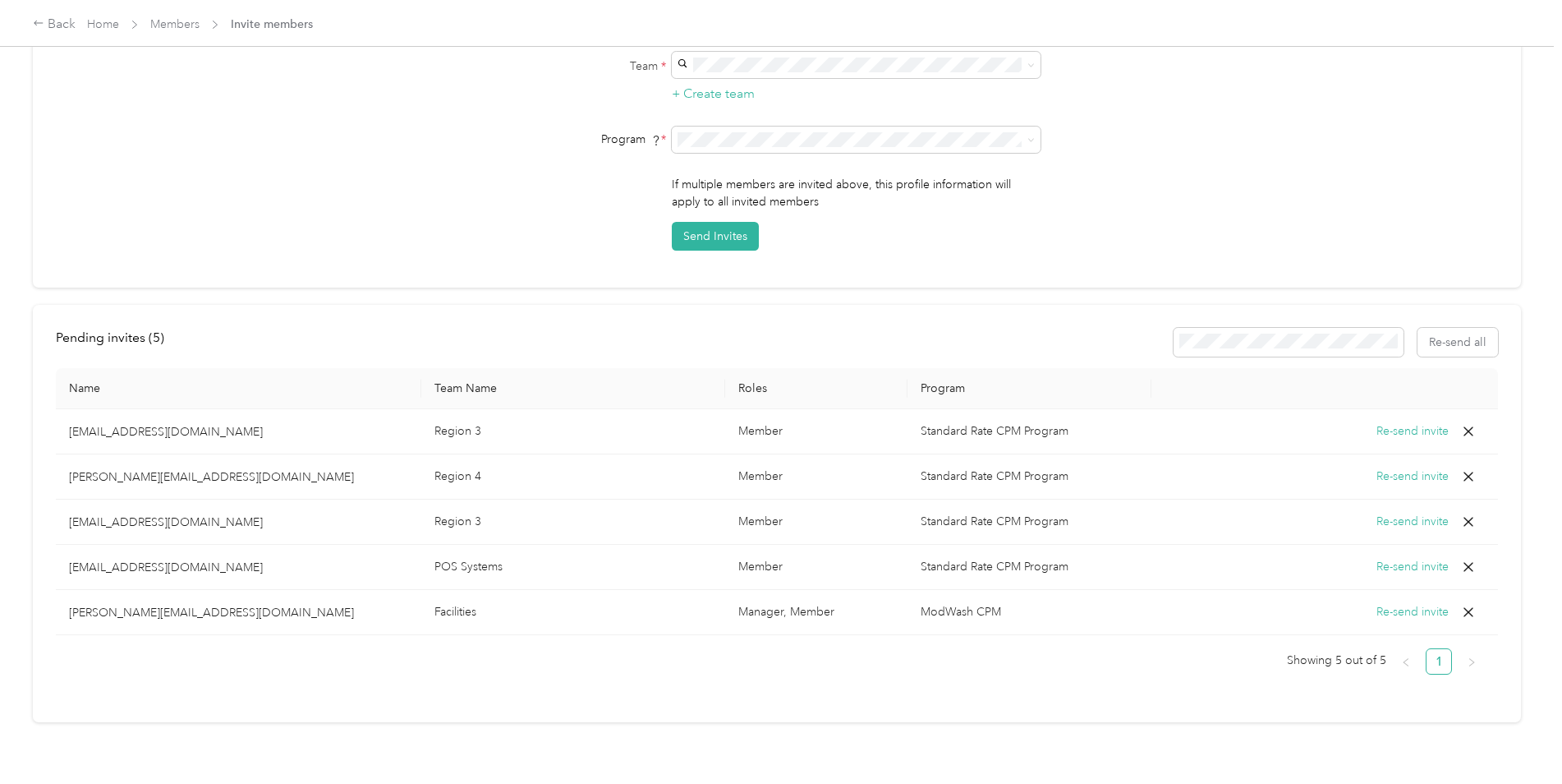
click at [1464, 423] on icon at bounding box center [1468, 431] width 16 height 16
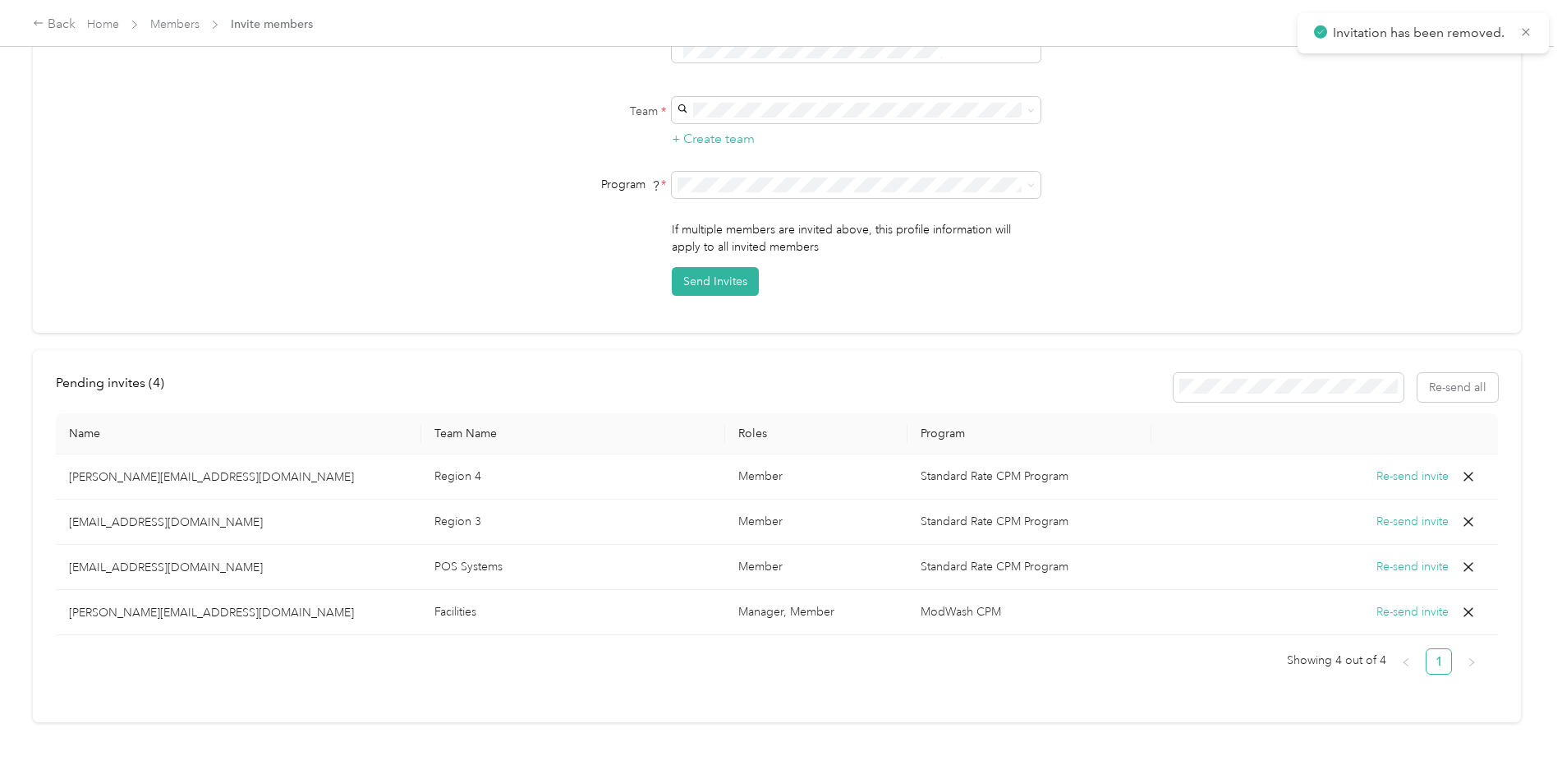
click at [1464, 471] on icon at bounding box center [1469, 476] width 10 height 10
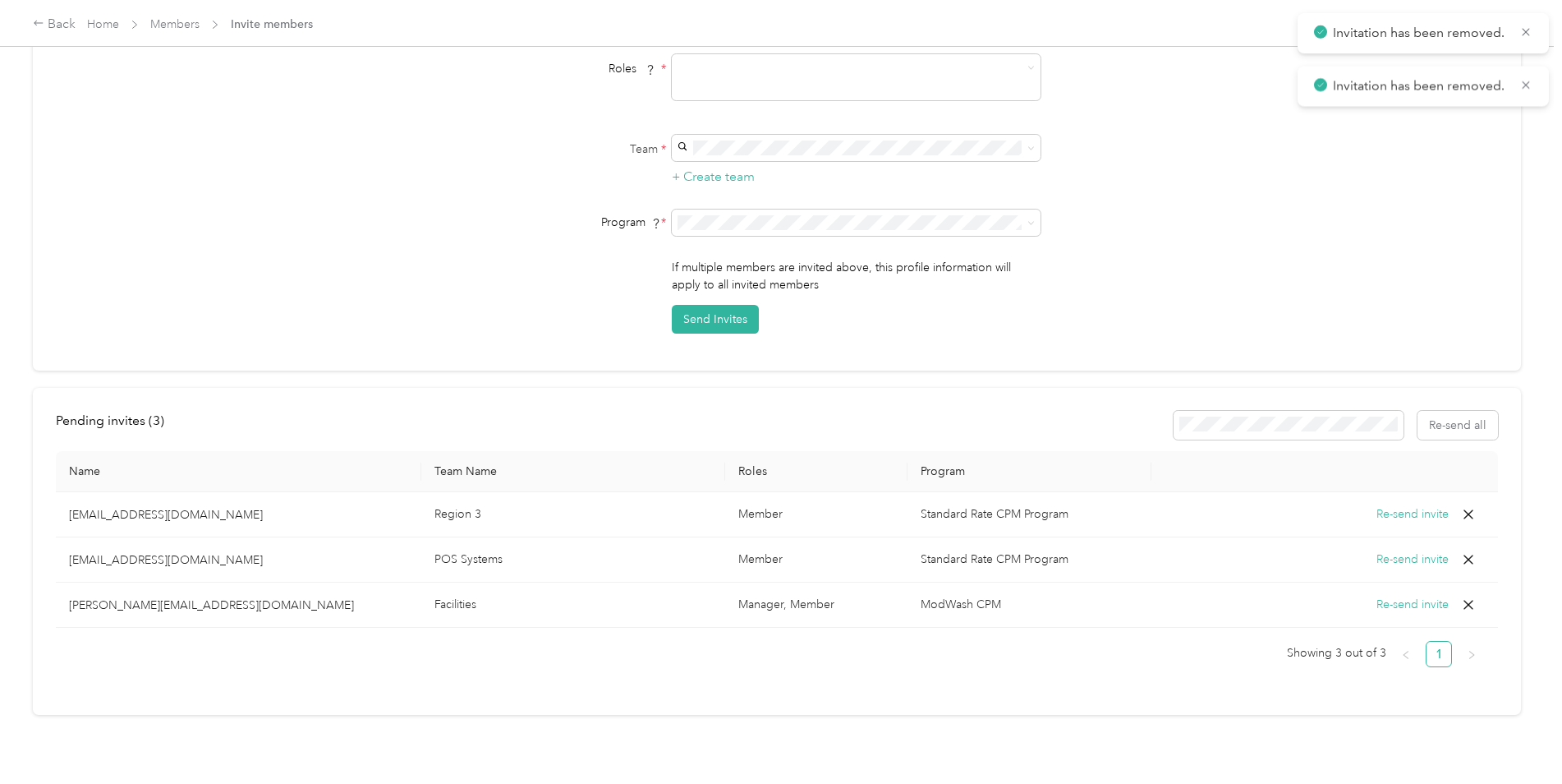
scroll to position [245, 0]
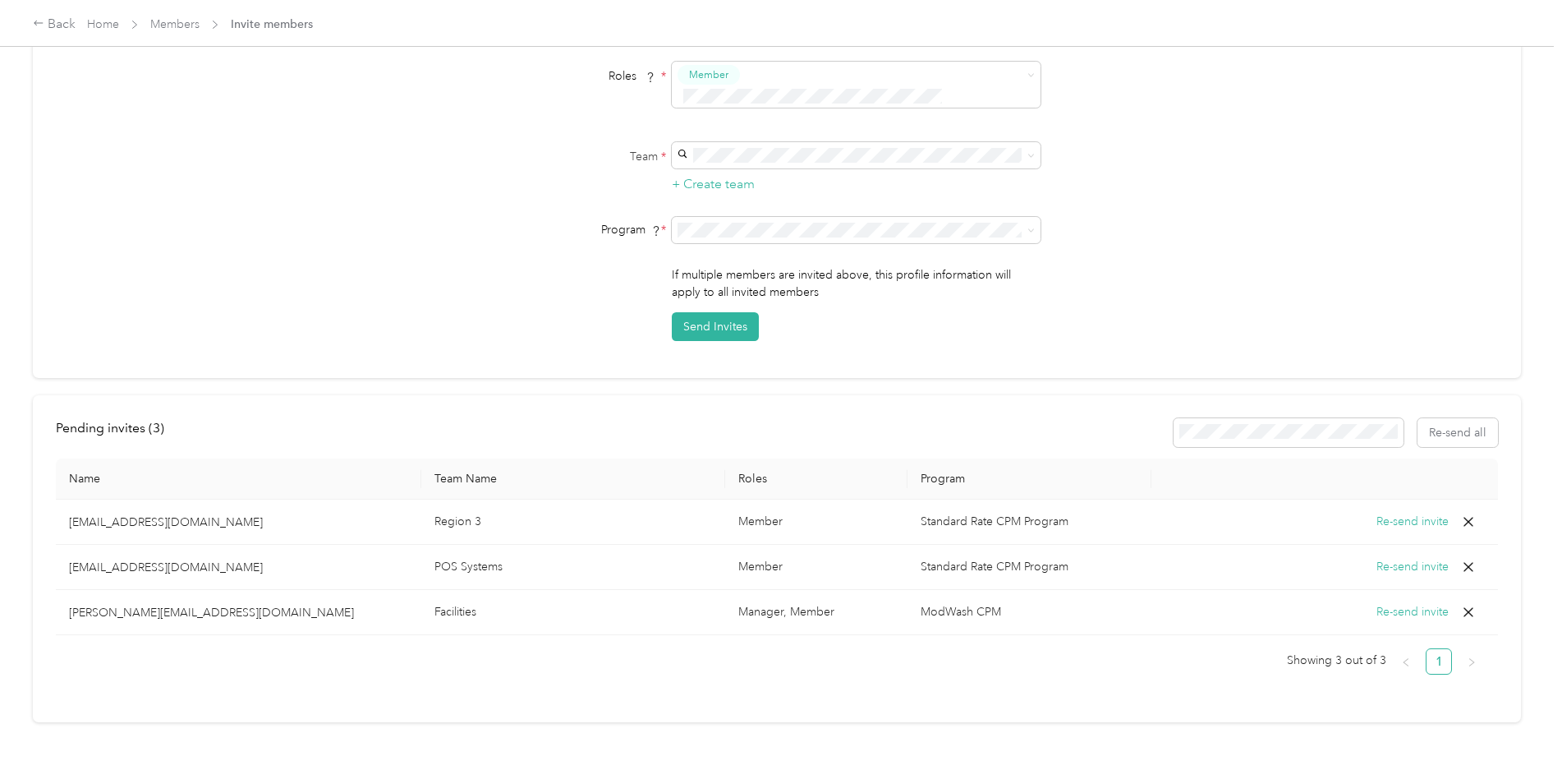
click at [1466, 517] on icon at bounding box center [1469, 522] width 10 height 10
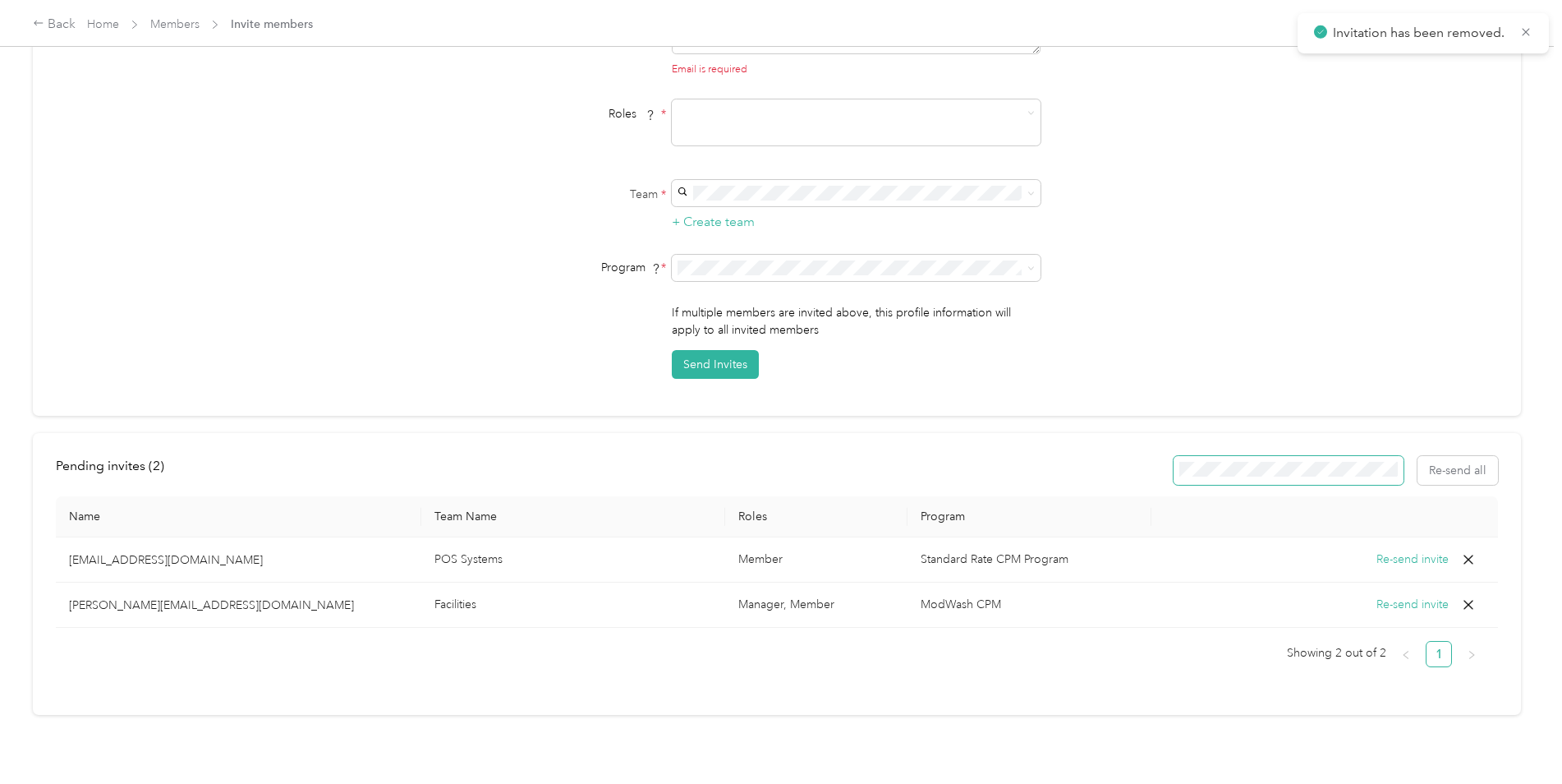
scroll to position [200, 0]
click at [1416, 558] on button "Re-send invite" at bounding box center [1413, 567] width 72 height 18
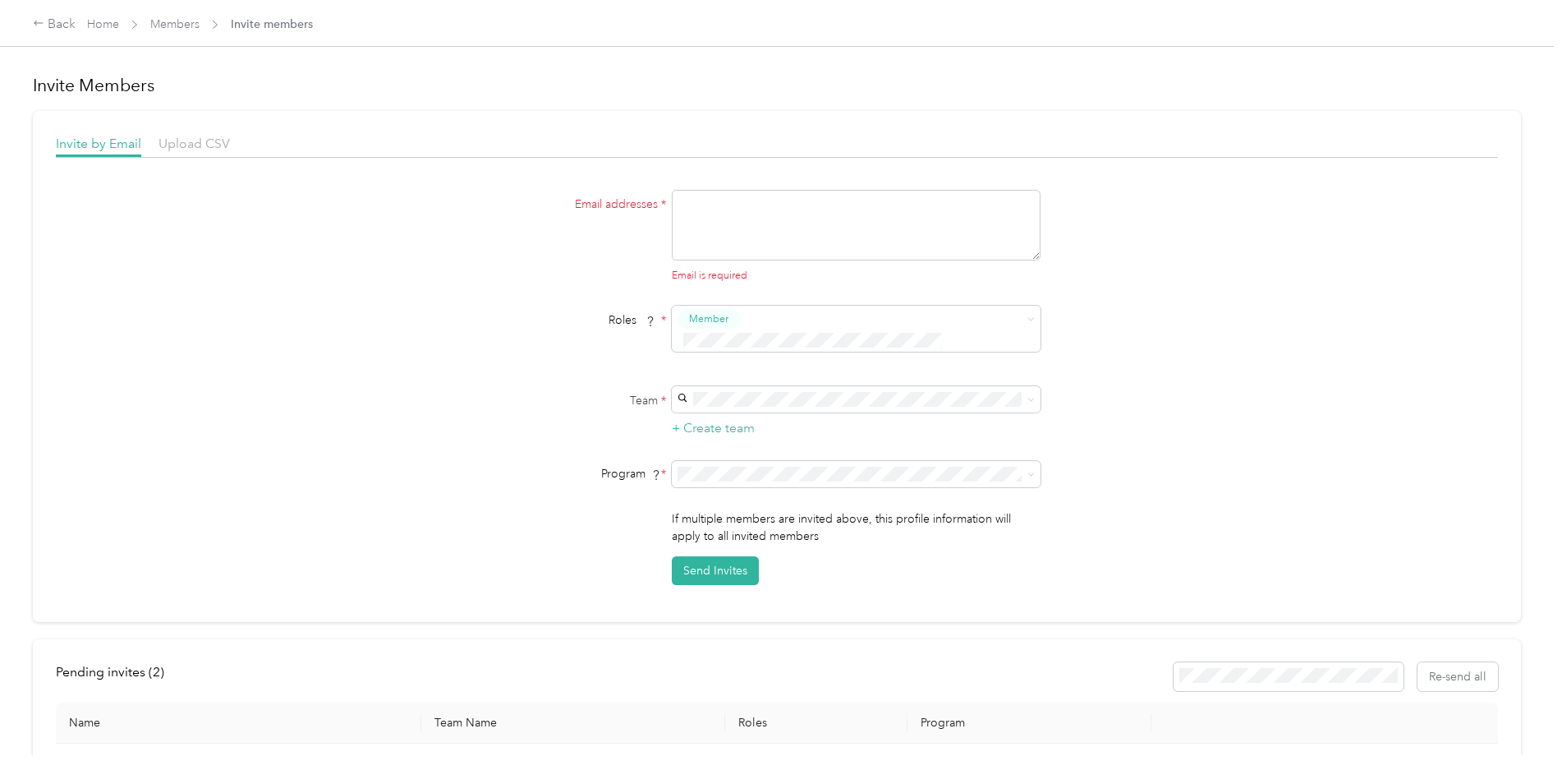
scroll to position [0, 0]
click at [170, 25] on link "Members" at bounding box center [174, 24] width 49 height 14
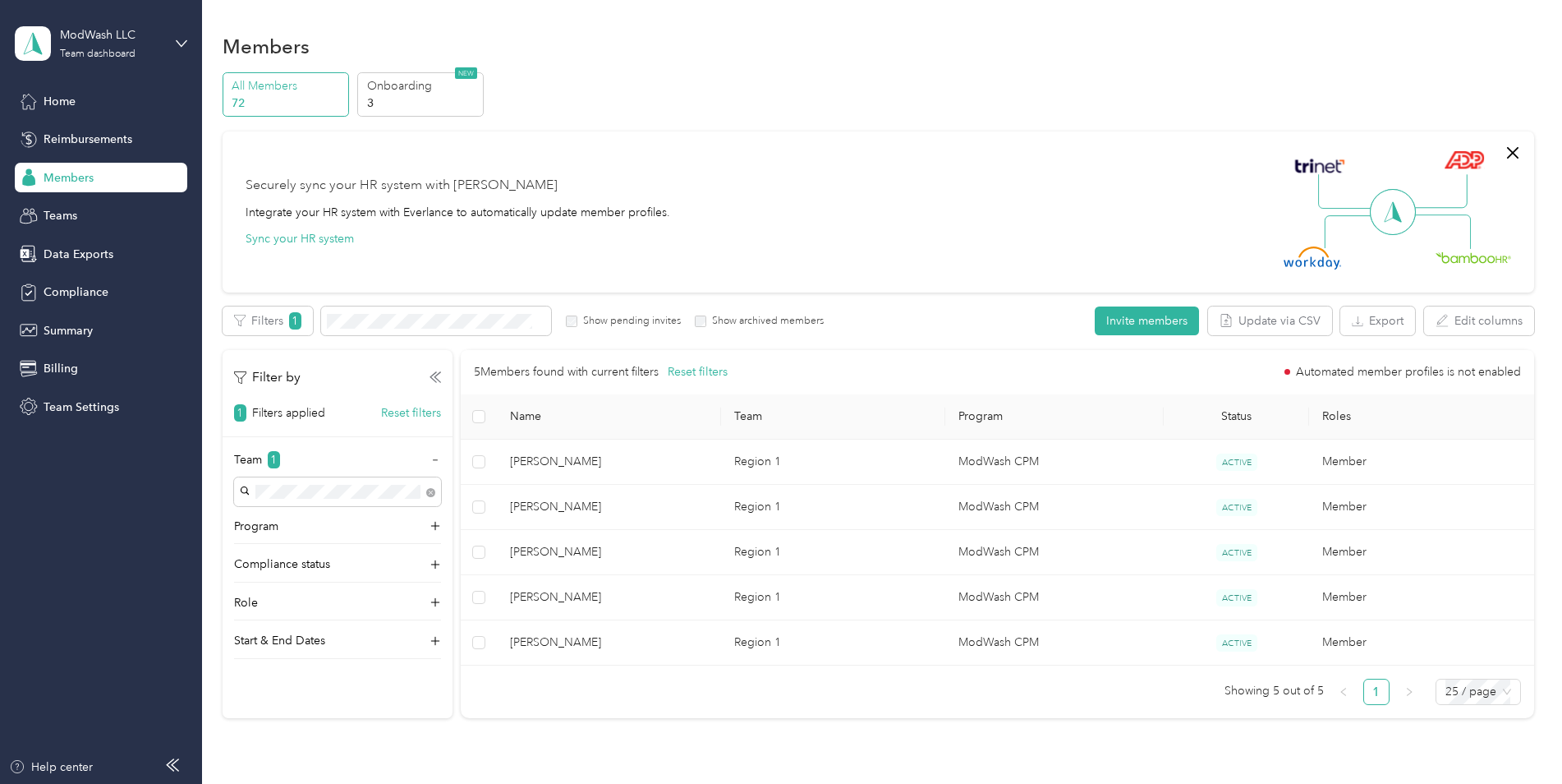
click at [61, 174] on span "Members" at bounding box center [69, 177] width 50 height 17
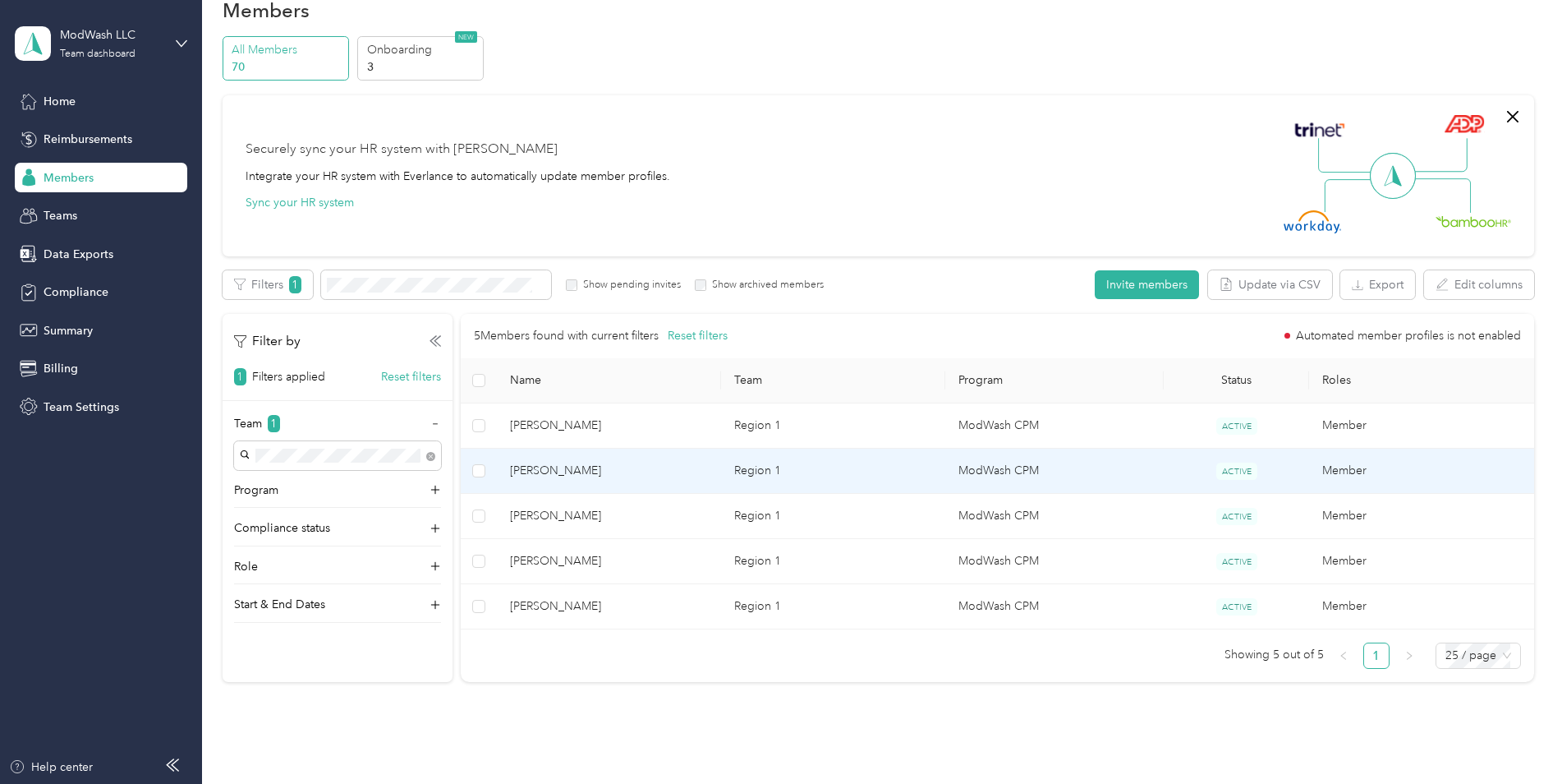
scroll to position [118, 0]
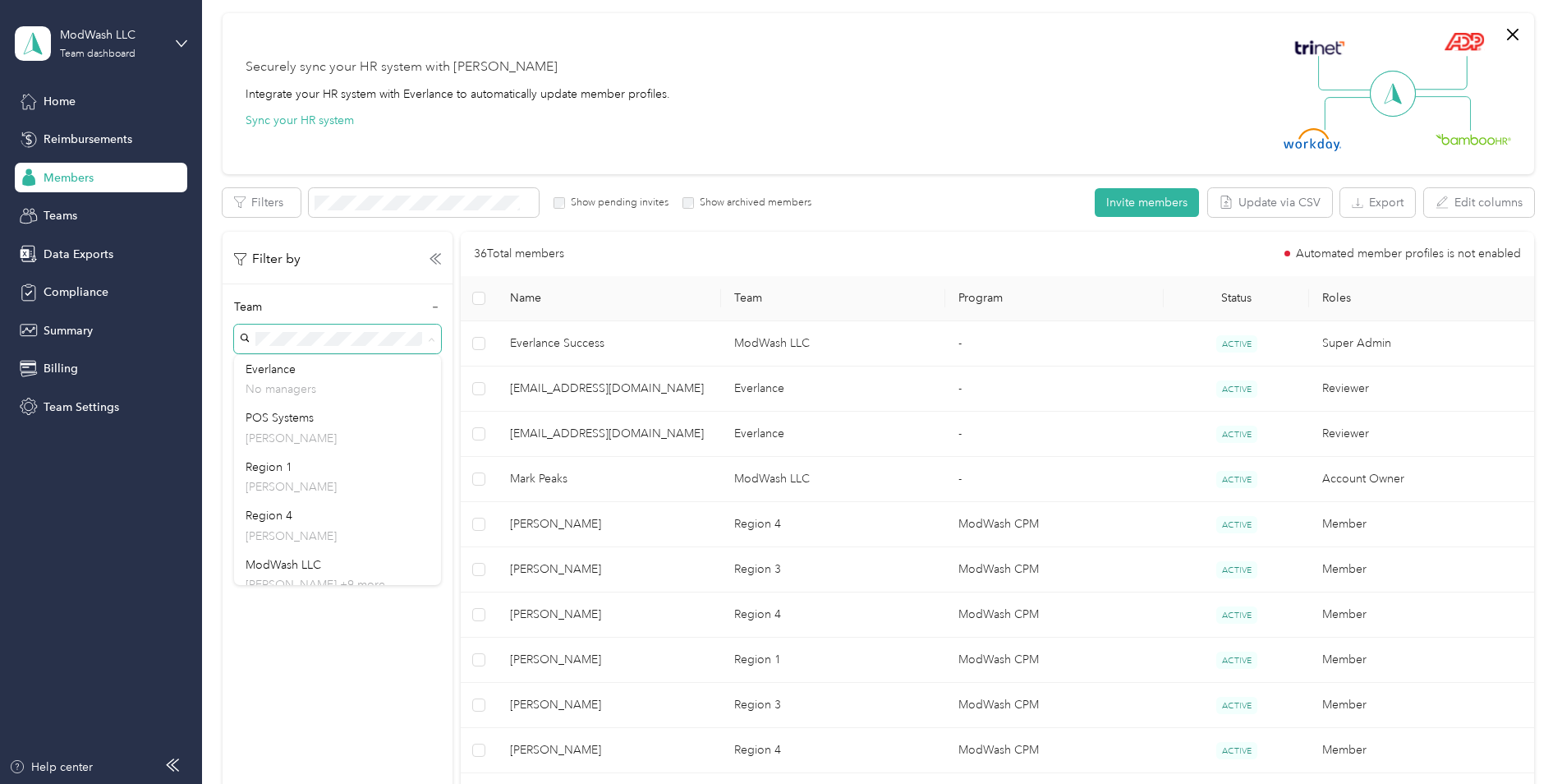
click at [986, 122] on div "Securely sync your HR system with Everlance Integrate your HR system with Everl…" at bounding box center [871, 93] width 1251 height 115
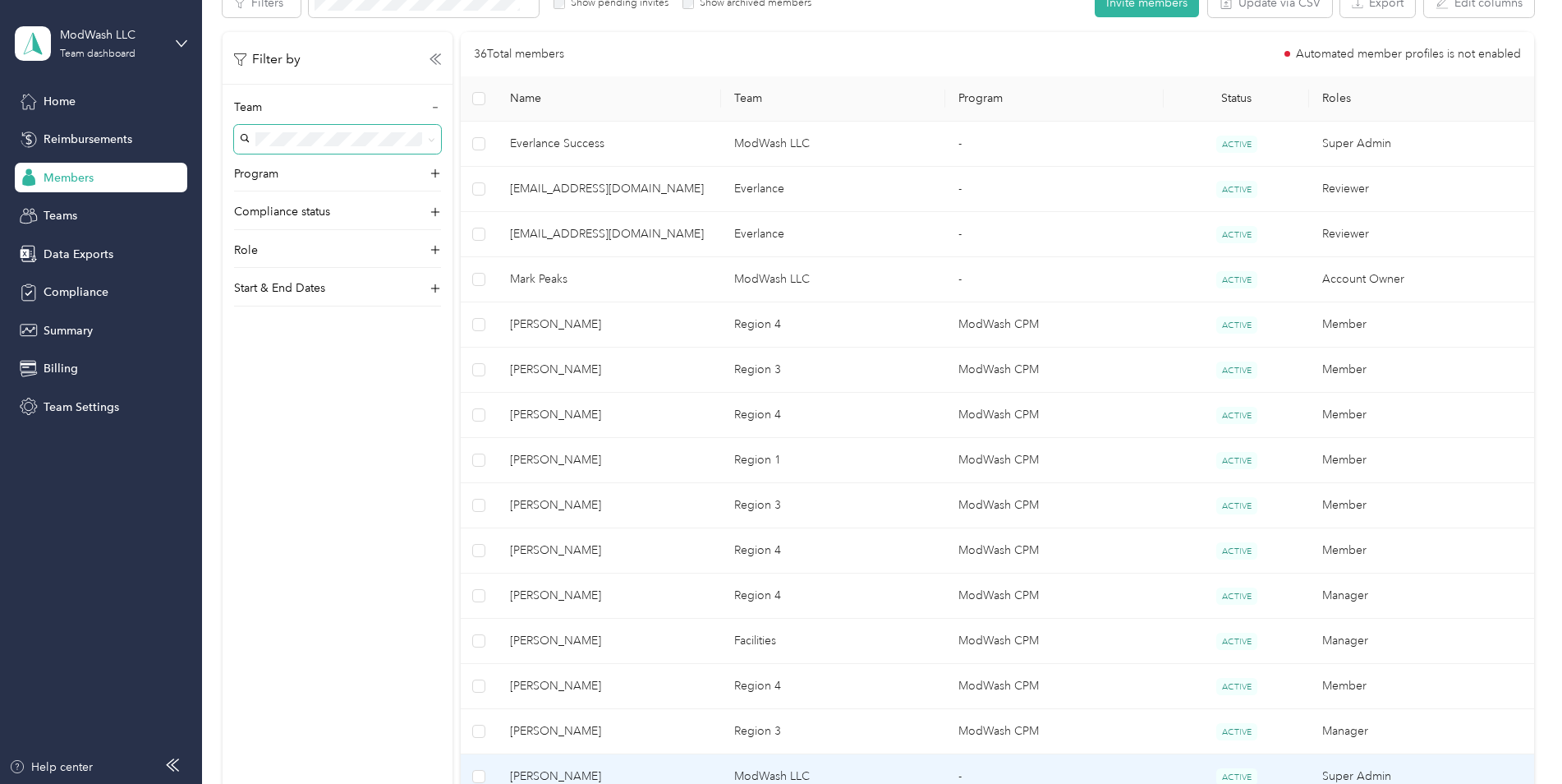
scroll to position [283, 0]
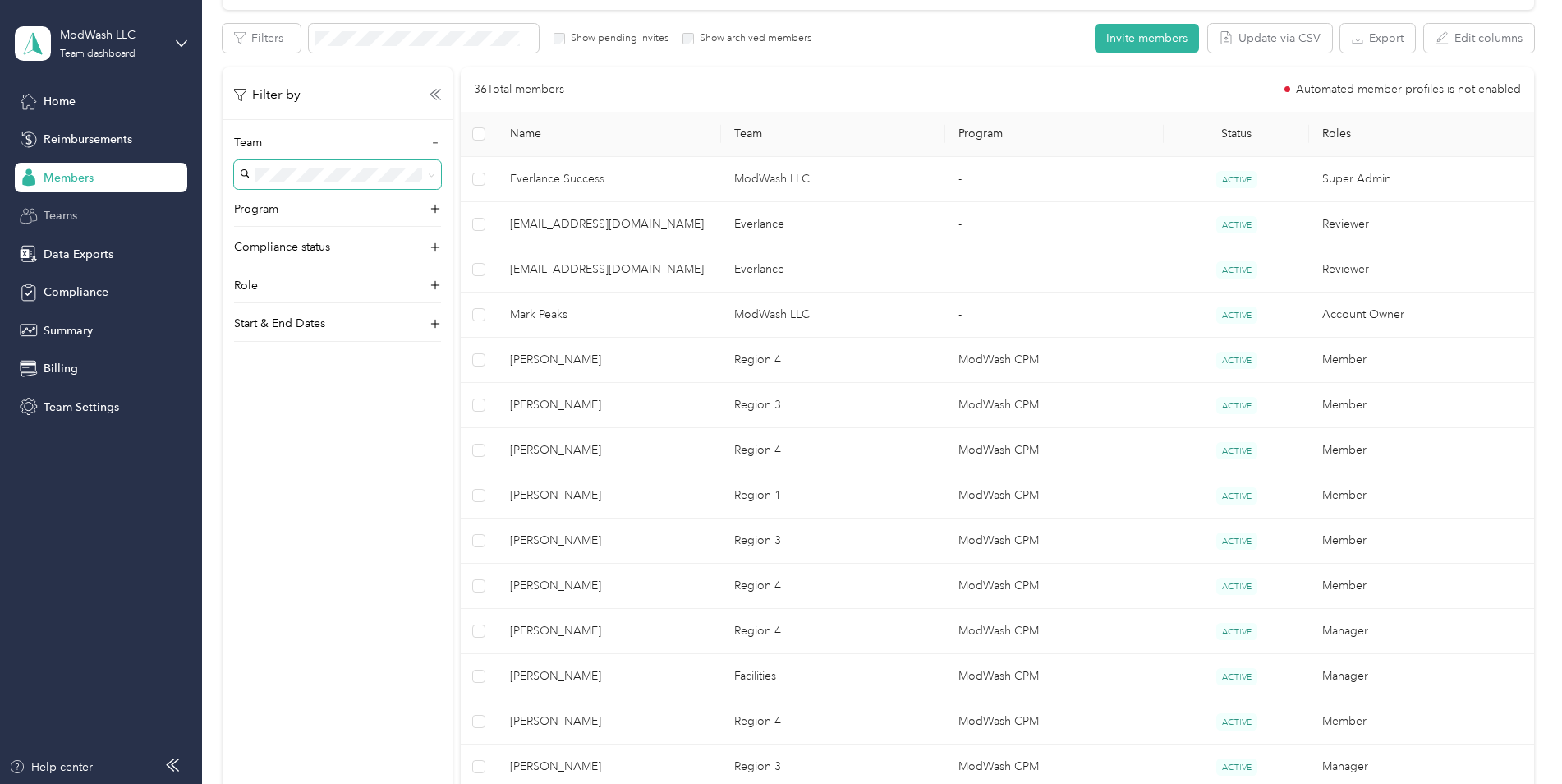
click at [62, 217] on span "Teams" at bounding box center [61, 215] width 34 height 17
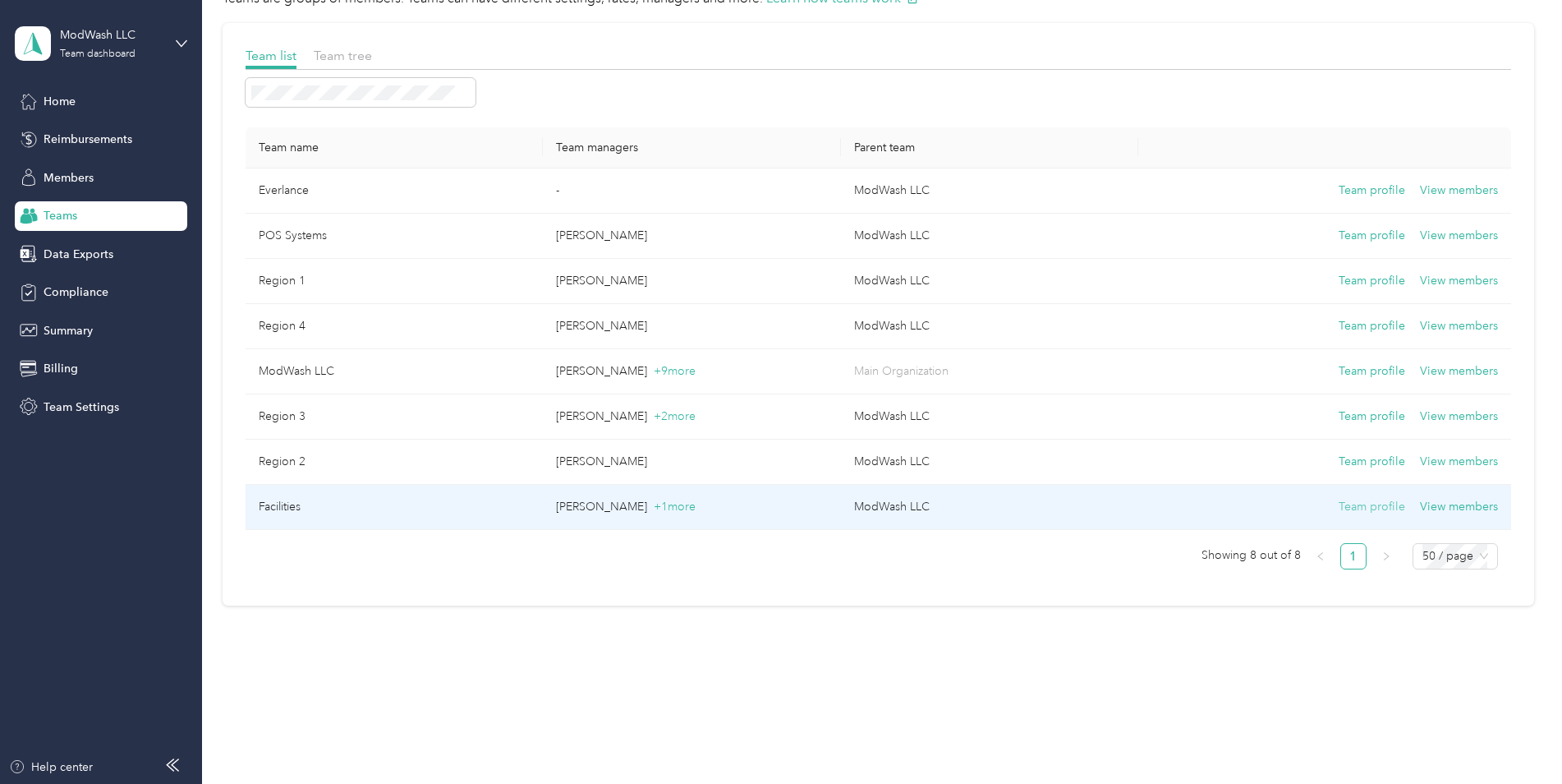
click at [1371, 510] on button "Team profile" at bounding box center [1372, 507] width 67 height 18
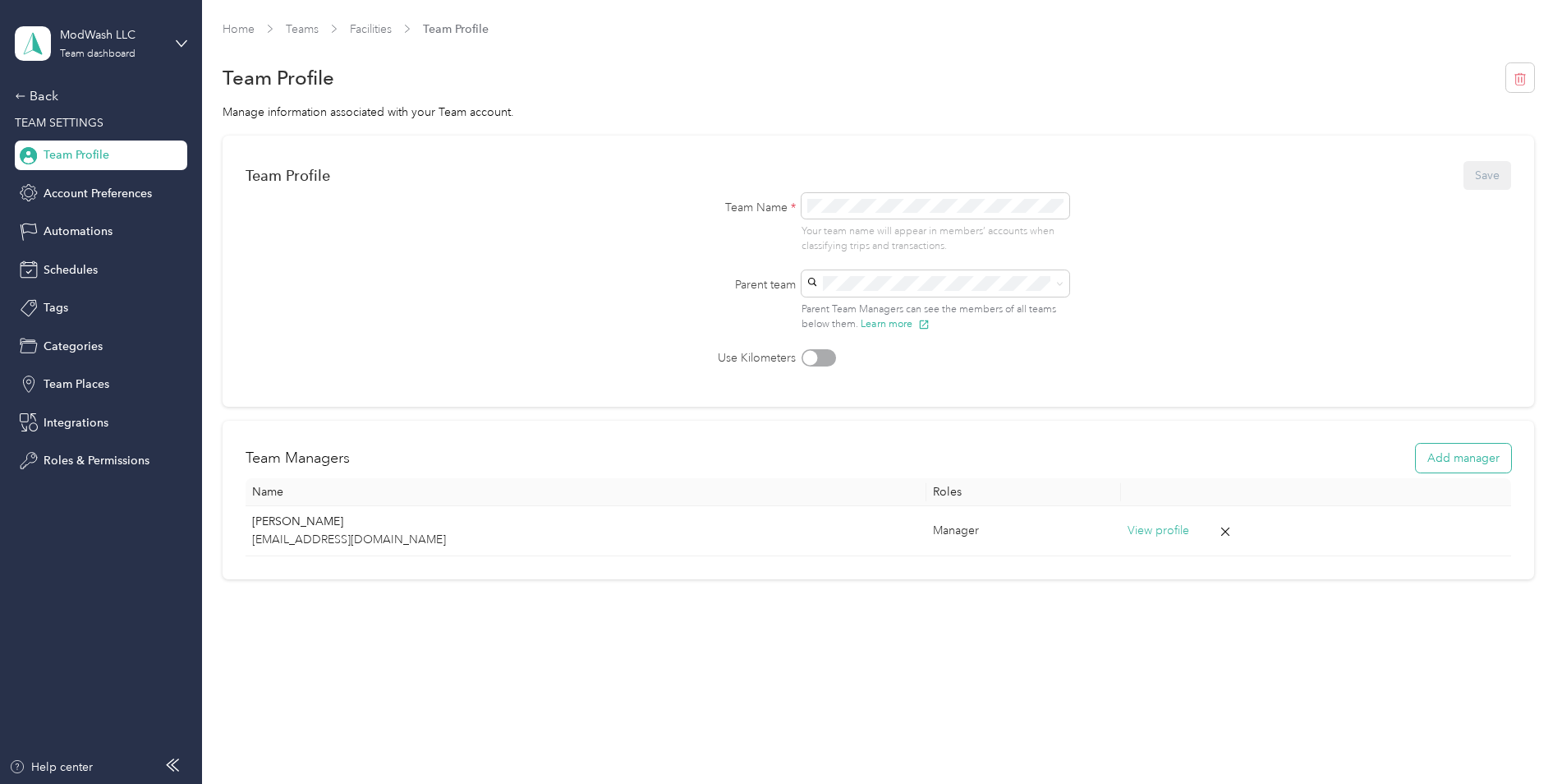
click at [1455, 454] on button "Add manager" at bounding box center [1463, 458] width 95 height 29
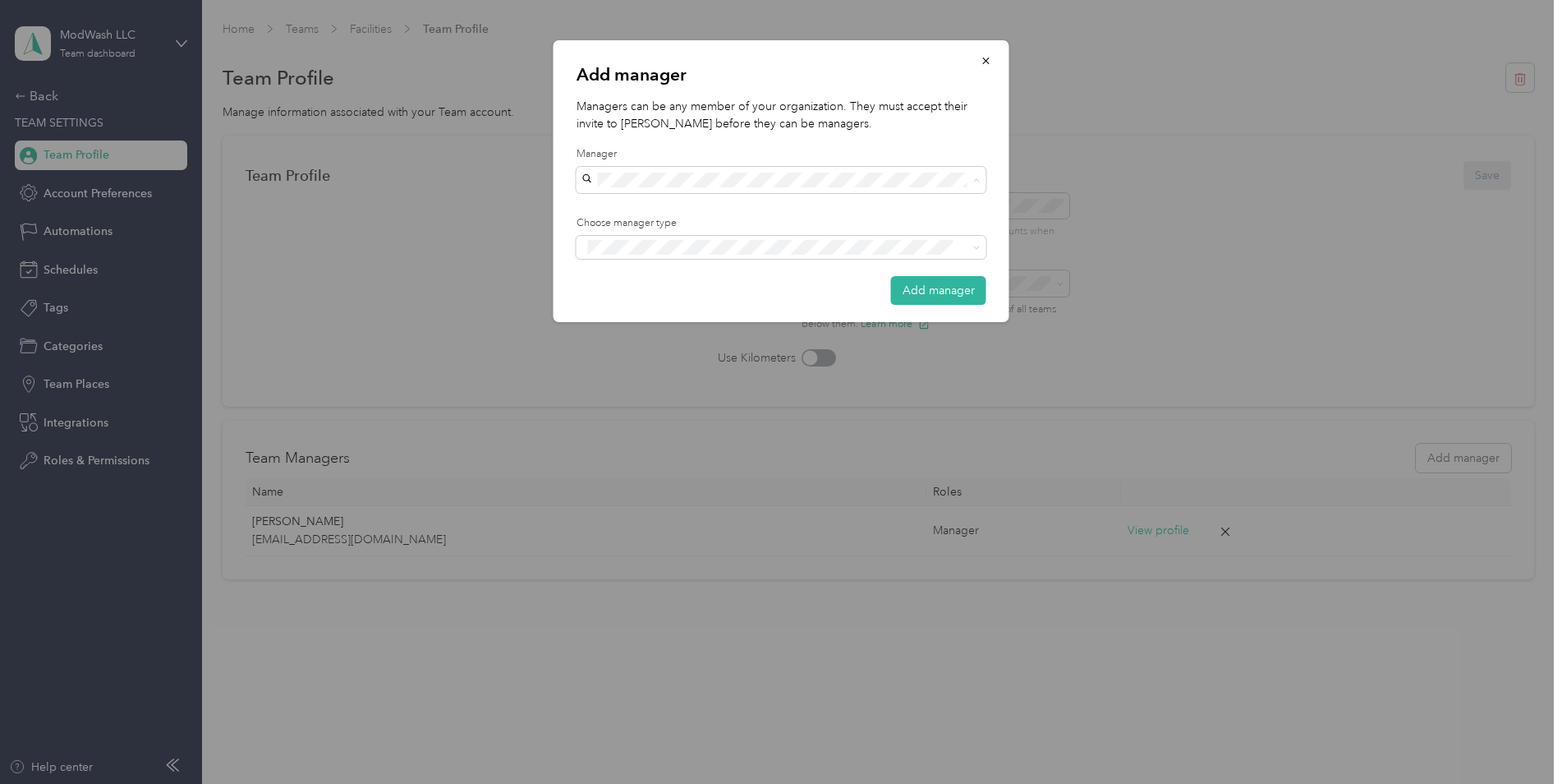
click at [603, 240] on li "[PERSON_NAME][EMAIL_ADDRESS][DOMAIN_NAME]" at bounding box center [782, 237] width 410 height 29
click at [625, 306] on span "Manager" at bounding box center [621, 308] width 42 height 15
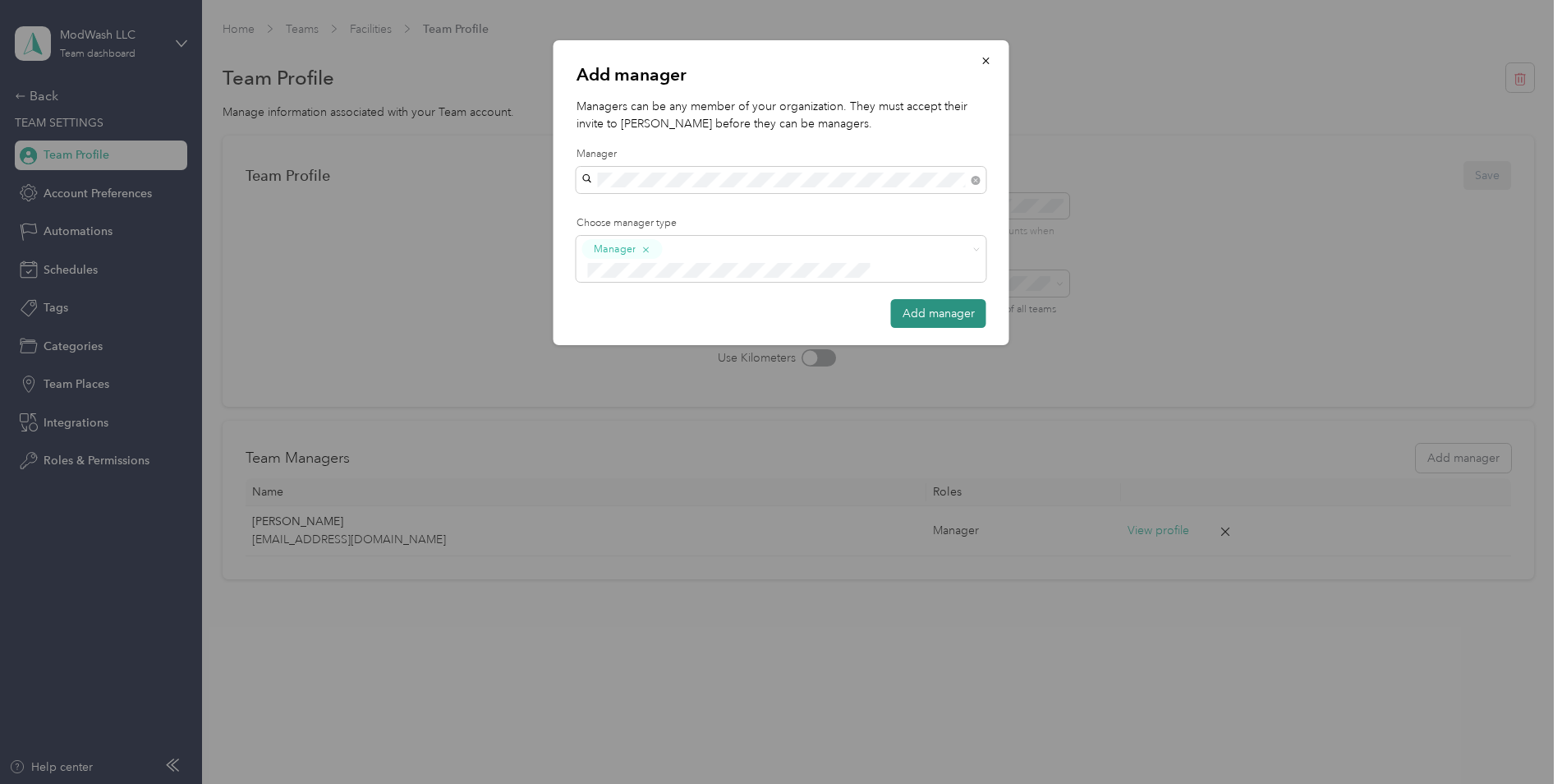
click at [963, 299] on button "Add manager" at bounding box center [938, 313] width 95 height 29
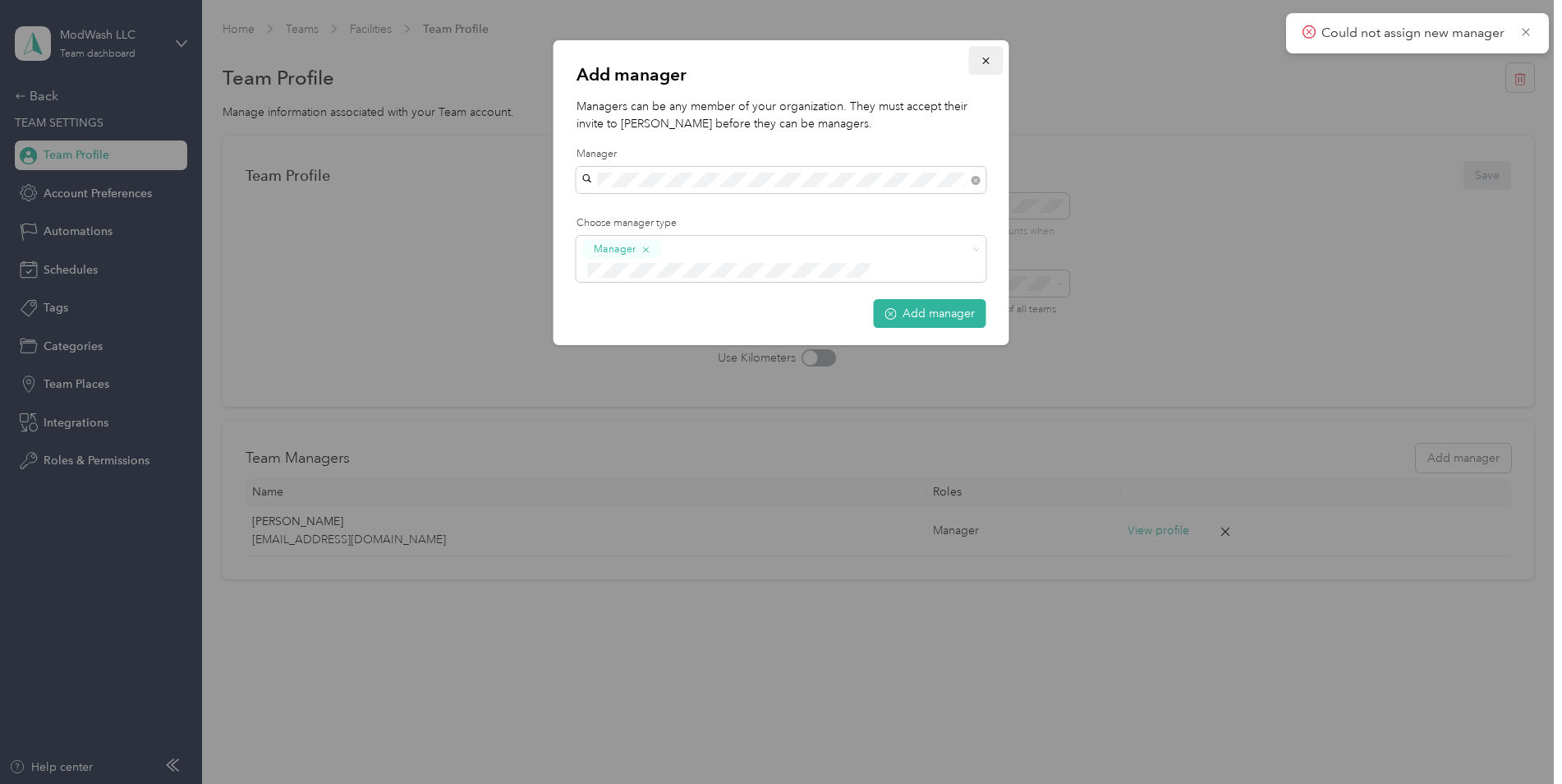
click at [984, 64] on icon "button" at bounding box center [986, 60] width 11 height 11
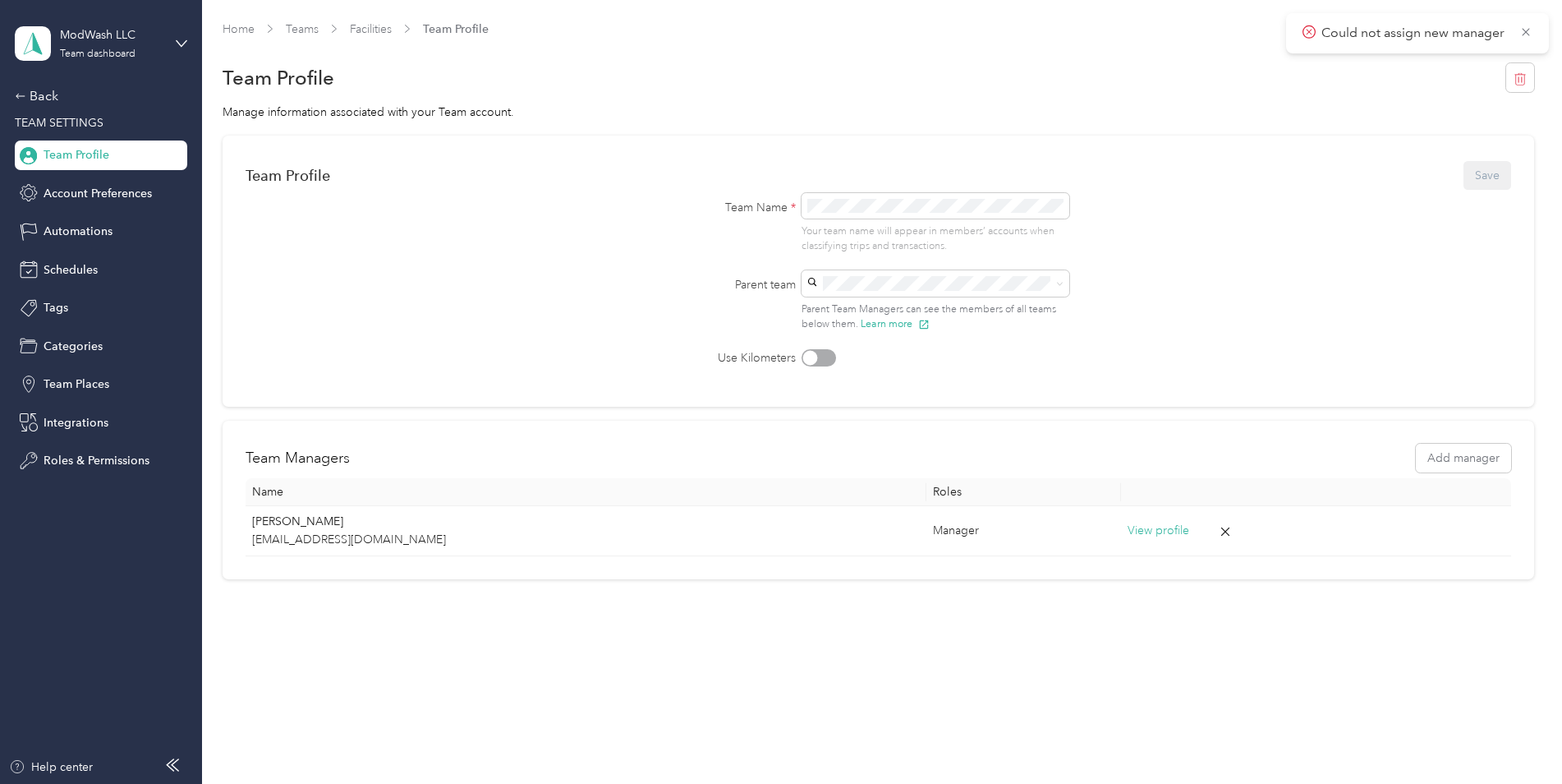
click at [833, 635] on div "Home Teams Facilities Team Profile Team Profile Manage information associated w…" at bounding box center [878, 334] width 1352 height 669
click at [33, 96] on div "Back" at bounding box center [97, 96] width 164 height 20
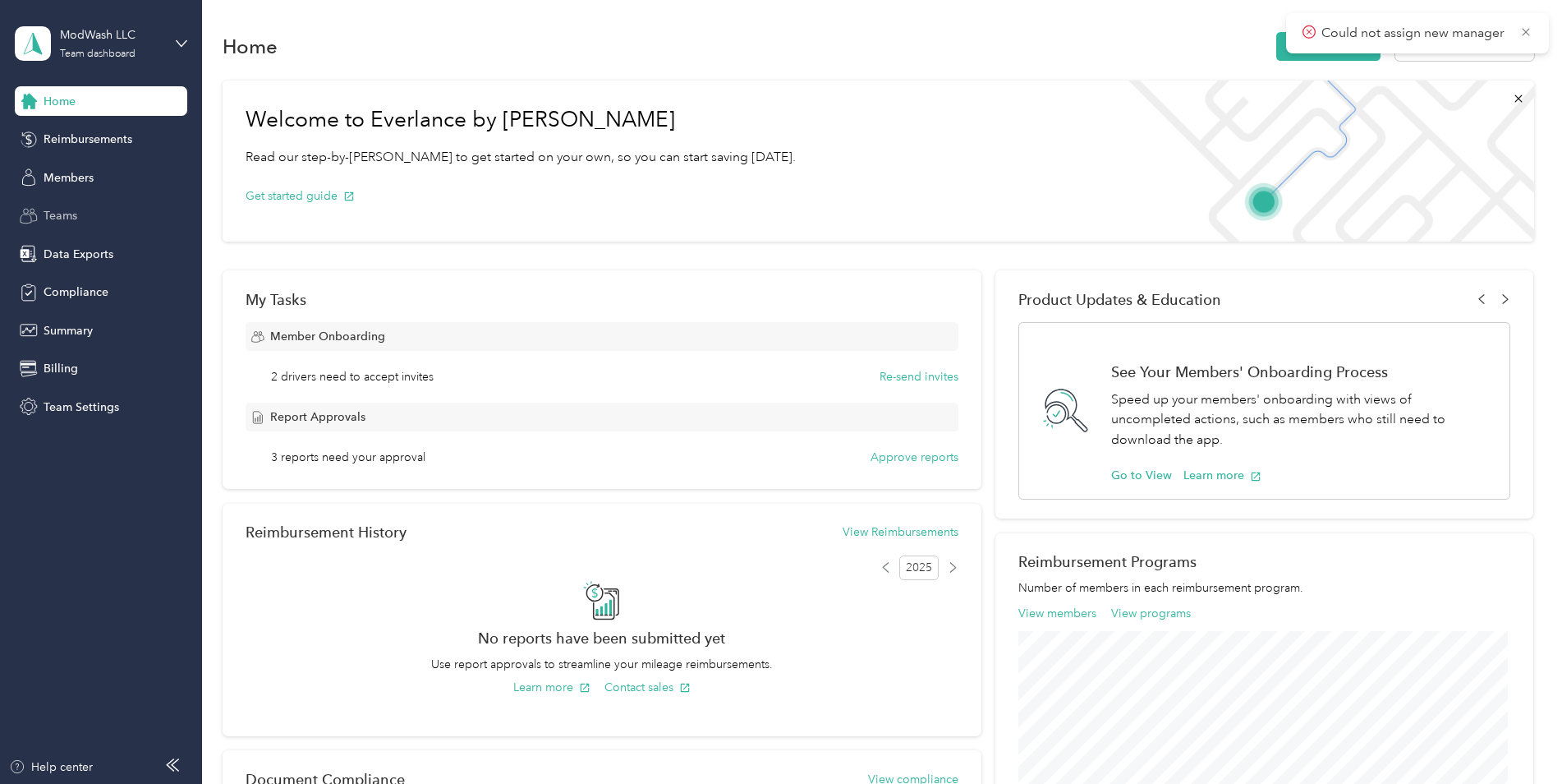
click at [65, 211] on span "Teams" at bounding box center [61, 215] width 34 height 17
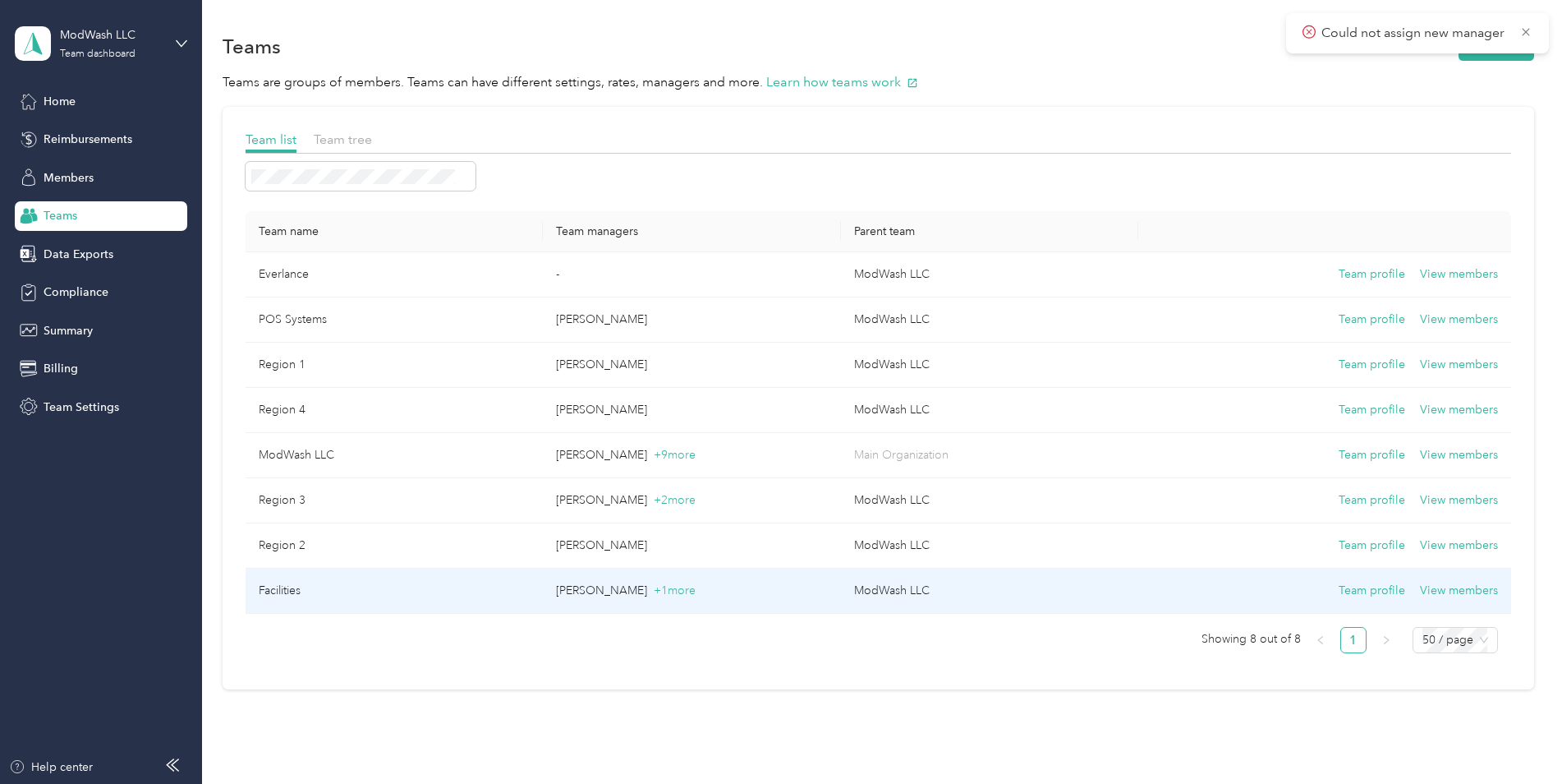
click at [466, 599] on td "Facilities" at bounding box center [395, 590] width 298 height 45
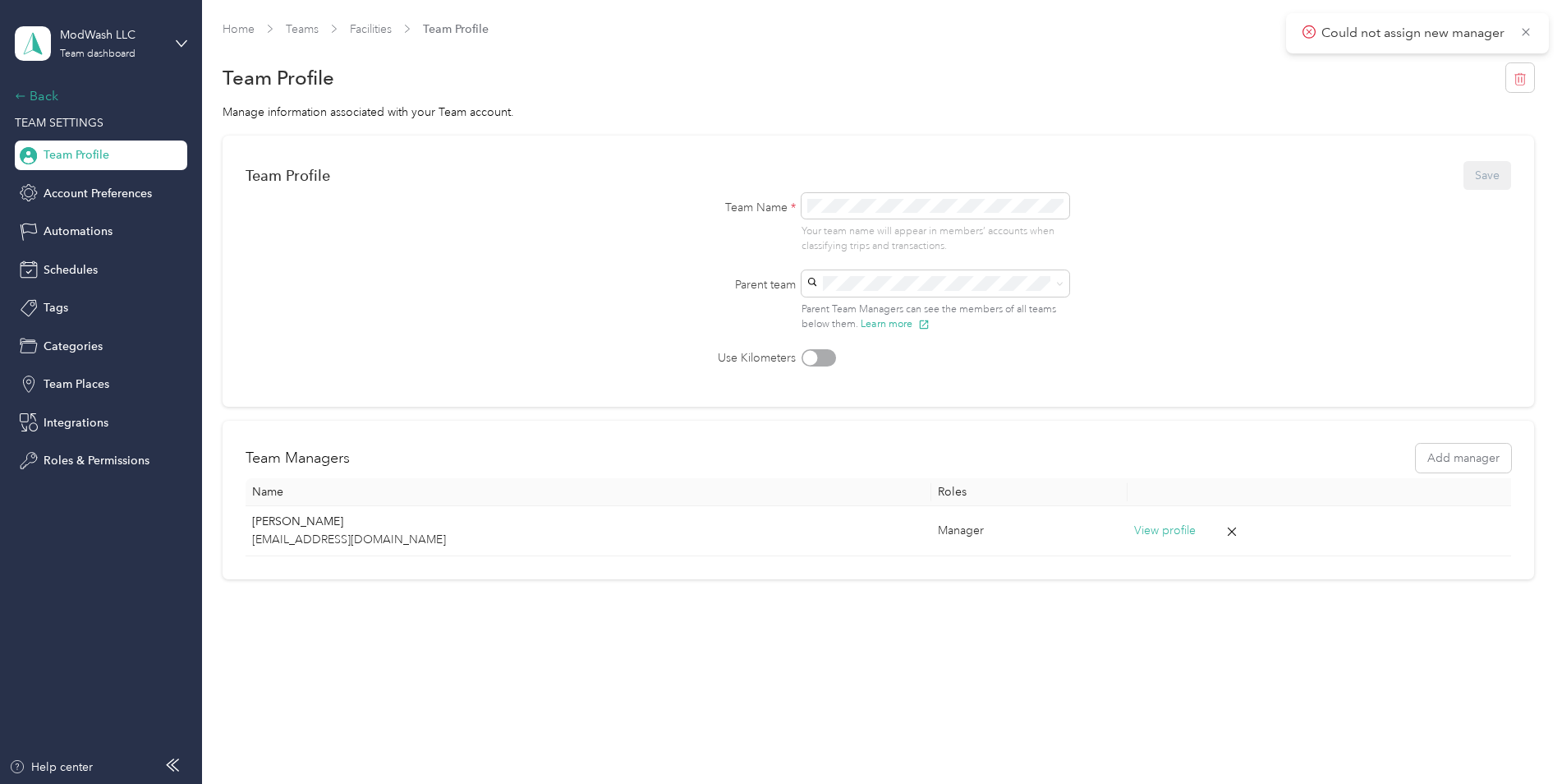
click at [29, 92] on div "Back" at bounding box center [97, 96] width 164 height 20
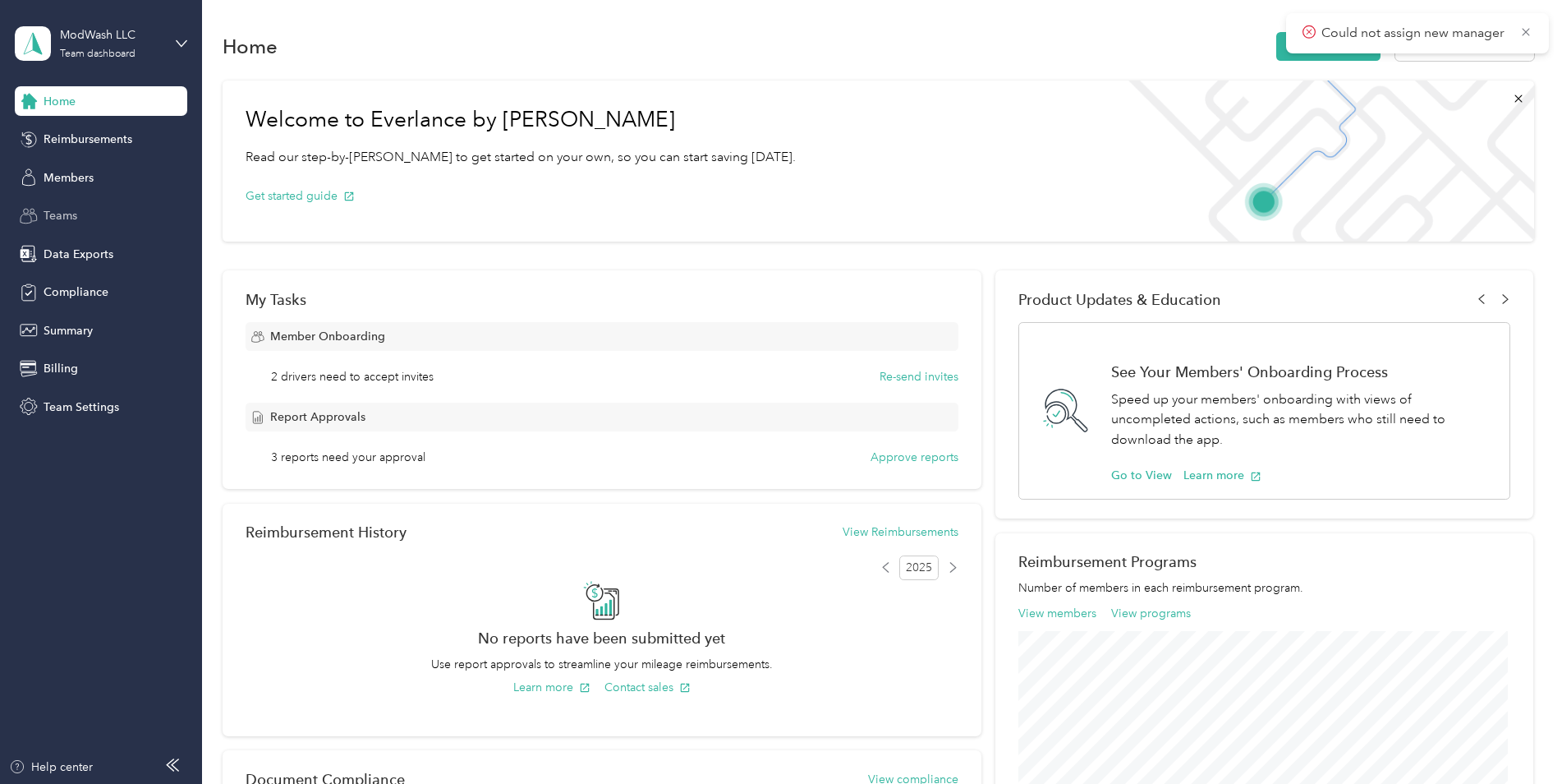
click at [48, 214] on span "Teams" at bounding box center [61, 215] width 34 height 17
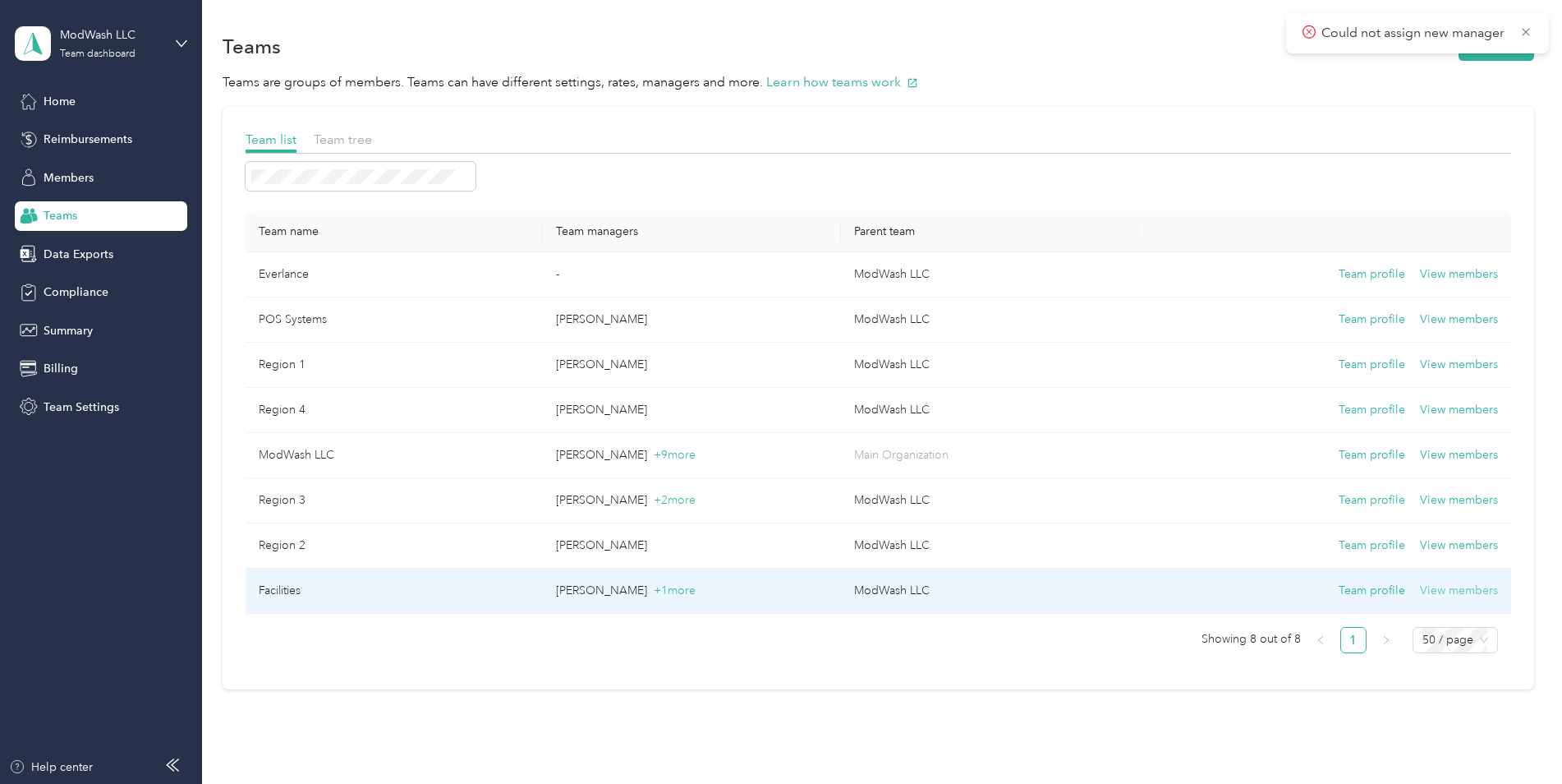
click at [1473, 595] on button "View members" at bounding box center [1459, 591] width 78 height 18
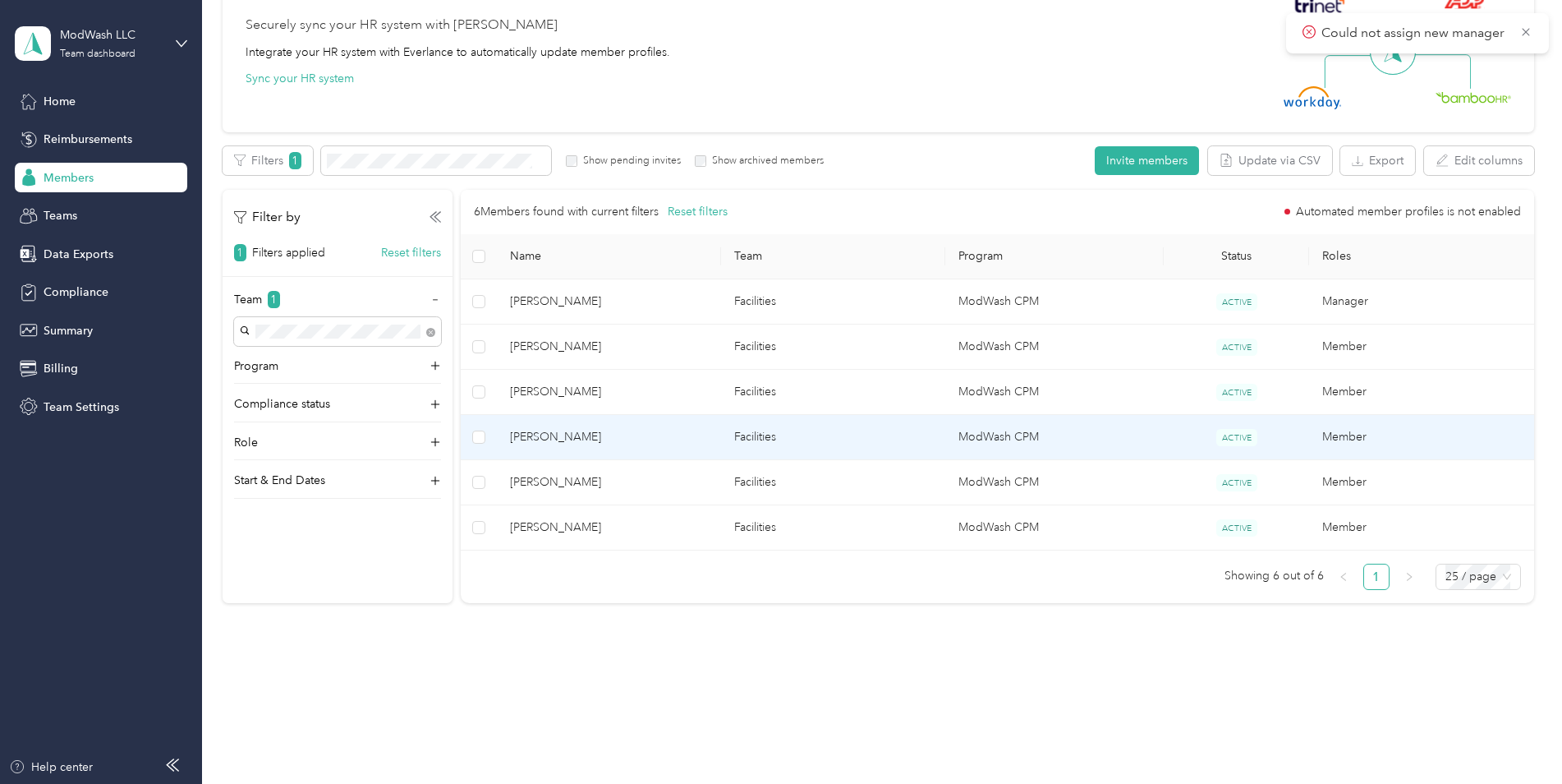
scroll to position [163, 0]
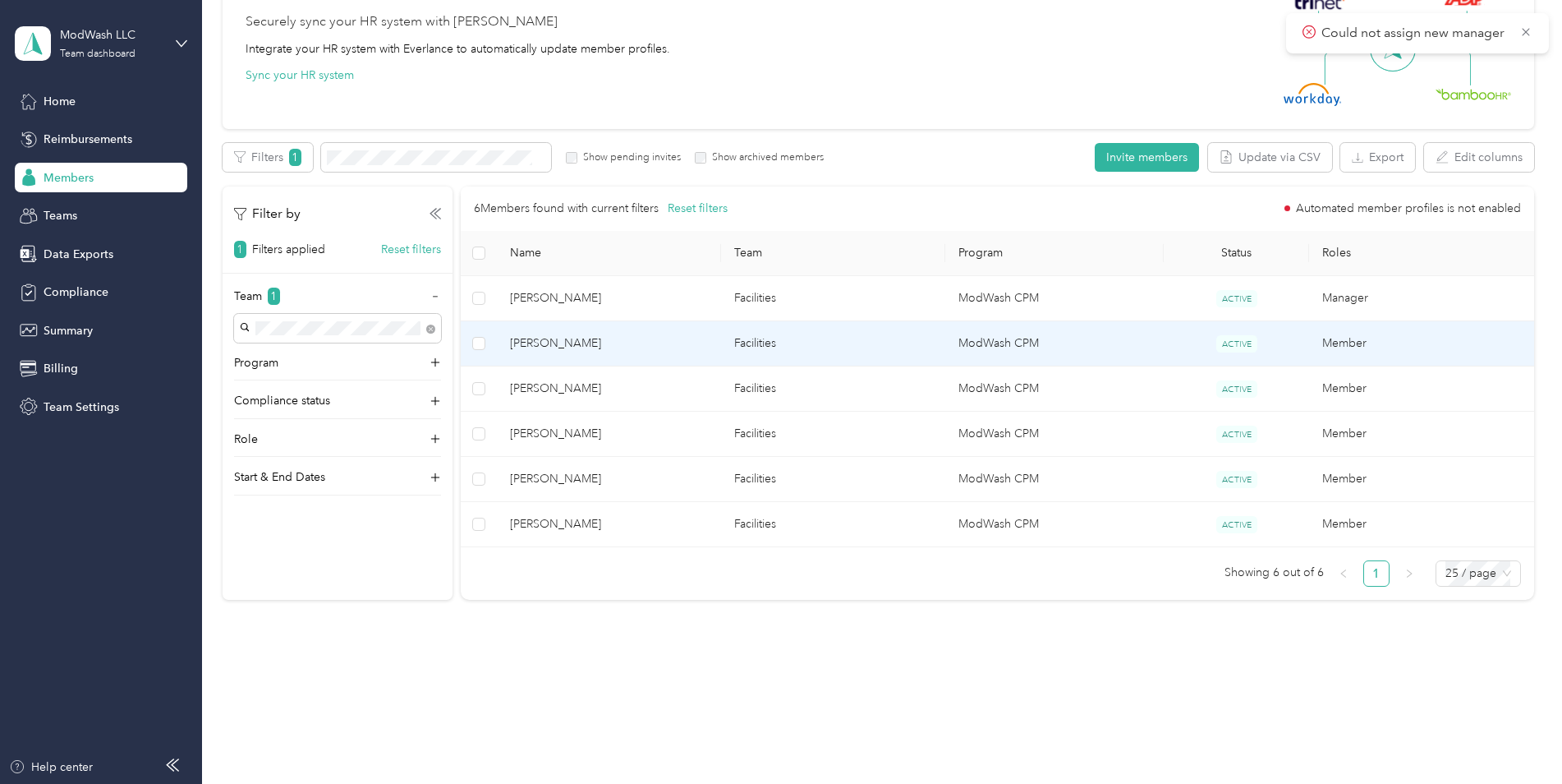
click at [536, 344] on span "[PERSON_NAME]" at bounding box center [609, 343] width 198 height 18
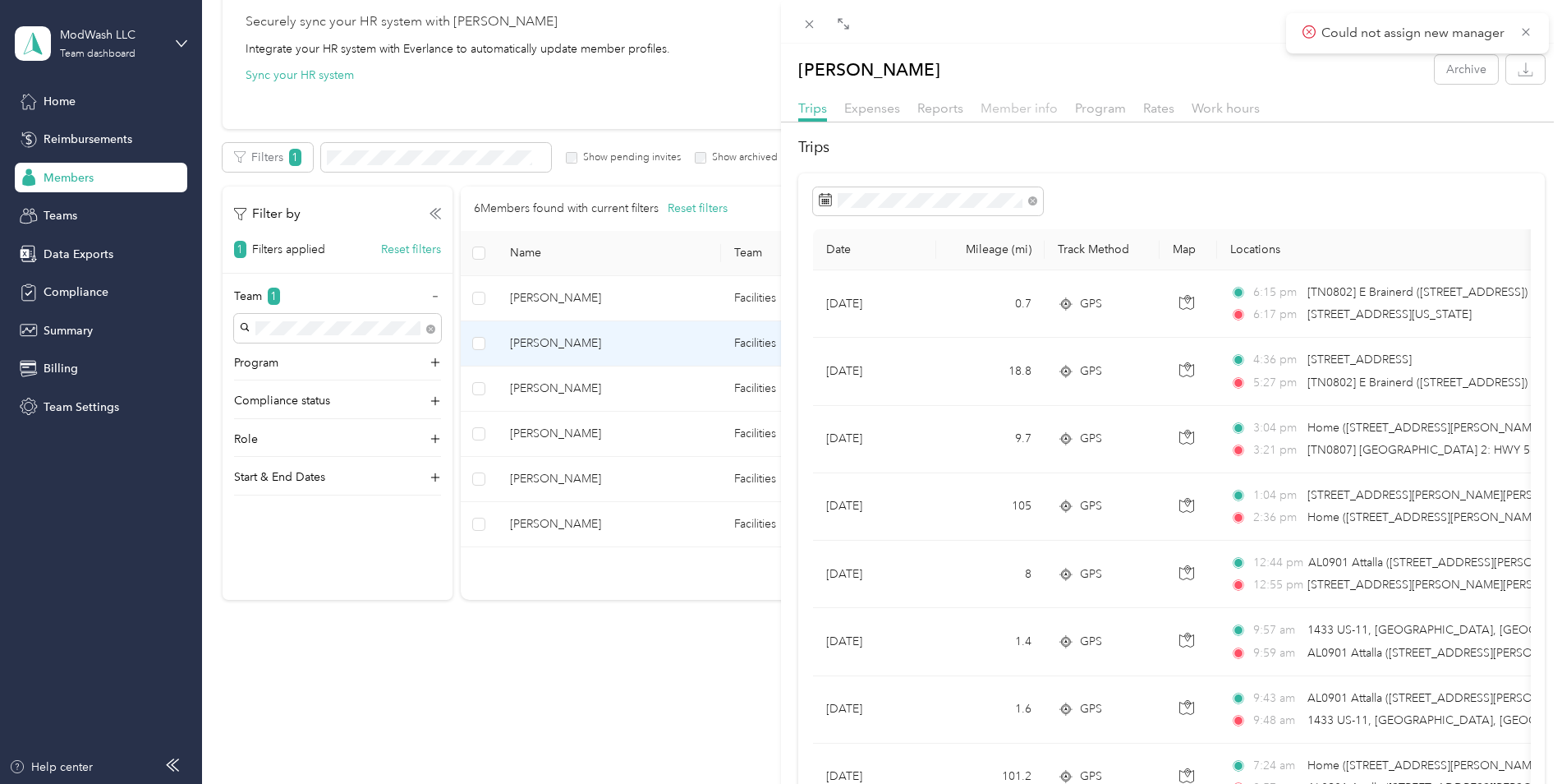
click at [1023, 111] on span "Member info" at bounding box center [1019, 108] width 77 height 16
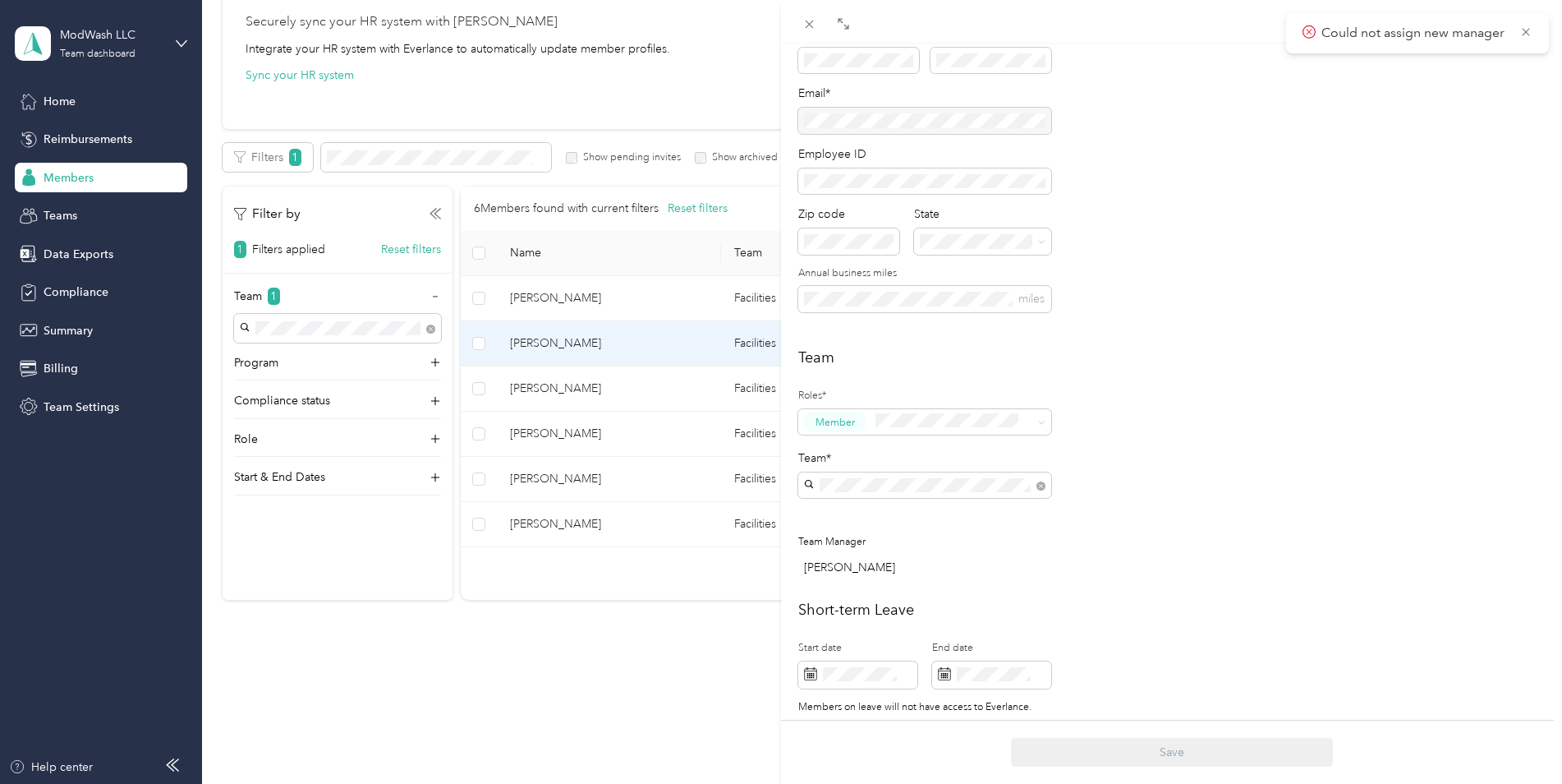
scroll to position [246, 0]
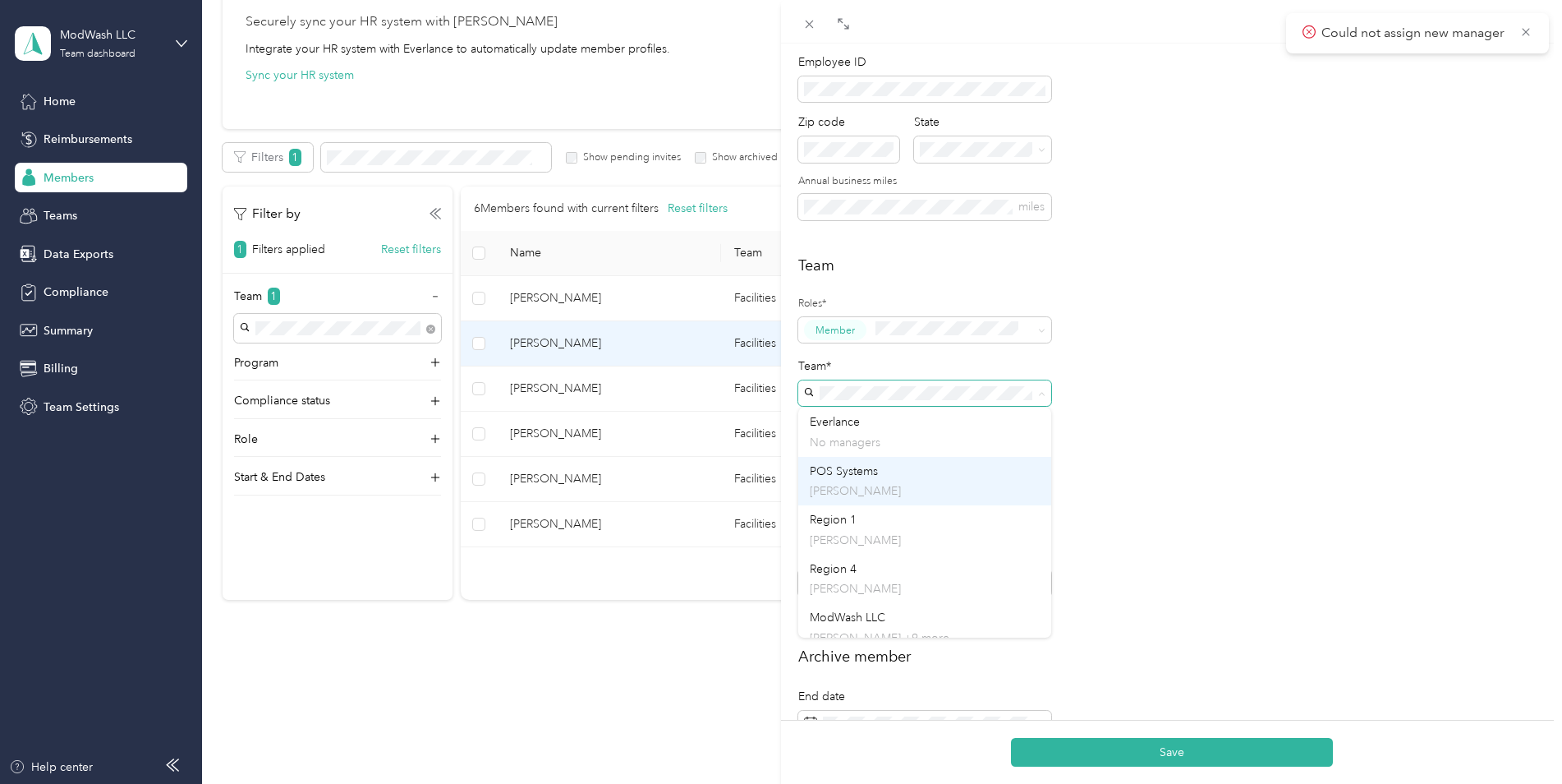
click at [875, 481] on div "POS Systems [PERSON_NAME]" at bounding box center [925, 481] width 230 height 38
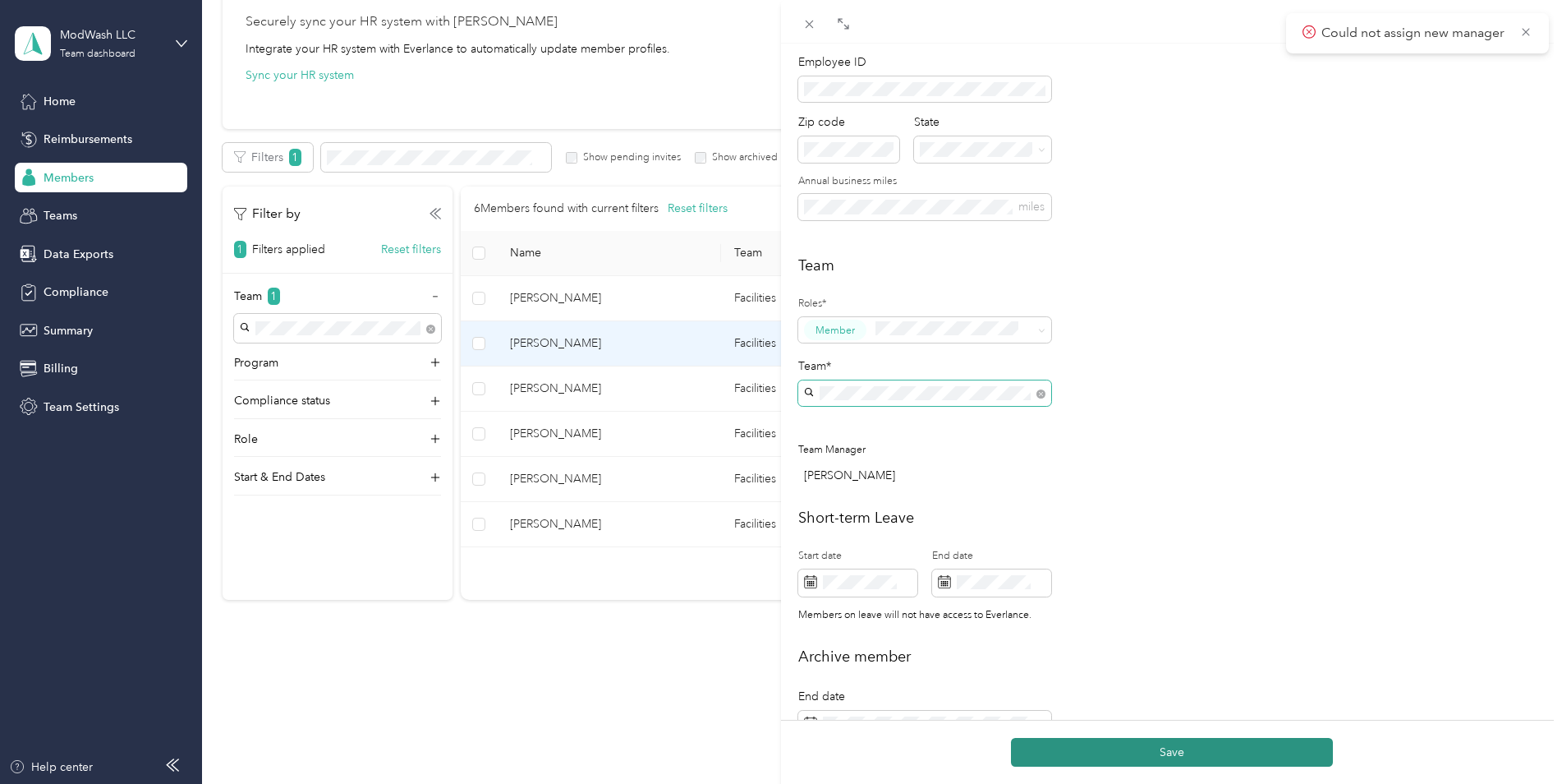
click at [1166, 747] on button "Save" at bounding box center [1172, 752] width 322 height 29
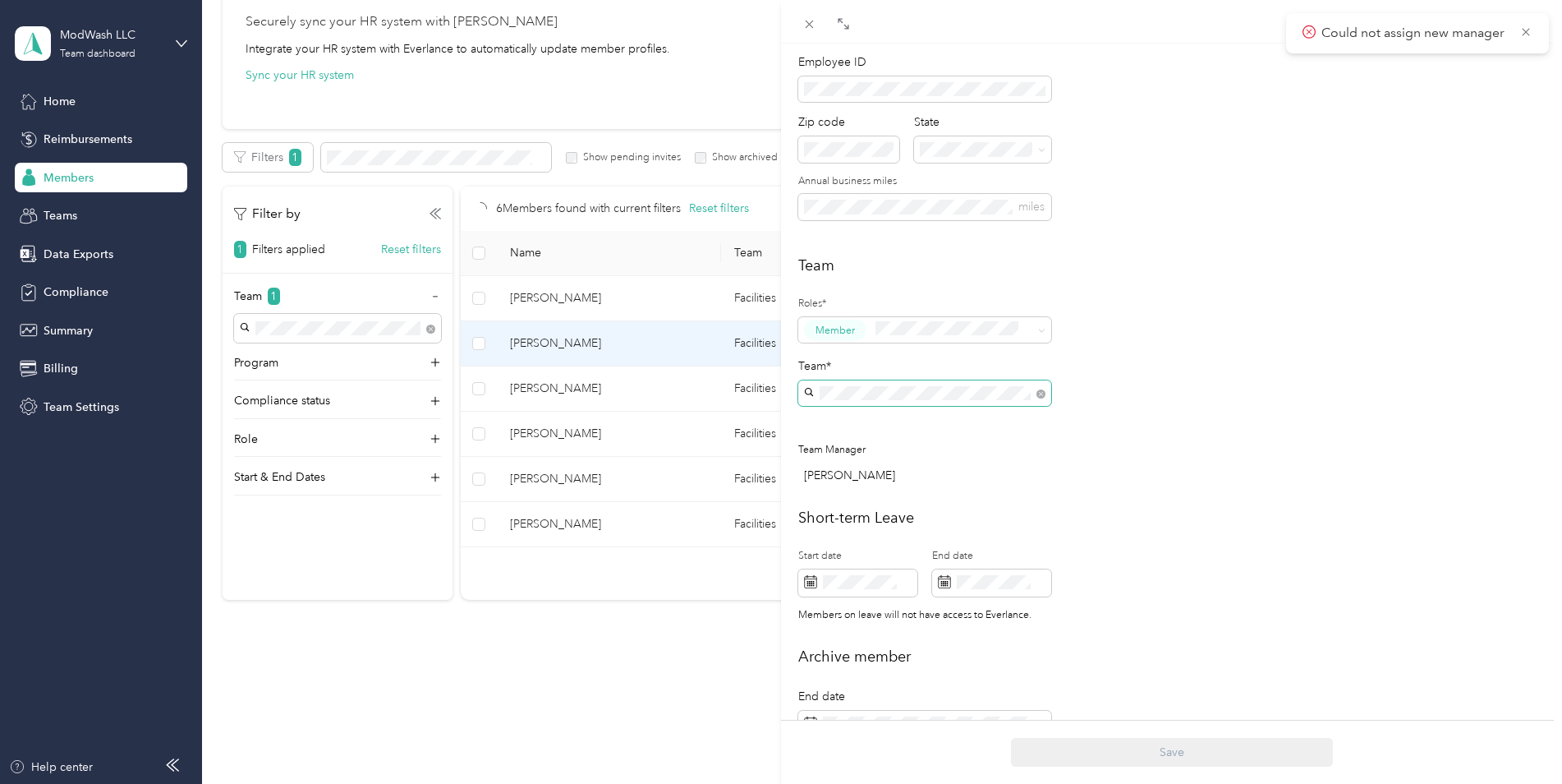
scroll to position [118, 0]
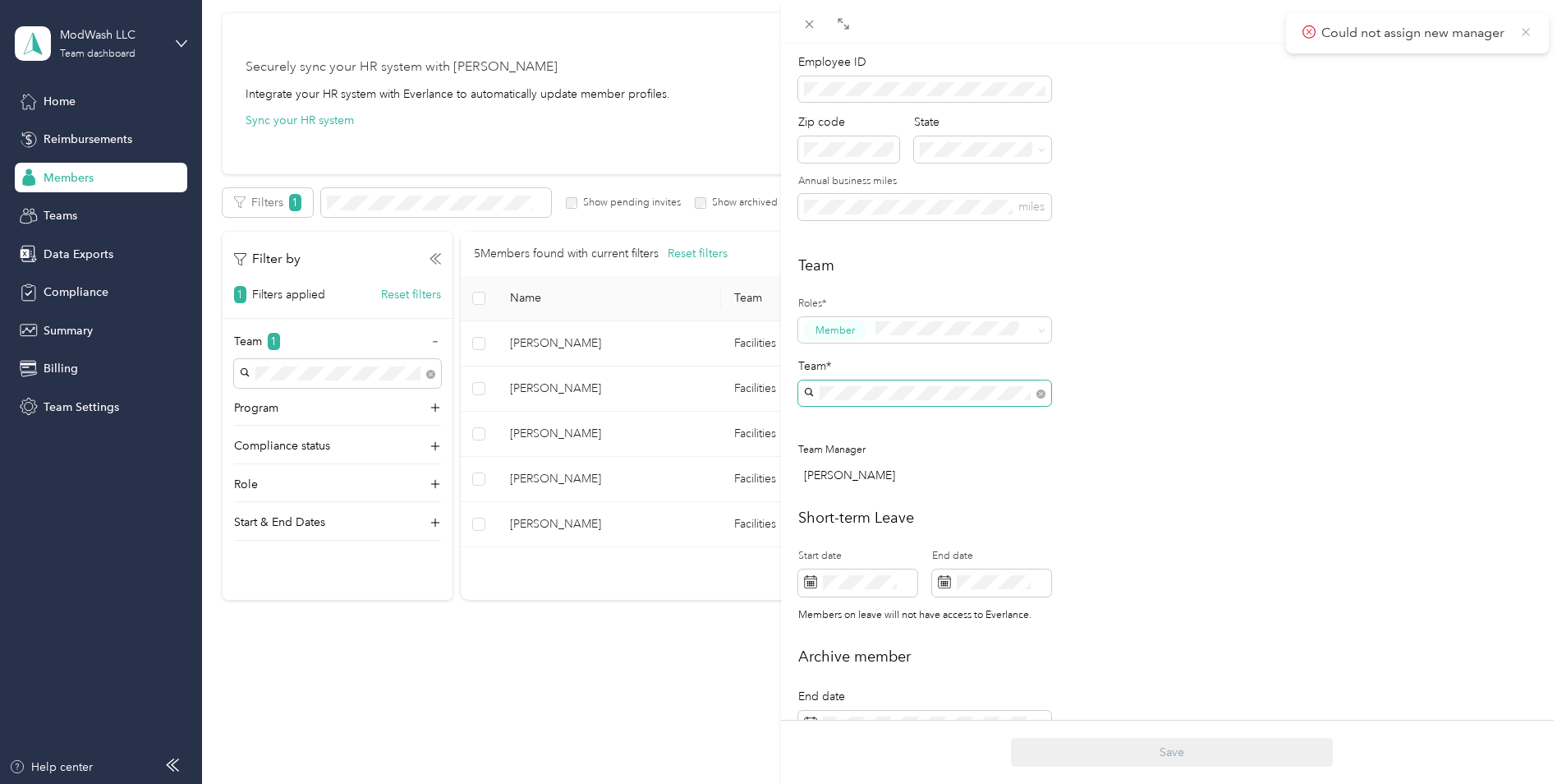
click at [1527, 36] on icon at bounding box center [1526, 32] width 13 height 15
click at [611, 661] on div "[PERSON_NAME] Archive Trips Expenses Reports Member info Program Rates Work hou…" at bounding box center [781, 392] width 1562 height 784
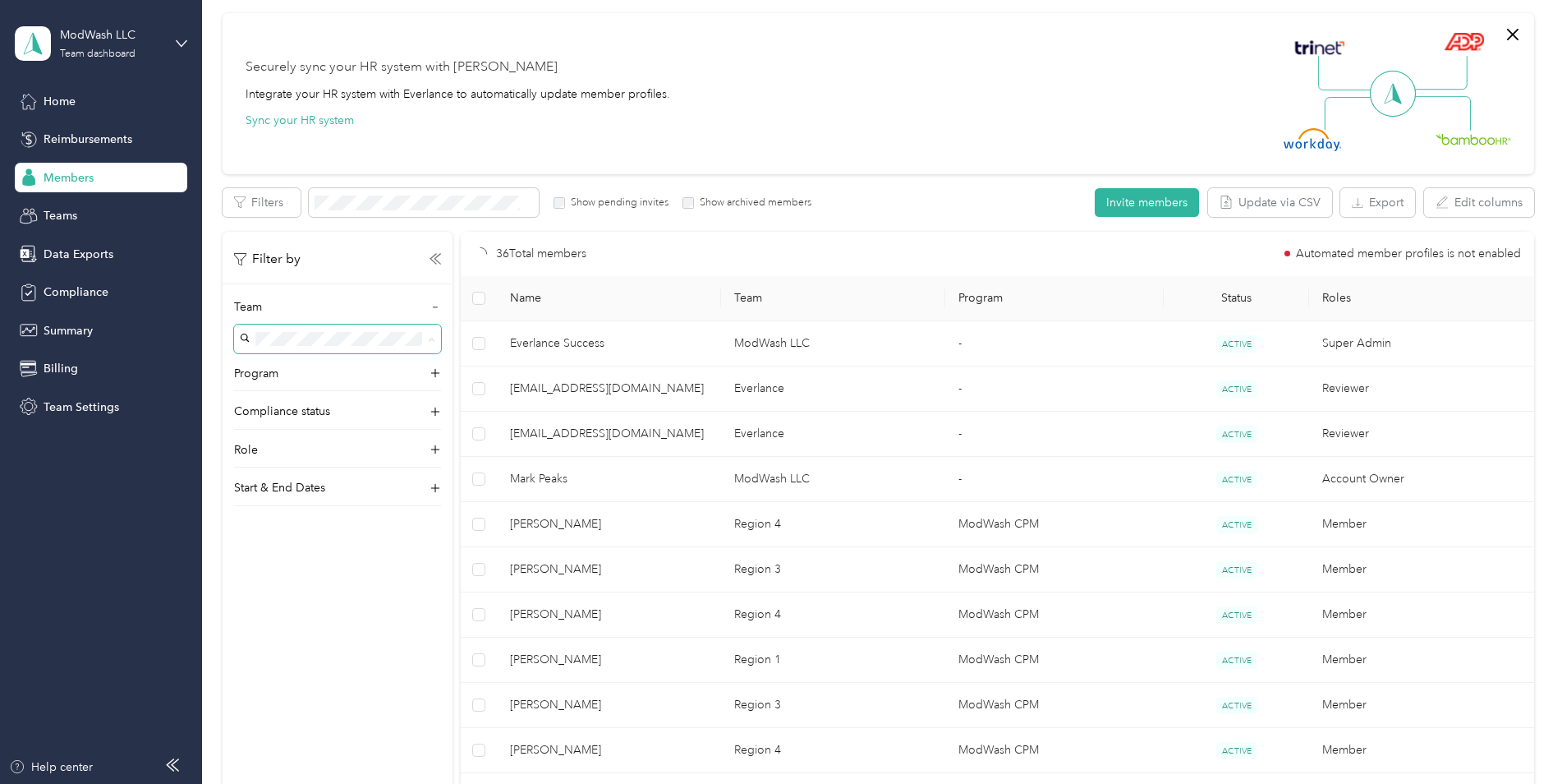
scroll to position [163, 0]
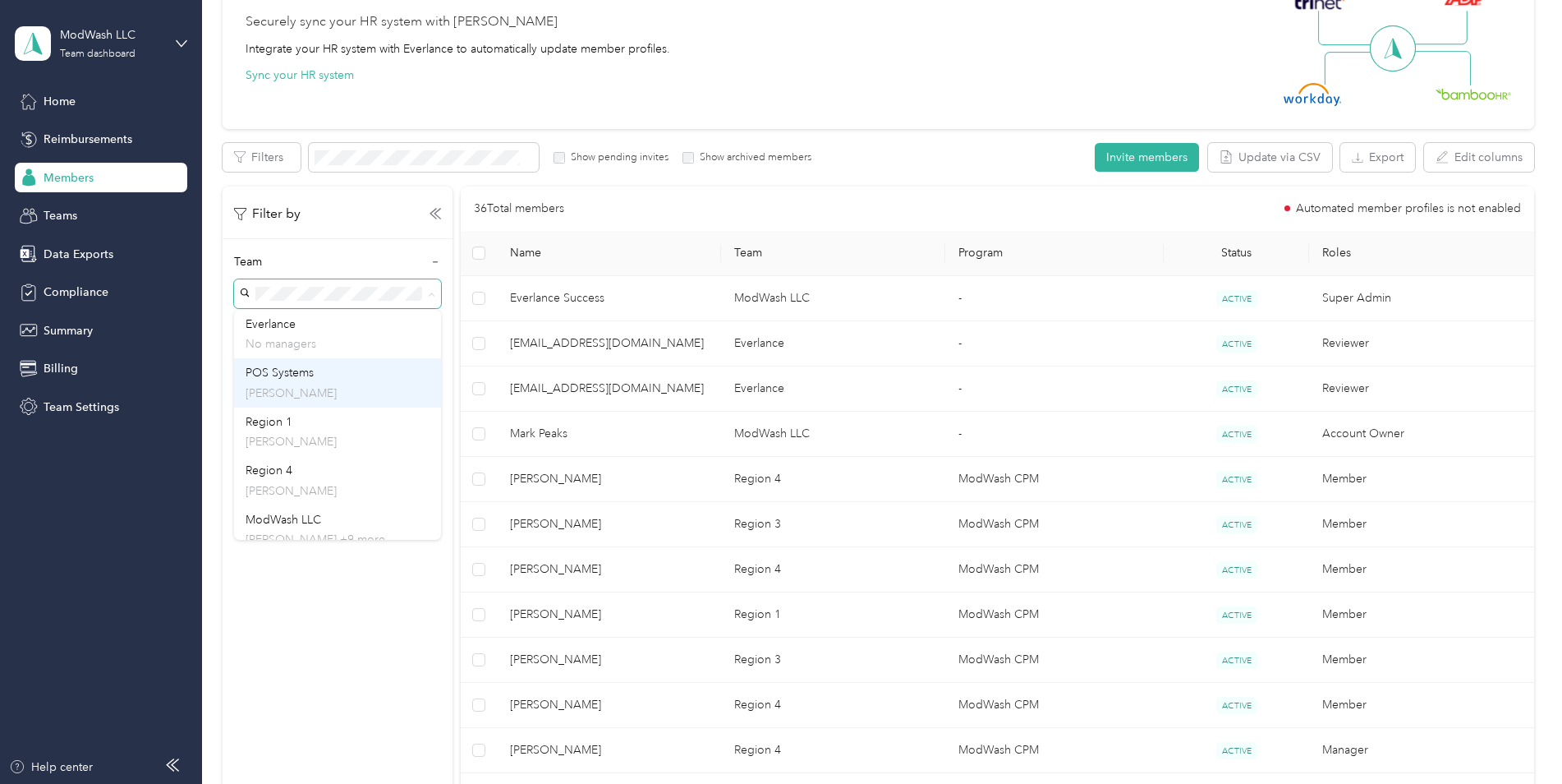
click at [296, 382] on div "POS Systems [PERSON_NAME]" at bounding box center [338, 383] width 184 height 38
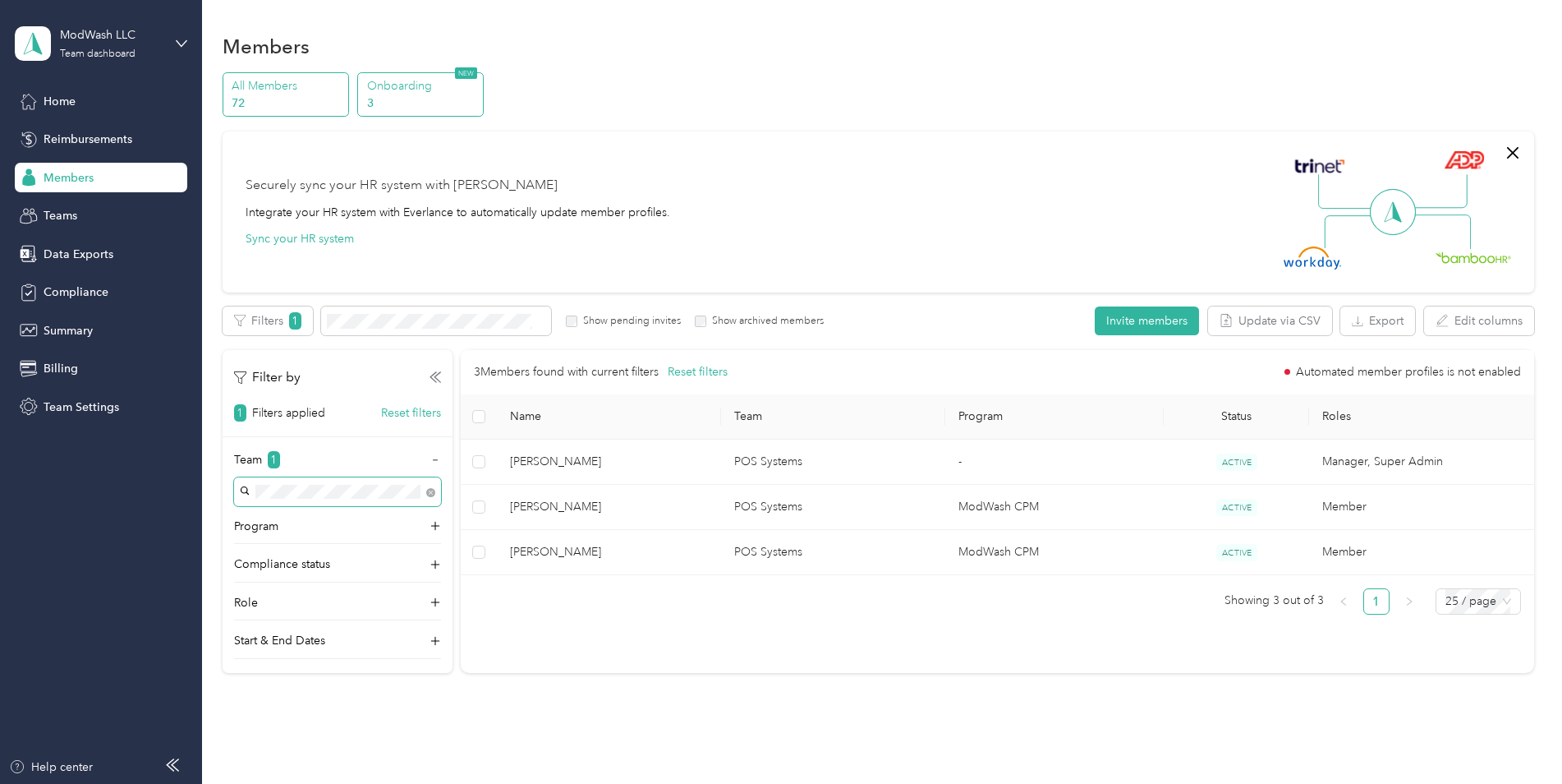
click at [419, 99] on p "3" at bounding box center [423, 102] width 112 height 17
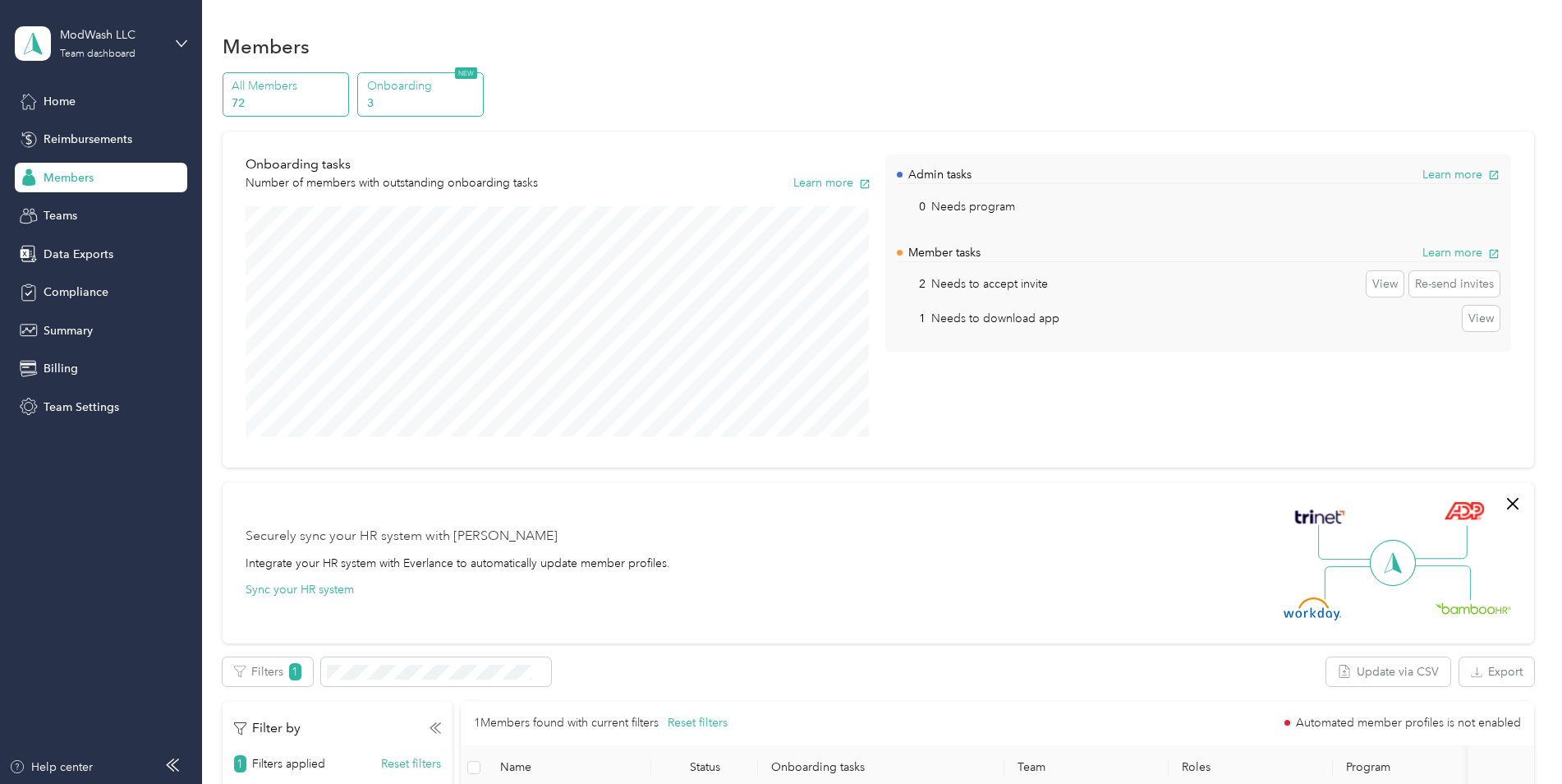
click at [288, 102] on p "72" at bounding box center [288, 102] width 112 height 17
